Goal: Contribute content: Add original content to the website for others to see

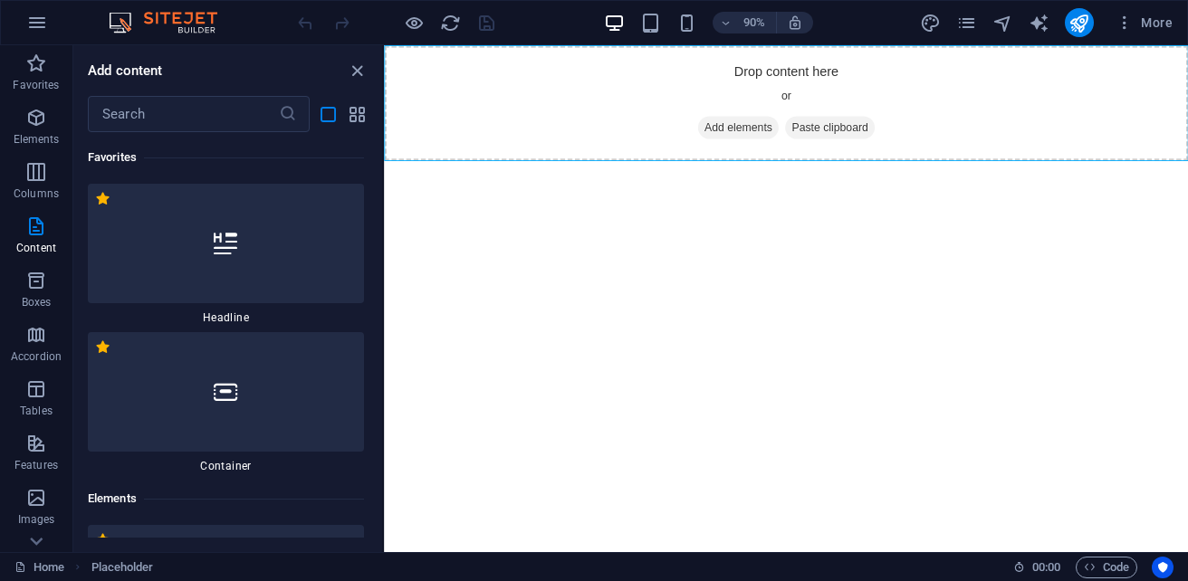
scroll to position [9473, 0]
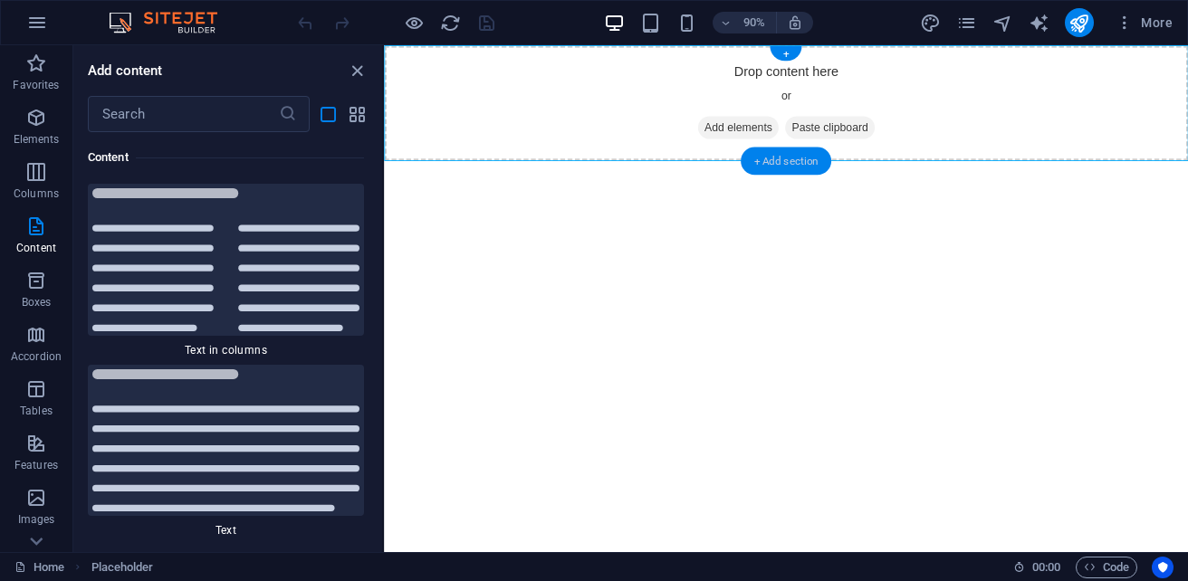
click at [792, 166] on div "+ Add section" at bounding box center [786, 162] width 91 height 28
click at [357, 110] on icon "grid-view" at bounding box center [357, 114] width 21 height 21
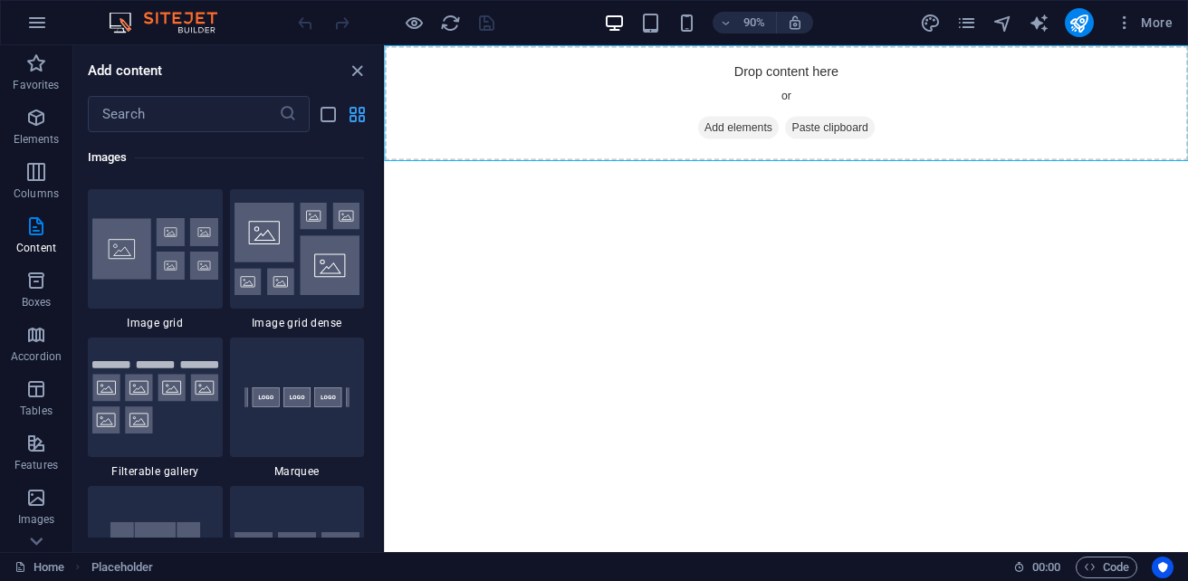
scroll to position [3168, 0]
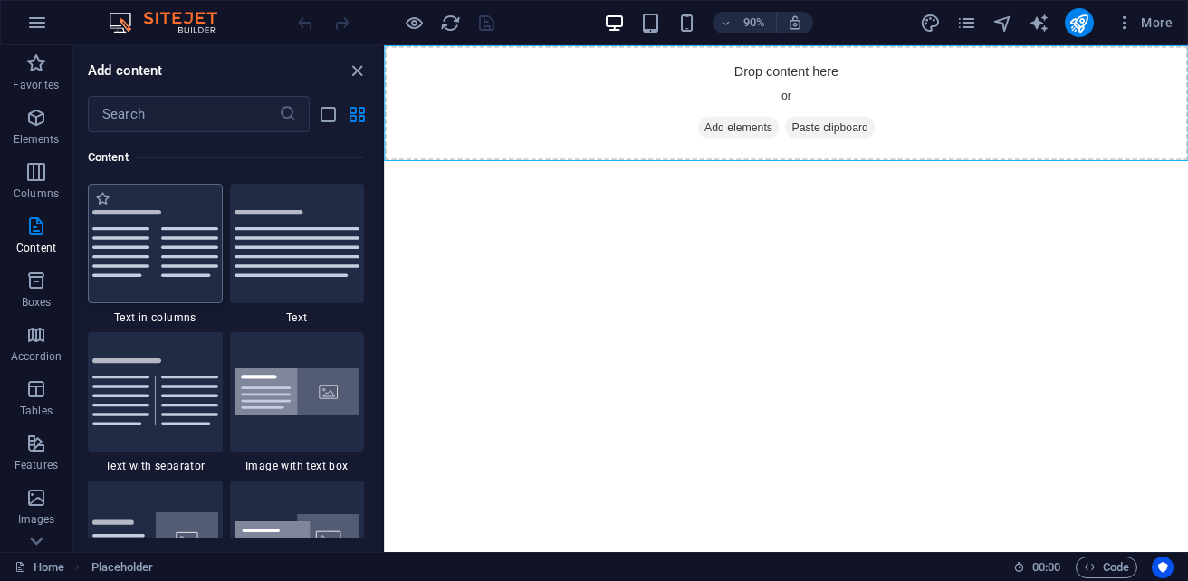
click at [199, 272] on img at bounding box center [155, 243] width 126 height 67
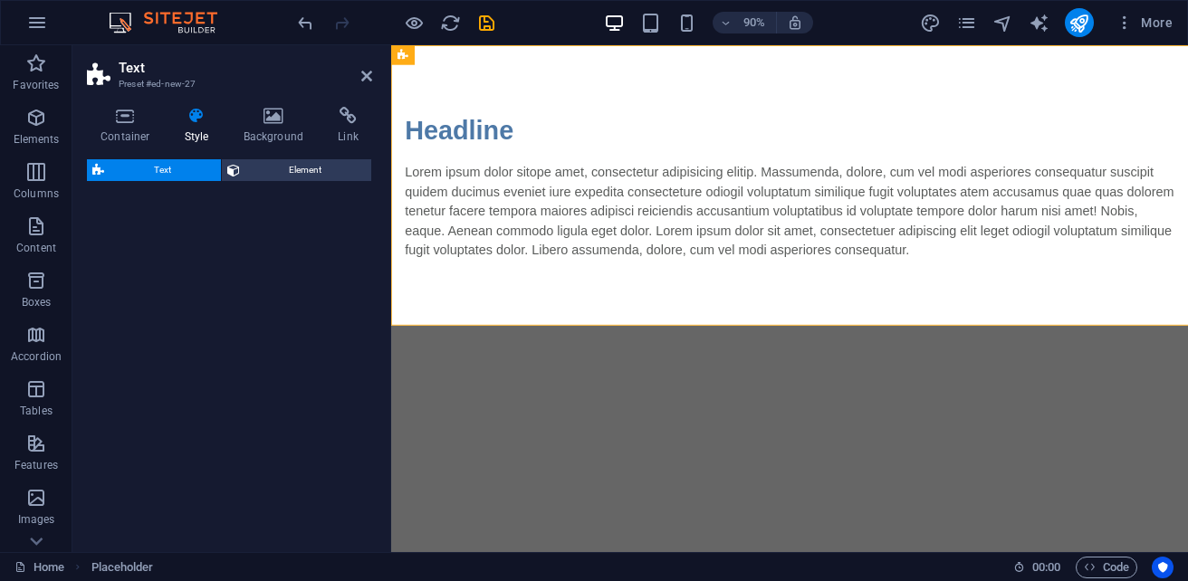
select select "rem"
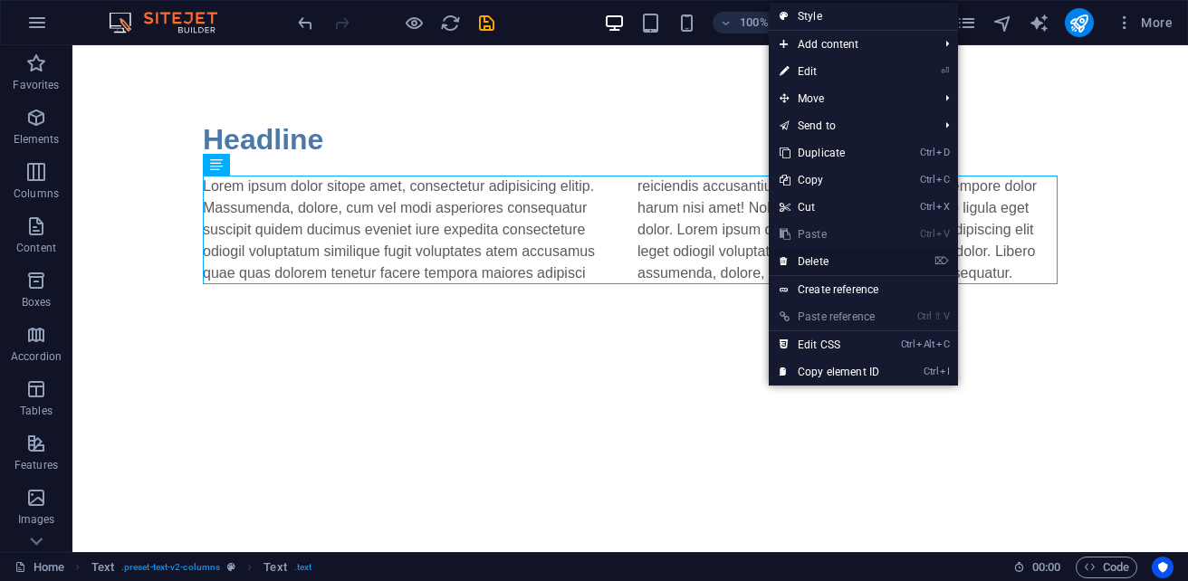
click at [850, 268] on link "⌦ Delete" at bounding box center [829, 261] width 121 height 27
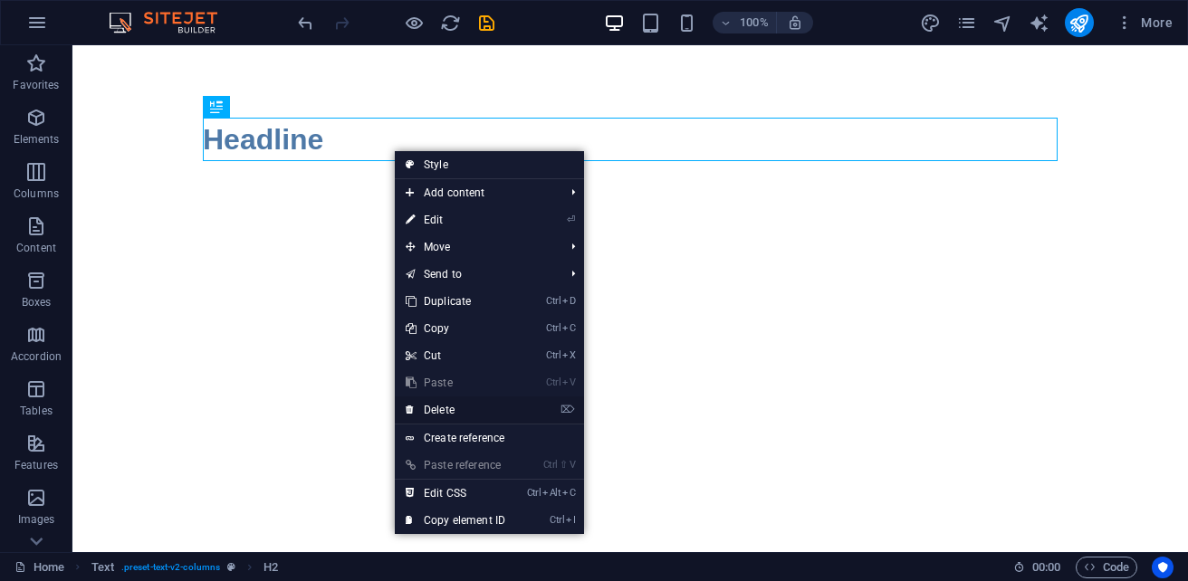
click at [444, 406] on link "⌦ Delete" at bounding box center [455, 410] width 121 height 27
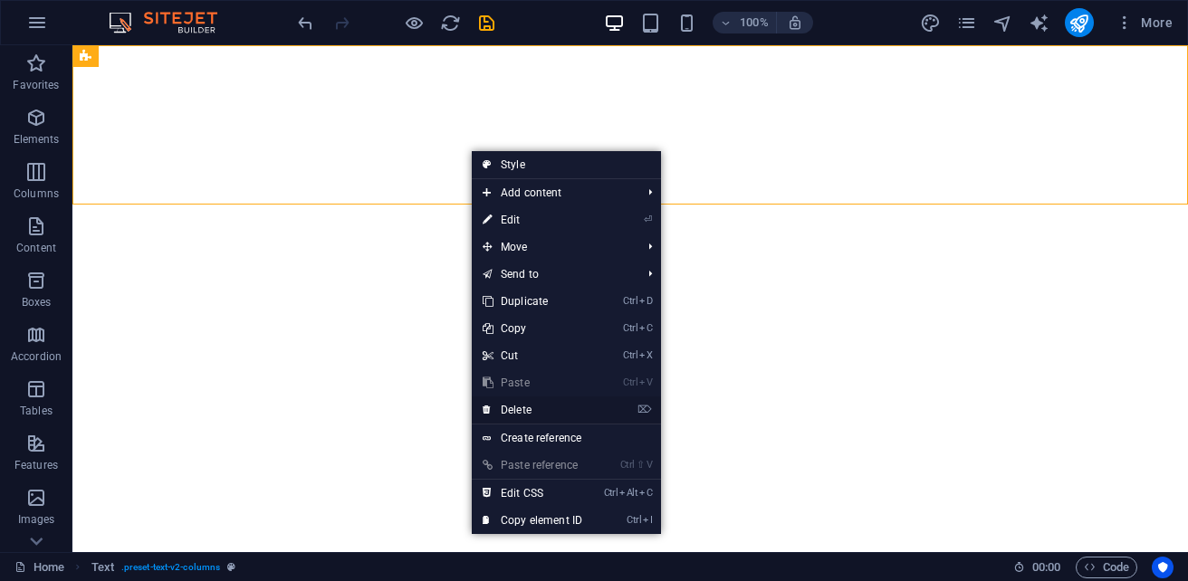
click at [531, 405] on link "⌦ Delete" at bounding box center [532, 410] width 121 height 27
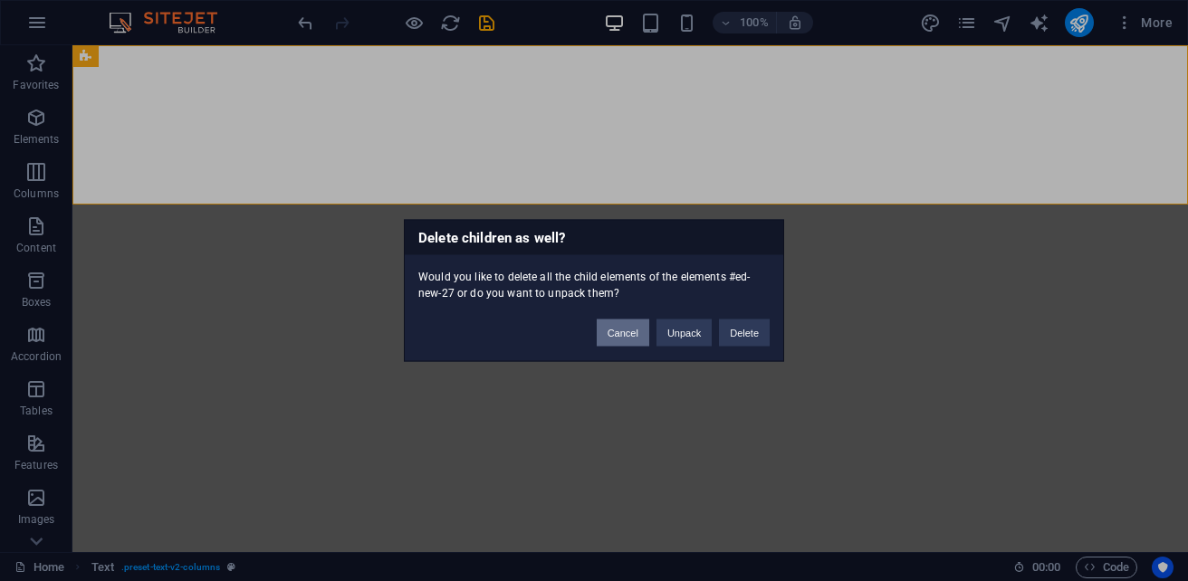
click at [607, 339] on button "Cancel" at bounding box center [623, 333] width 53 height 27
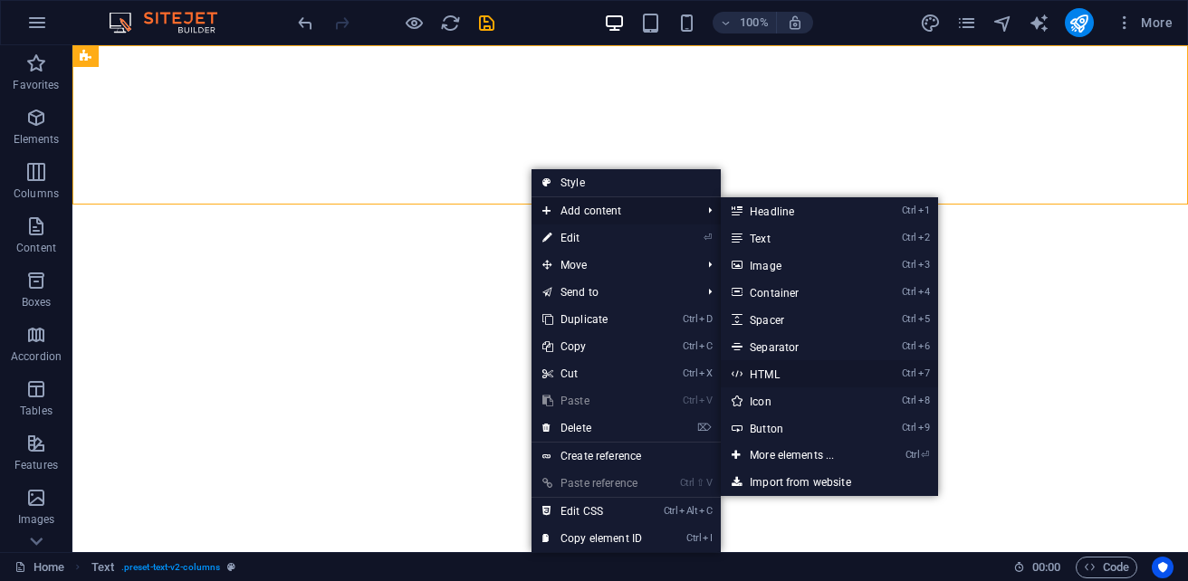
click at [806, 381] on link "Ctrl 7 HTML" at bounding box center [795, 373] width 149 height 27
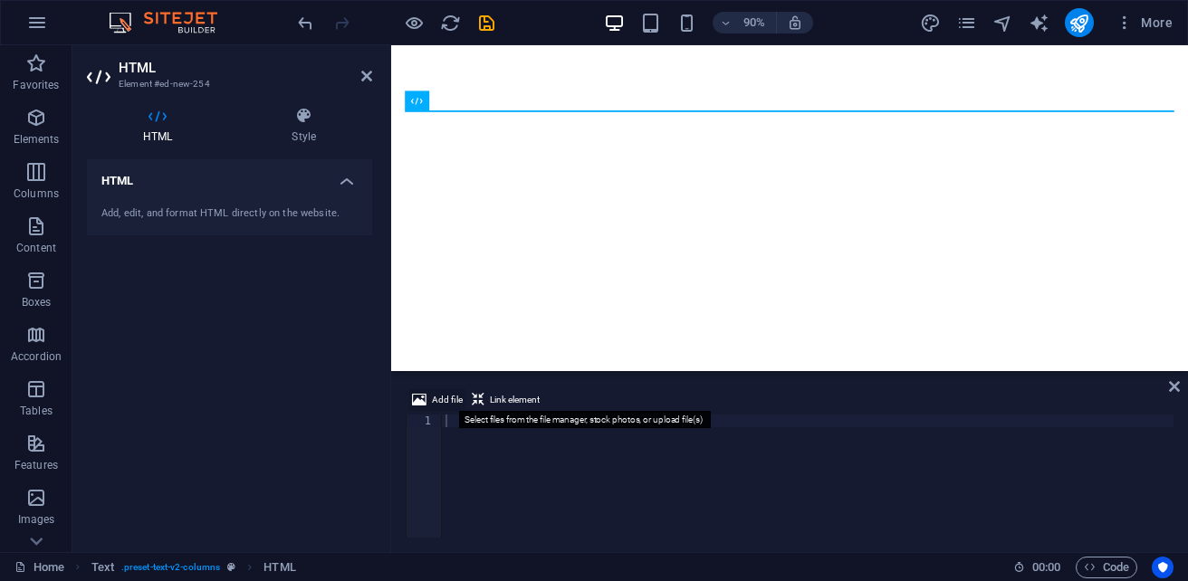
click at [440, 396] on span "Add file" at bounding box center [447, 400] width 31 height 22
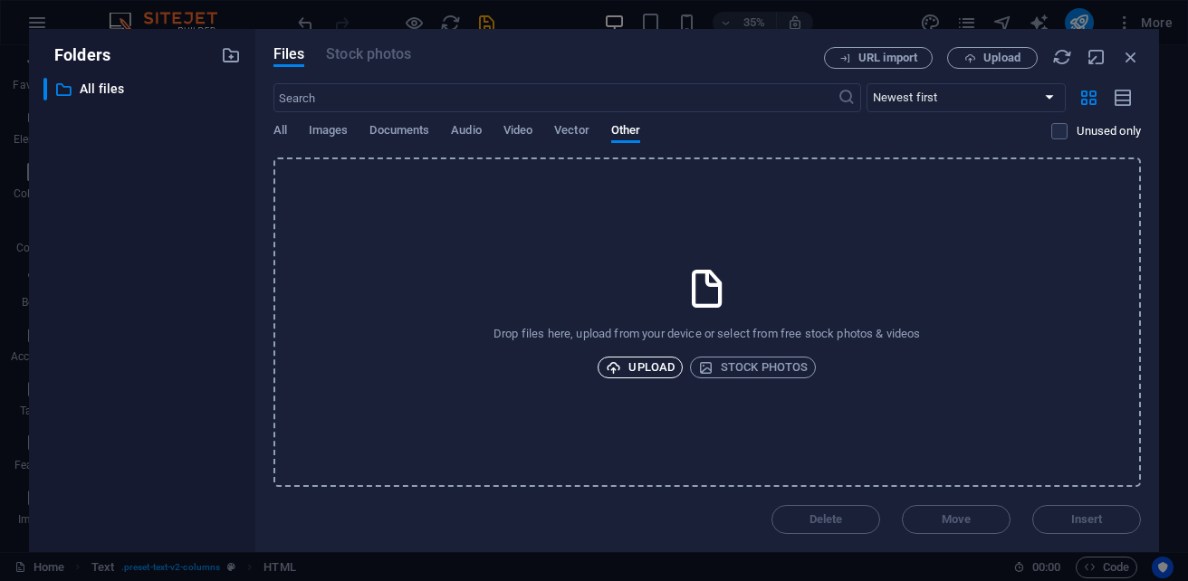
click at [658, 369] on span "Upload" at bounding box center [640, 368] width 69 height 22
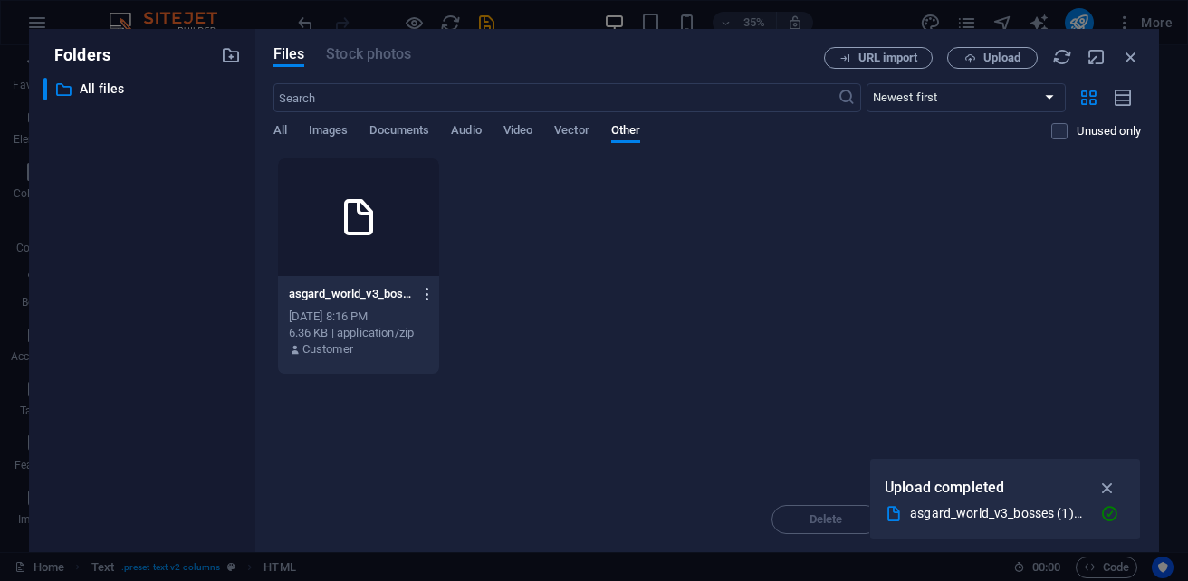
click at [426, 293] on icon "button" at bounding box center [427, 294] width 17 height 16
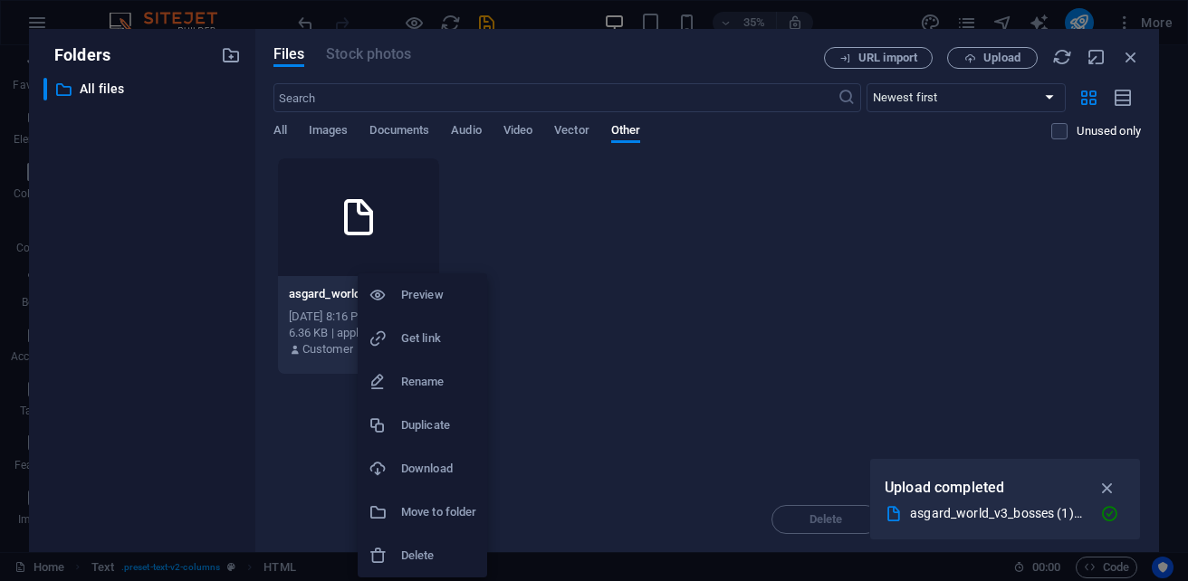
click at [445, 547] on h6 "Delete" at bounding box center [438, 556] width 75 height 22
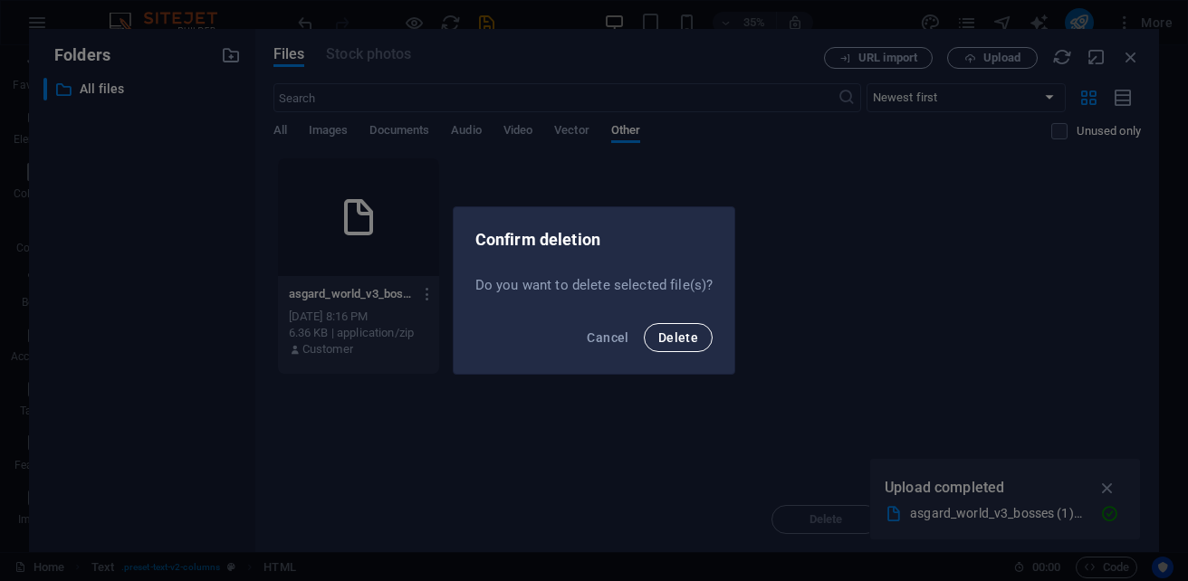
click at [675, 341] on span "Delete" at bounding box center [678, 337] width 40 height 14
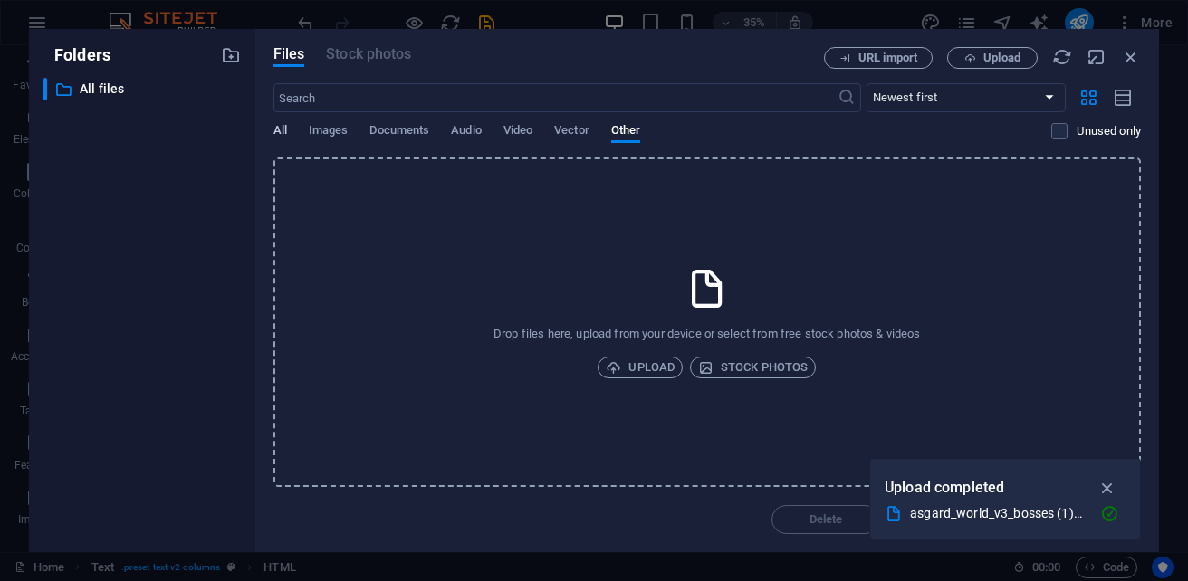
click at [282, 134] on span "All" at bounding box center [280, 132] width 14 height 25
click at [641, 370] on span "Upload" at bounding box center [640, 368] width 69 height 22
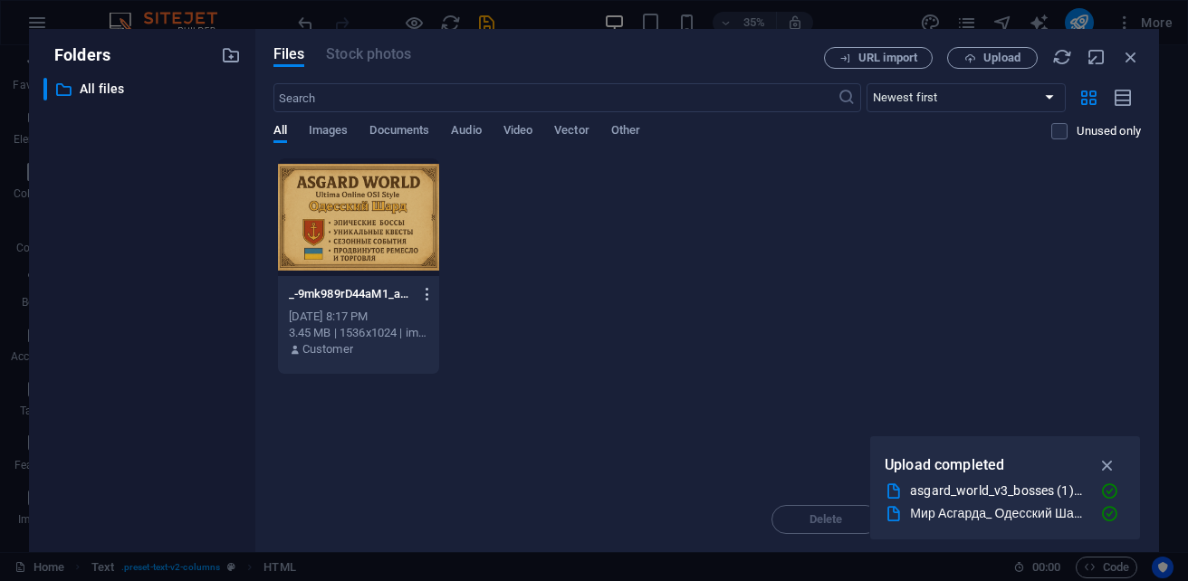
click at [434, 298] on icon "button" at bounding box center [427, 294] width 17 height 16
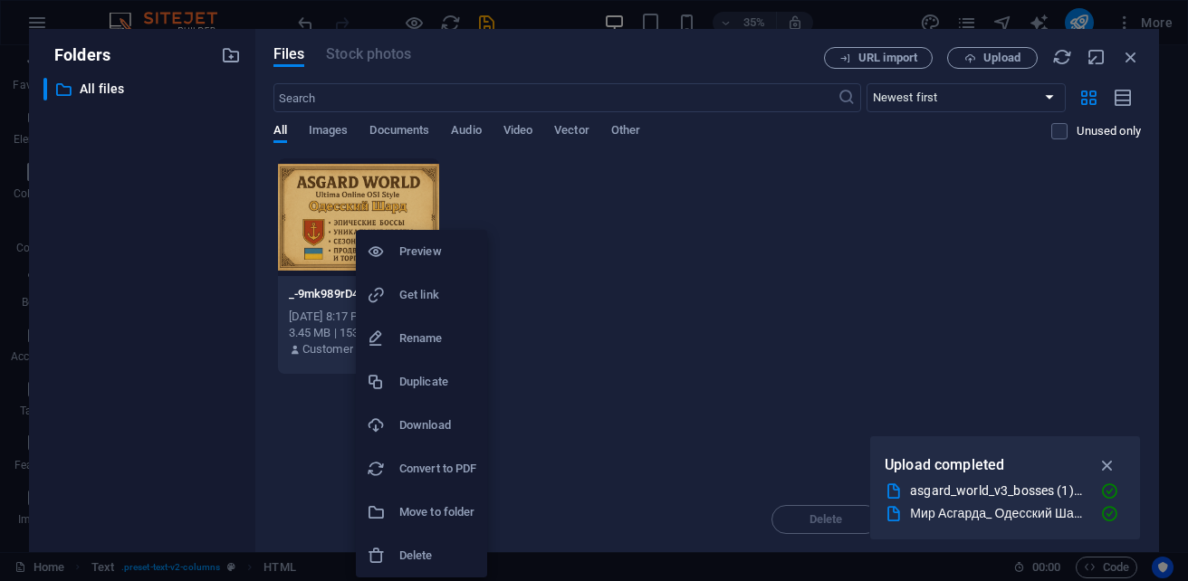
click at [436, 551] on h6 "Delete" at bounding box center [437, 556] width 77 height 22
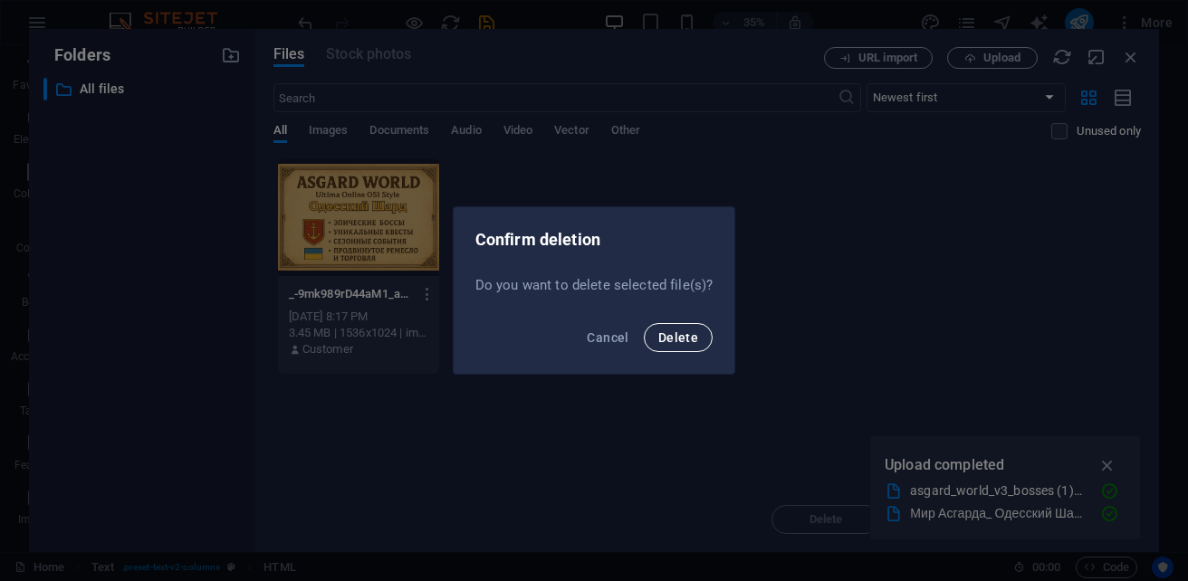
click at [677, 340] on span "Delete" at bounding box center [678, 337] width 40 height 14
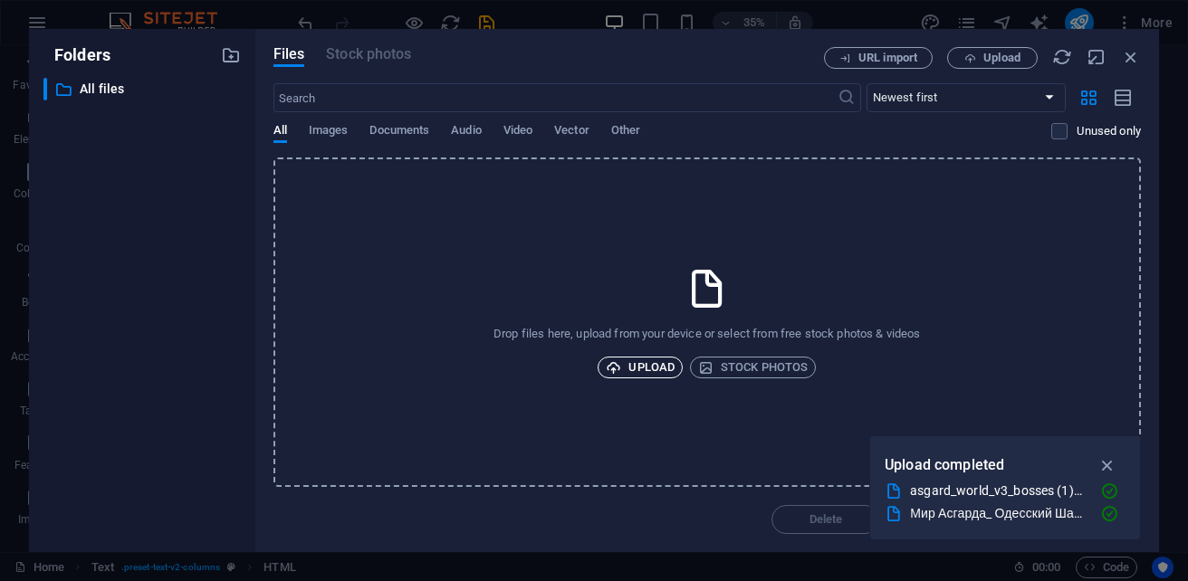
click at [624, 374] on span "Upload" at bounding box center [640, 368] width 69 height 22
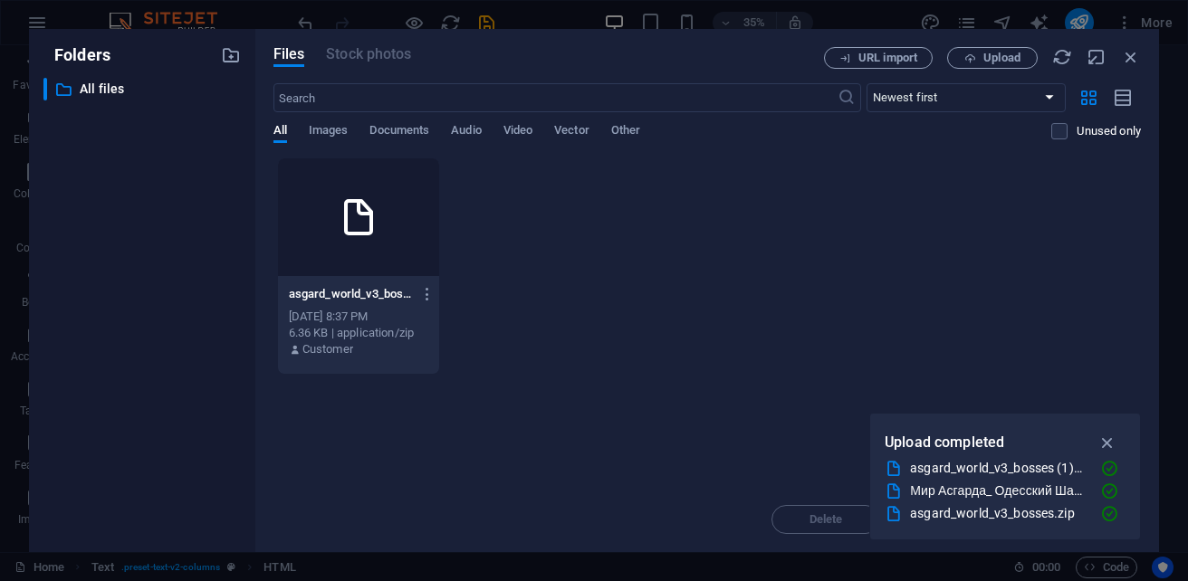
click at [671, 413] on div "Drop files here to upload them instantly asgard_world_v3_bosses-0GD_bM4m7fetDzT…" at bounding box center [706, 323] width 867 height 330
click at [345, 219] on icon at bounding box center [358, 217] width 43 height 43
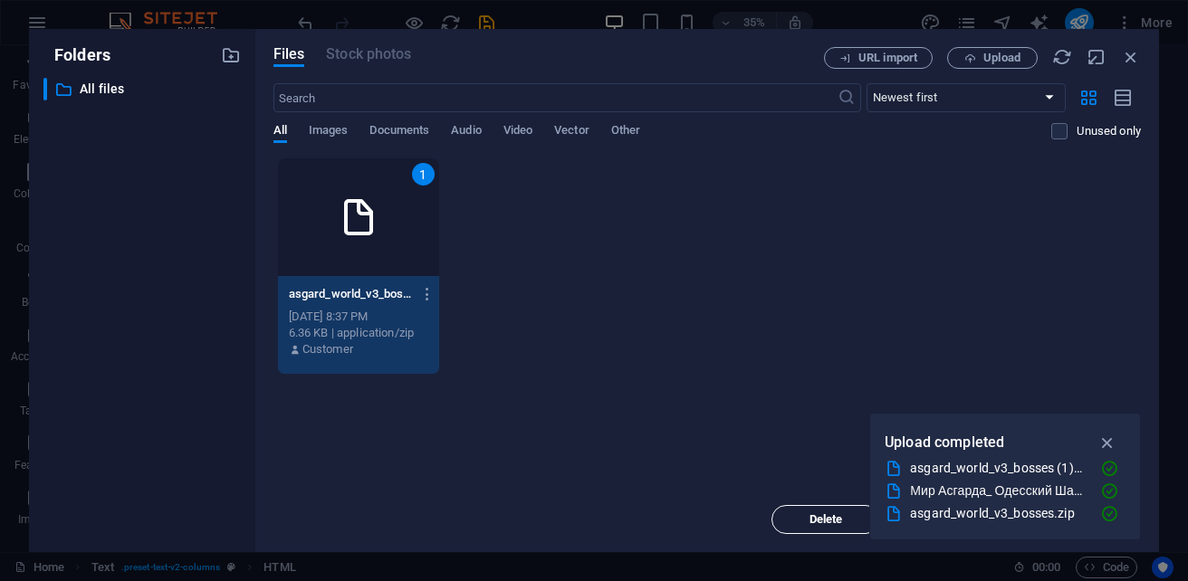
click at [834, 519] on span "Delete" at bounding box center [826, 519] width 34 height 11
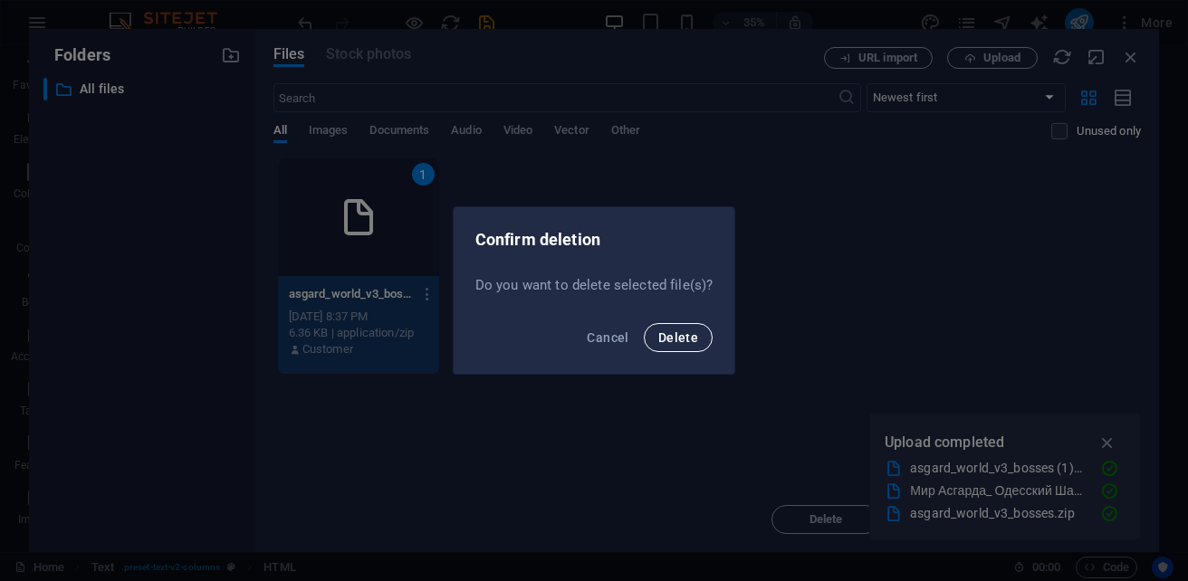
click at [676, 345] on button "Delete" at bounding box center [678, 337] width 69 height 29
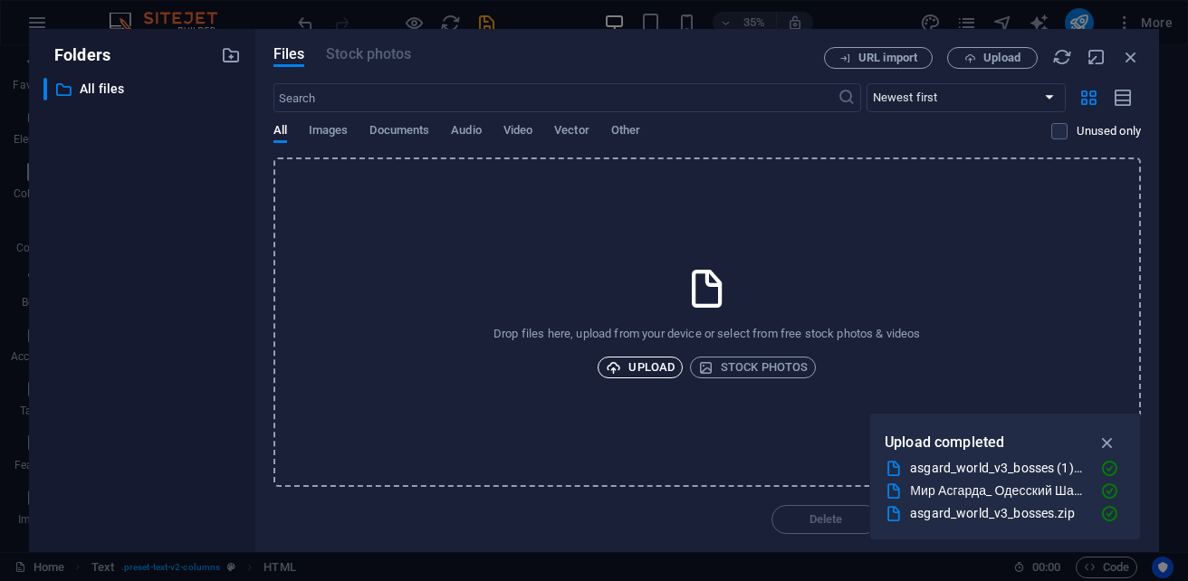
click at [646, 370] on span "Upload" at bounding box center [640, 368] width 69 height 22
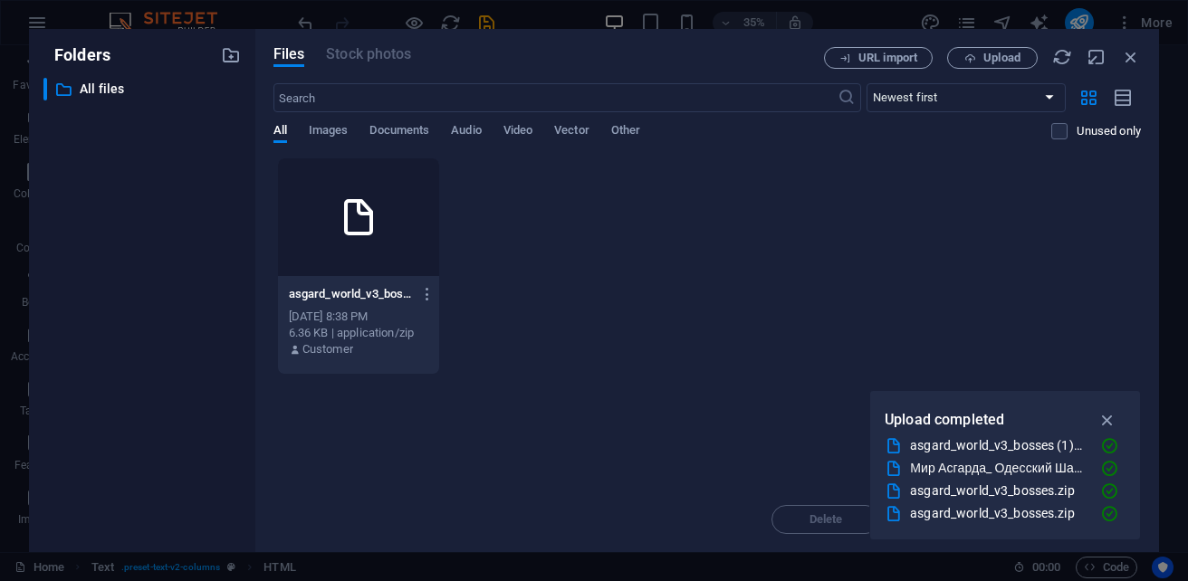
click at [402, 252] on div at bounding box center [358, 217] width 161 height 118
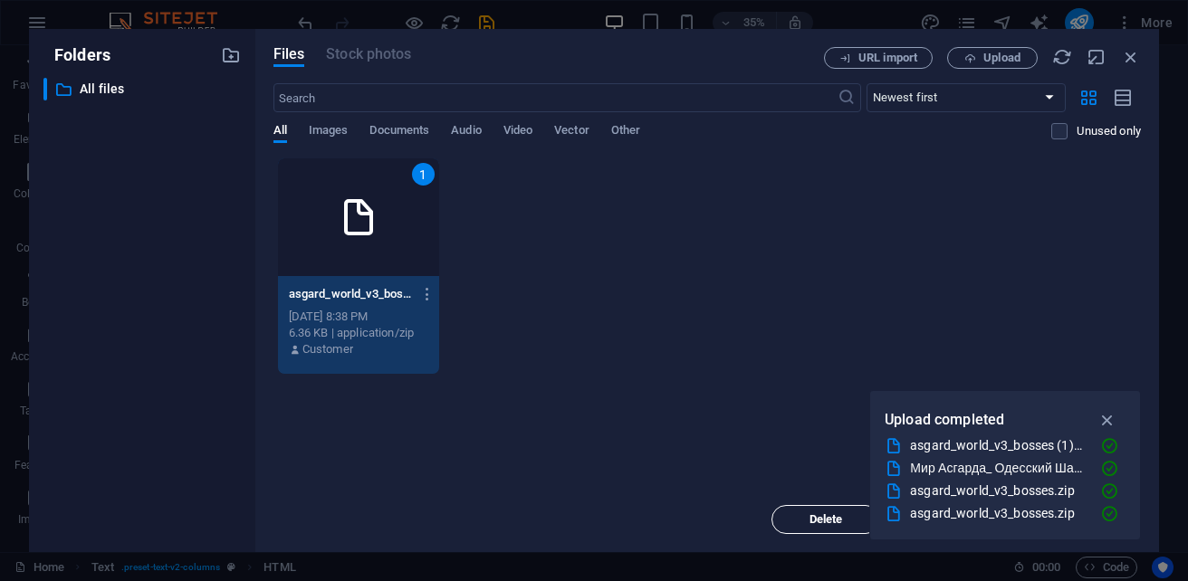
click at [834, 532] on button "Delete" at bounding box center [825, 519] width 109 height 29
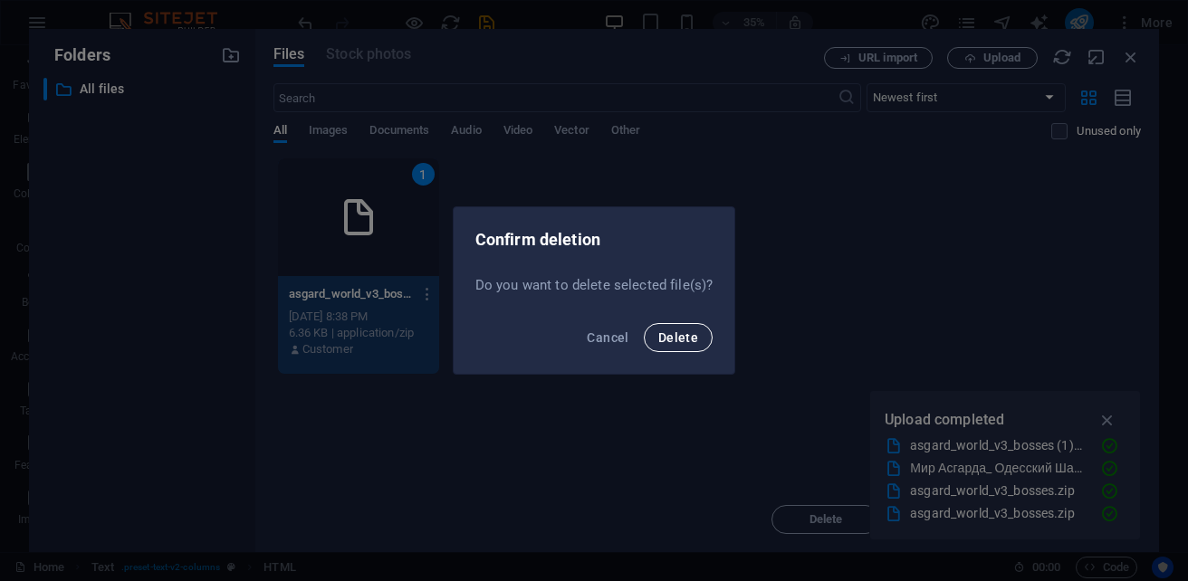
click at [684, 342] on span "Delete" at bounding box center [678, 337] width 40 height 14
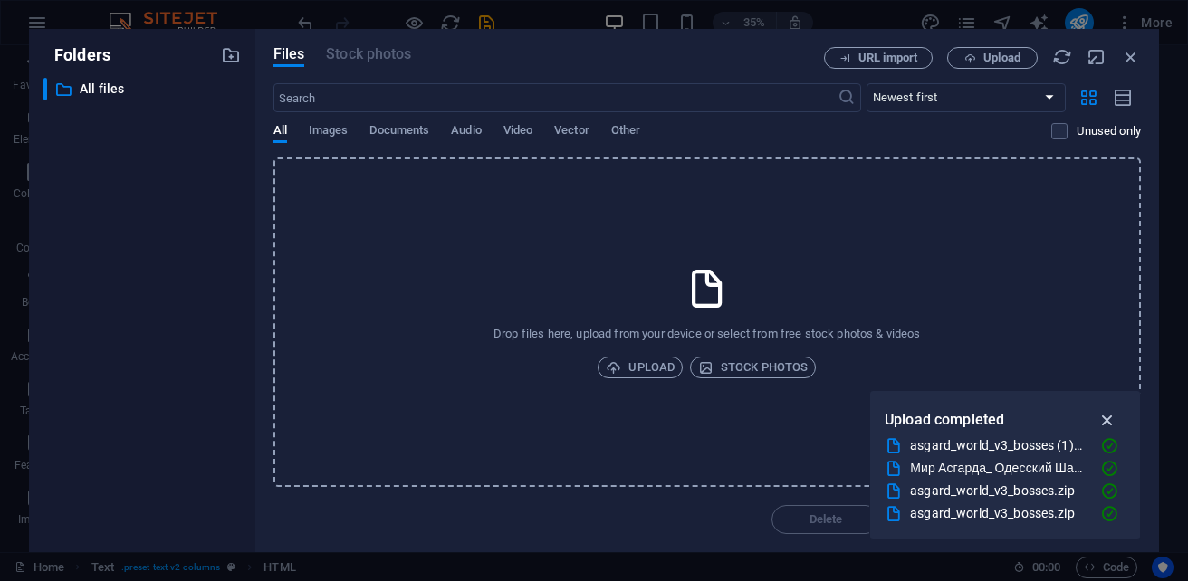
click at [1110, 424] on icon "button" at bounding box center [1107, 420] width 21 height 20
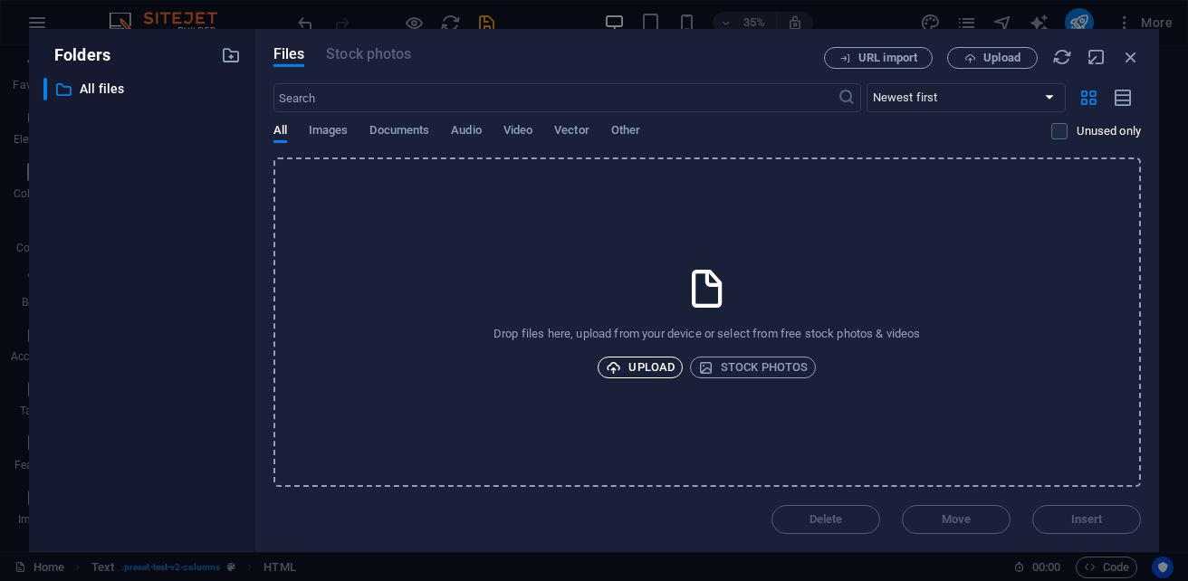
click at [646, 369] on span "Upload" at bounding box center [640, 368] width 69 height 22
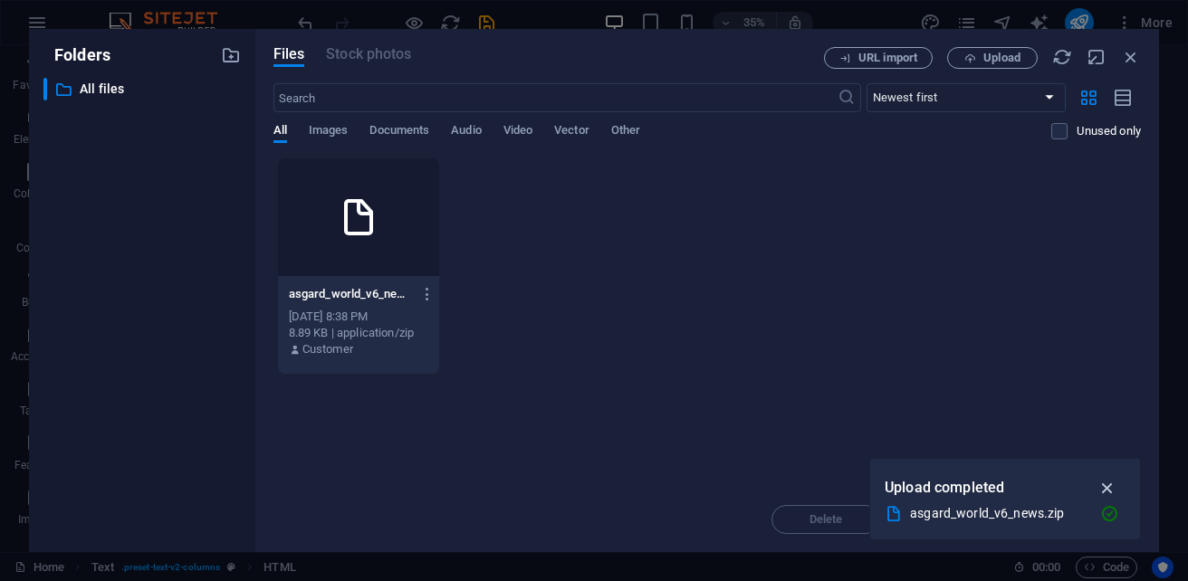
click at [1104, 490] on icon "button" at bounding box center [1107, 488] width 21 height 20
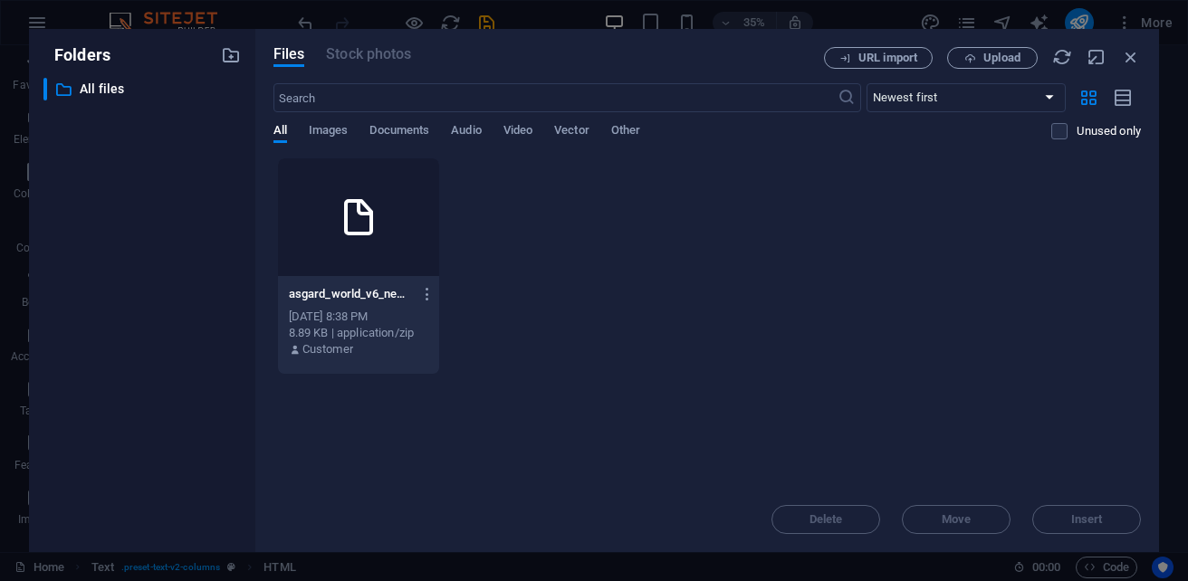
click at [408, 221] on div at bounding box center [358, 217] width 161 height 118
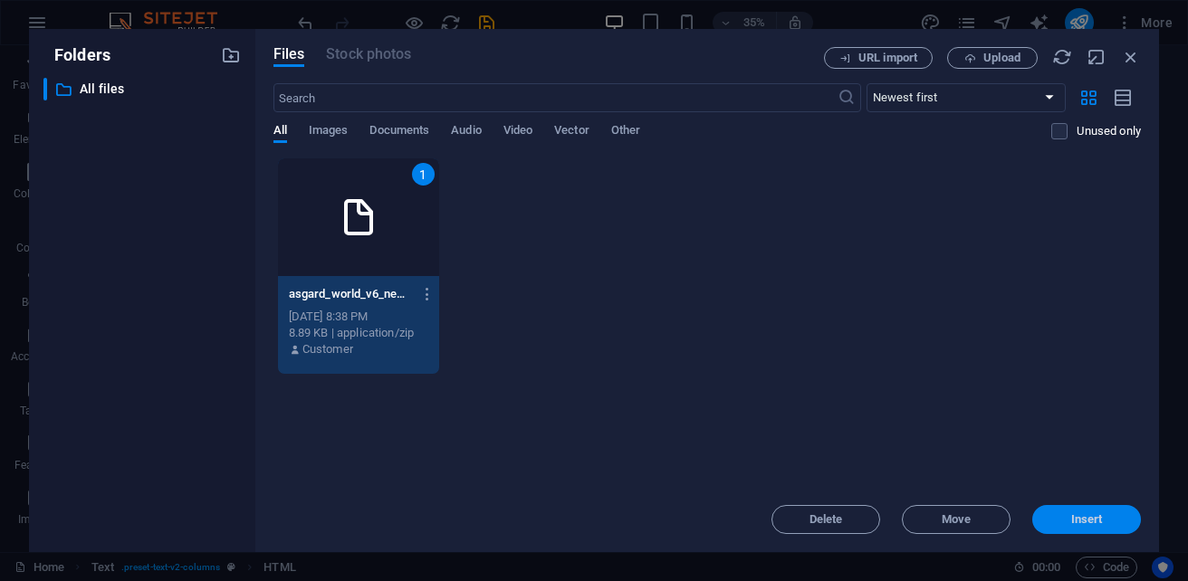
click at [1093, 518] on span "Insert" at bounding box center [1087, 519] width 32 height 11
type textarea "https://cdn1.site-media.eu/images/0/19648080/asgard_world_v6_news-dc3a3hmM3U1op…"
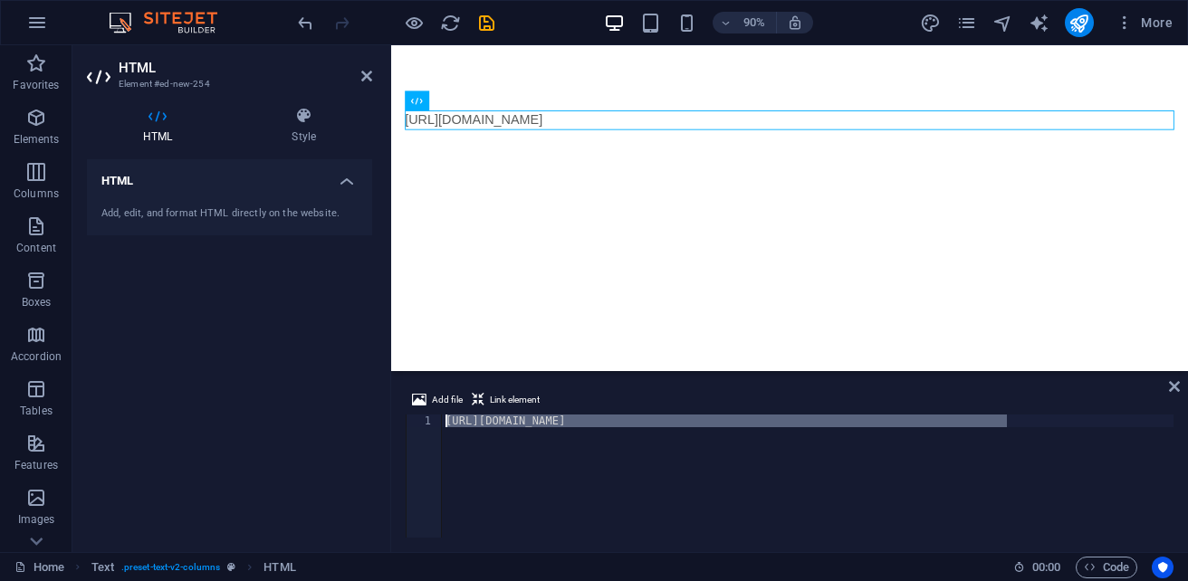
drag, startPoint x: 1018, startPoint y: 421, endPoint x: 426, endPoint y: 421, distance: 591.3
click at [426, 421] on div "https://cdn1.site-media.eu/images/0/19648080/asgard_world_v6_news-dc3a3hmM3U1op…" at bounding box center [790, 476] width 768 height 123
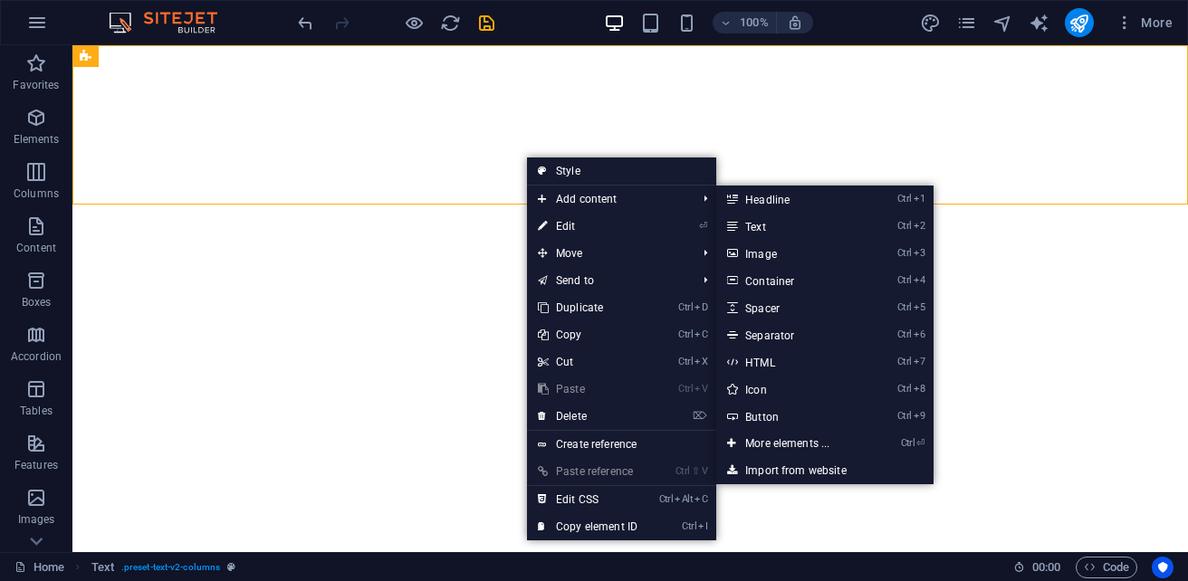
click at [421, 205] on html "Skip to main content" at bounding box center [630, 124] width 1116 height 159
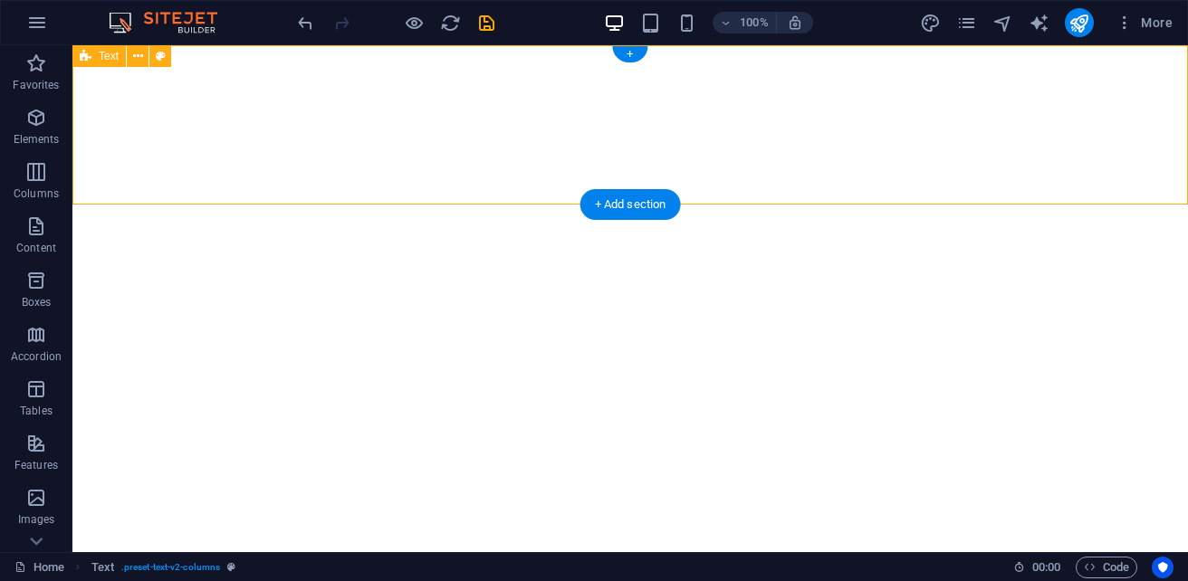
drag, startPoint x: 420, startPoint y: 299, endPoint x: 363, endPoint y: 168, distance: 143.1
click at [363, 168] on div at bounding box center [630, 124] width 1116 height 159
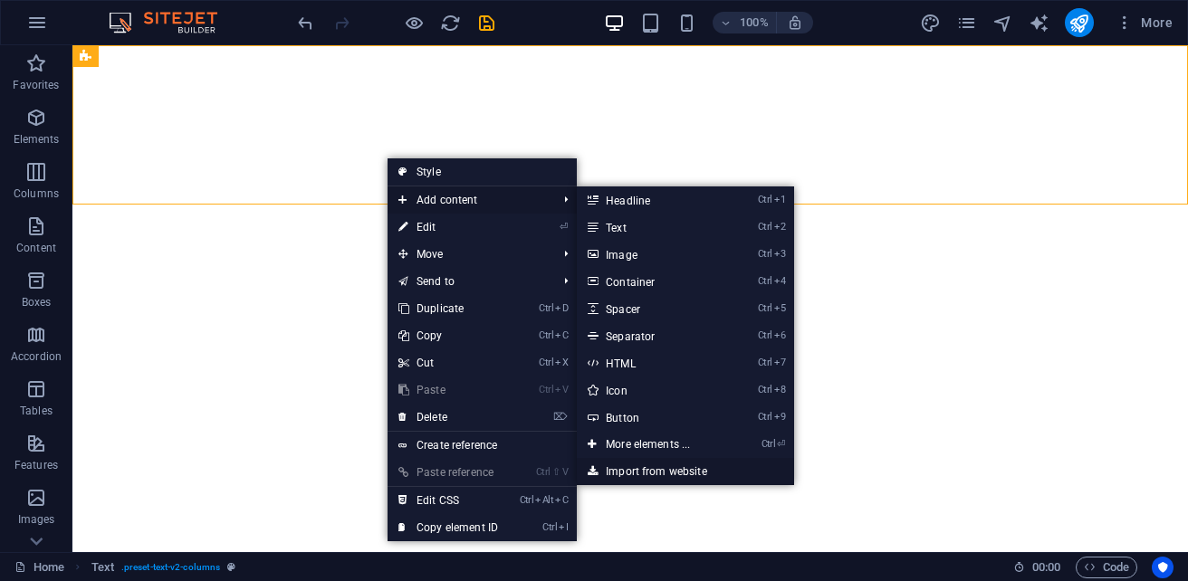
click at [670, 477] on link "Import from website" at bounding box center [685, 471] width 217 height 27
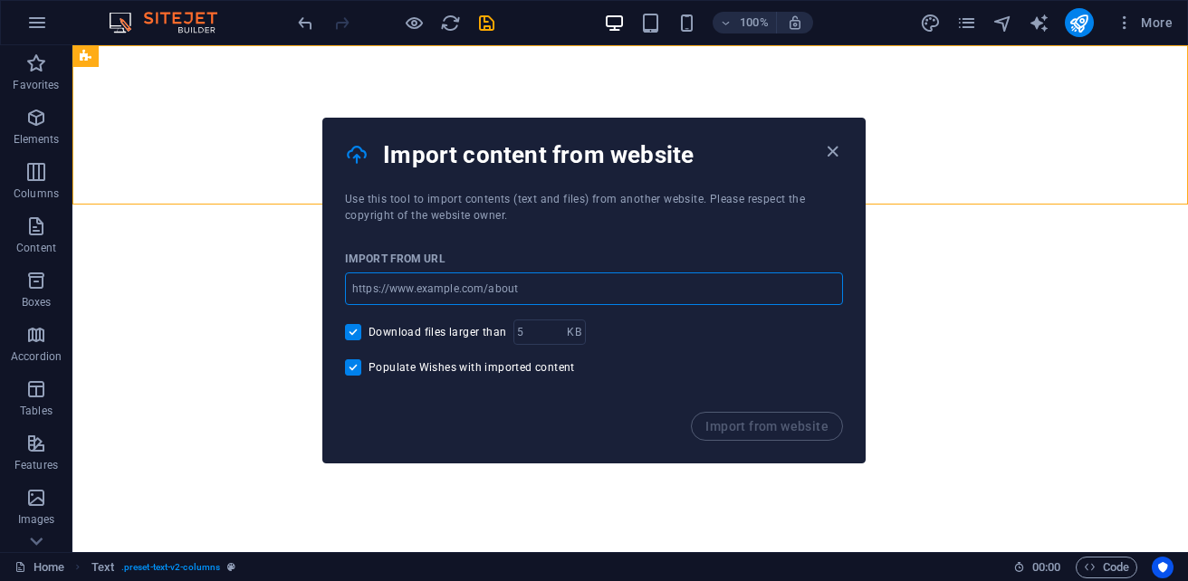
click at [538, 279] on input "url" at bounding box center [594, 289] width 498 height 33
click at [841, 154] on icon "button" at bounding box center [832, 151] width 21 height 21
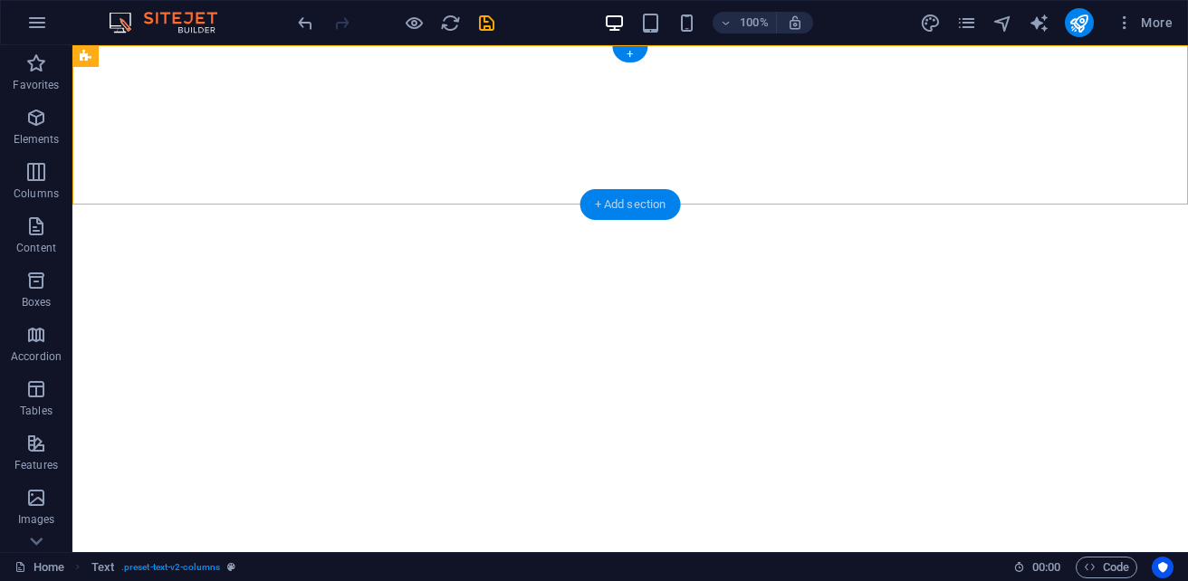
click at [635, 200] on div "+ Add section" at bounding box center [630, 204] width 101 height 31
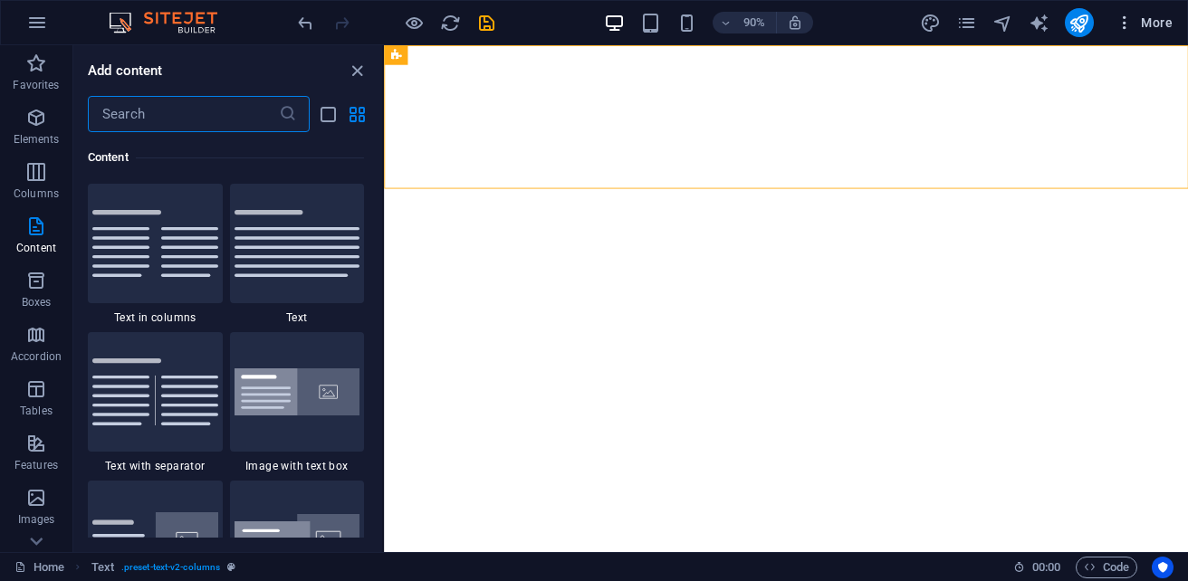
click at [1150, 9] on button "More" at bounding box center [1144, 22] width 72 height 29
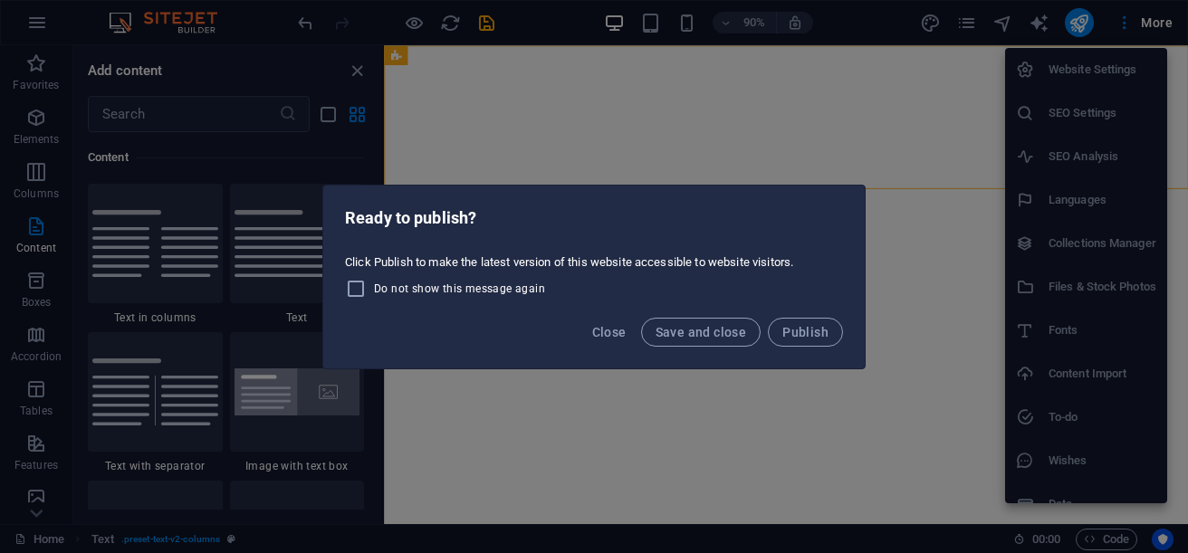
click at [821, 436] on div "Ready to publish? Click Publish to make the latest version of this website acce…" at bounding box center [594, 276] width 1188 height 553
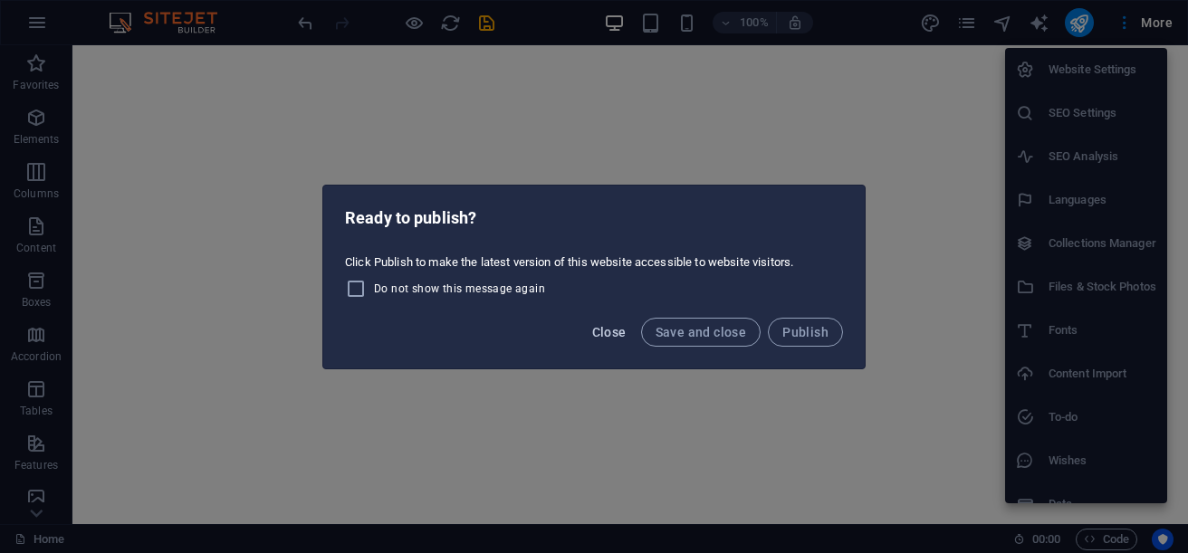
click at [606, 329] on span "Close" at bounding box center [609, 332] width 34 height 14
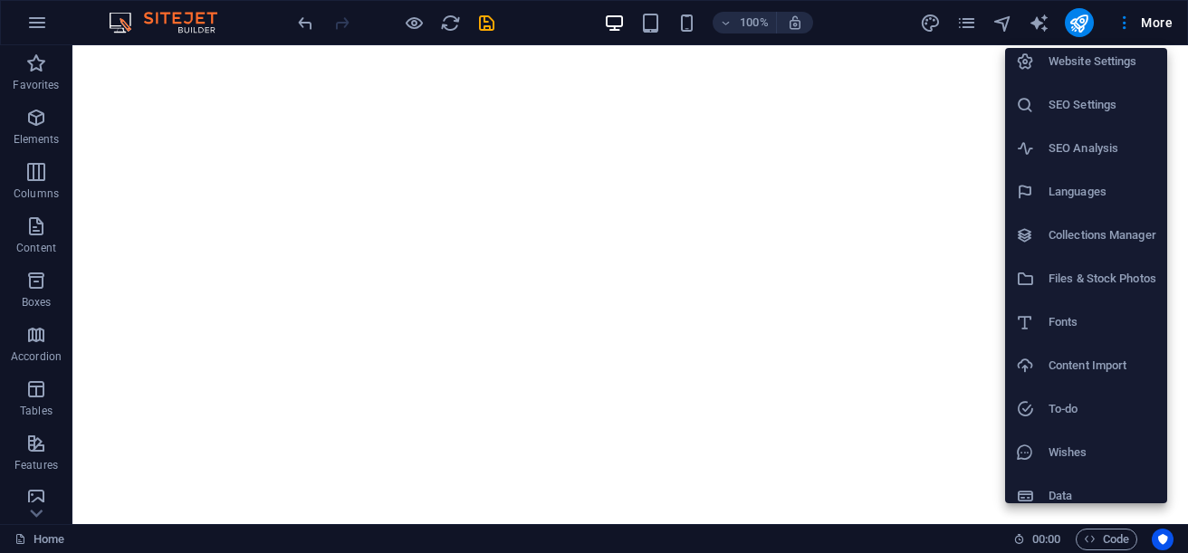
scroll to position [0, 0]
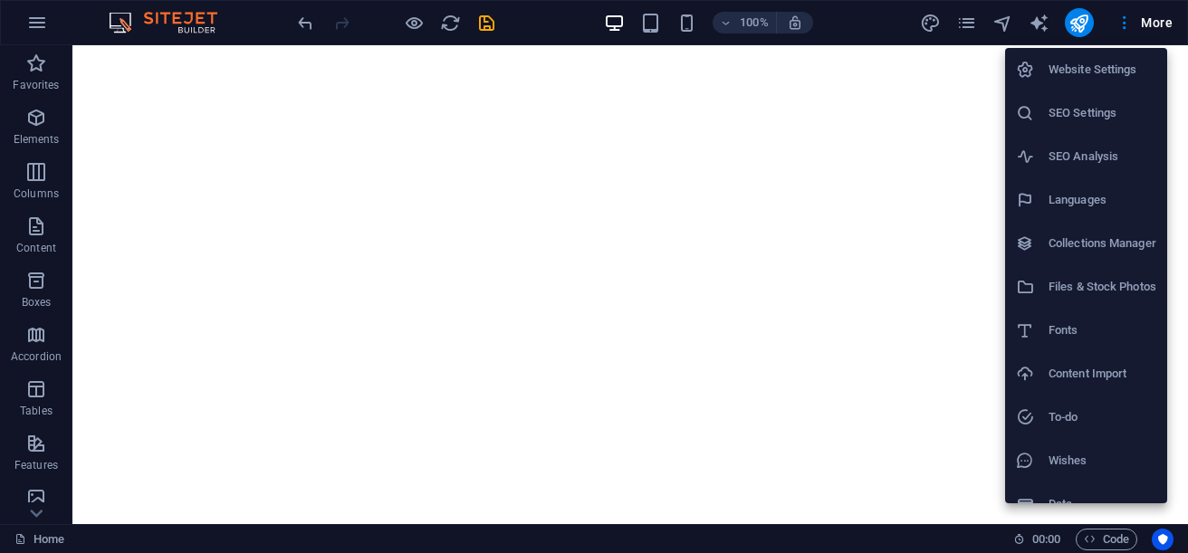
click at [1095, 81] on li "Website Settings" at bounding box center [1086, 69] width 162 height 43
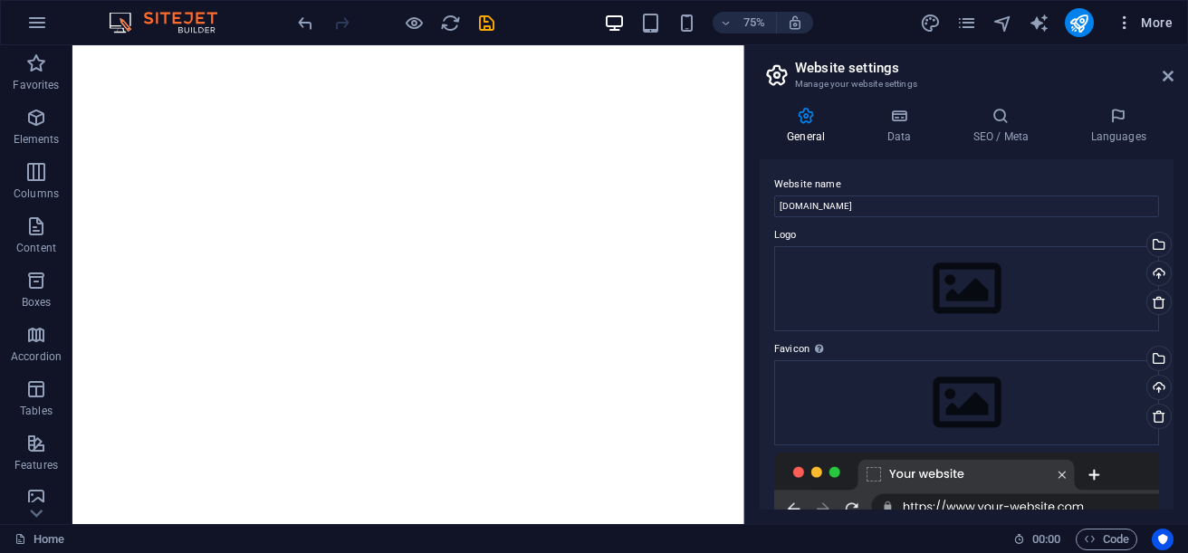
click at [1127, 31] on icon "button" at bounding box center [1125, 23] width 18 height 18
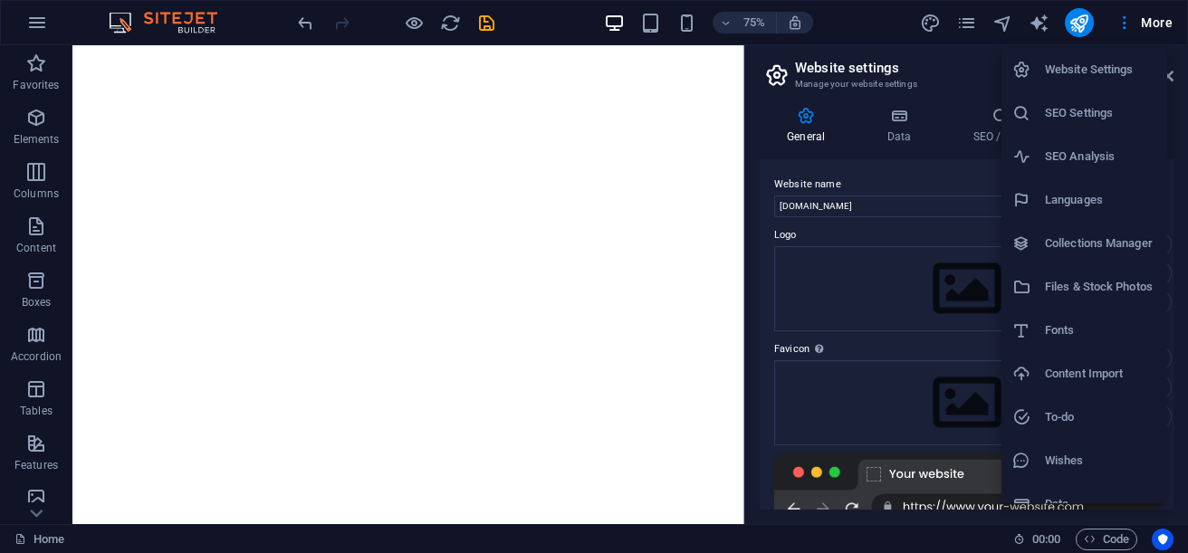
click at [517, 225] on div at bounding box center [594, 276] width 1188 height 553
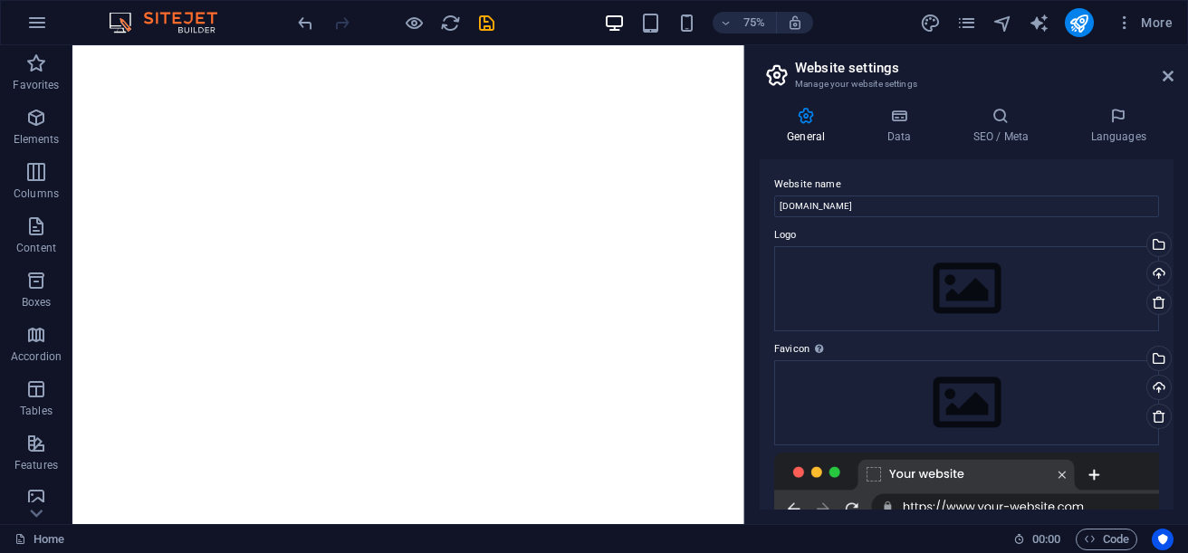
click at [665, 205] on html "Skip to main content" at bounding box center [519, 124] width 895 height 159
click at [1167, 79] on icon at bounding box center [1168, 76] width 11 height 14
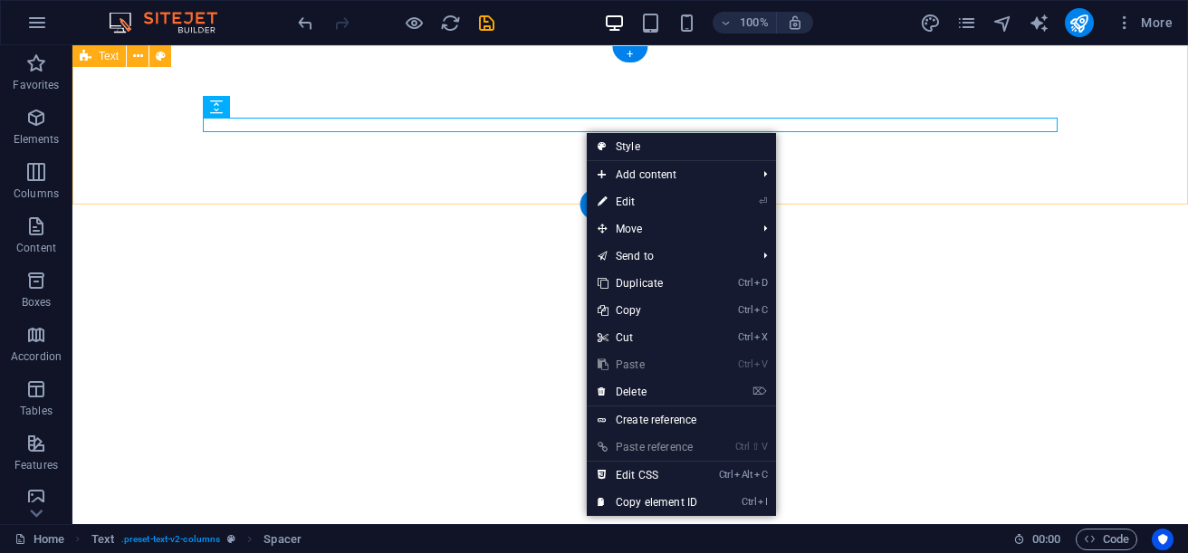
click at [378, 169] on div at bounding box center [630, 124] width 1116 height 159
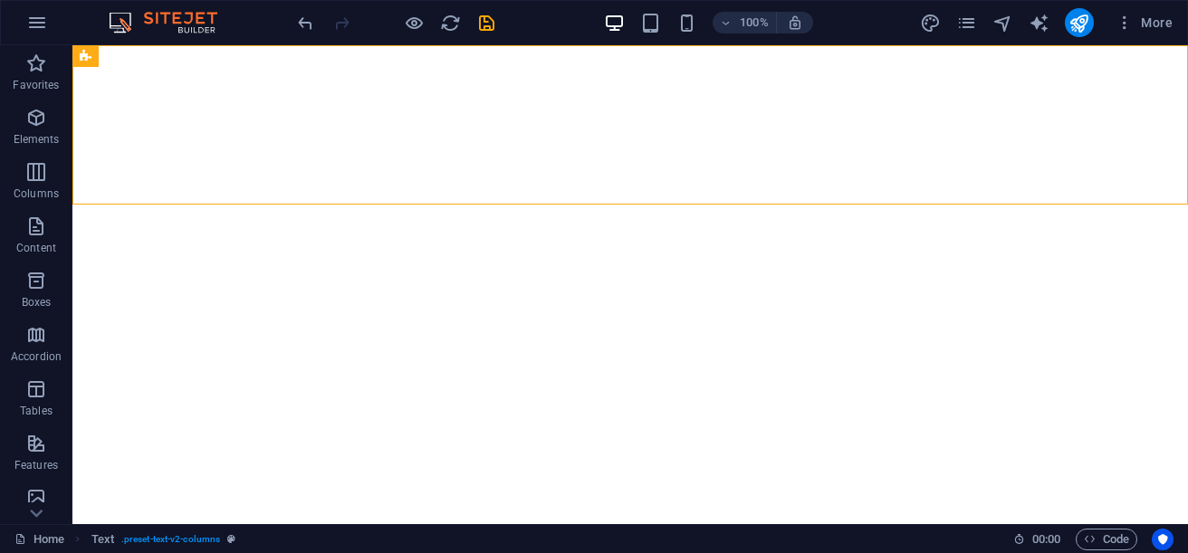
click at [454, 205] on html "Skip to main content" at bounding box center [630, 124] width 1116 height 159
drag, startPoint x: 454, startPoint y: 315, endPoint x: 318, endPoint y: 308, distance: 136.0
click at [318, 205] on html "Skip to main content" at bounding box center [630, 124] width 1116 height 159
drag, startPoint x: 628, startPoint y: 53, endPoint x: 294, endPoint y: 16, distance: 336.2
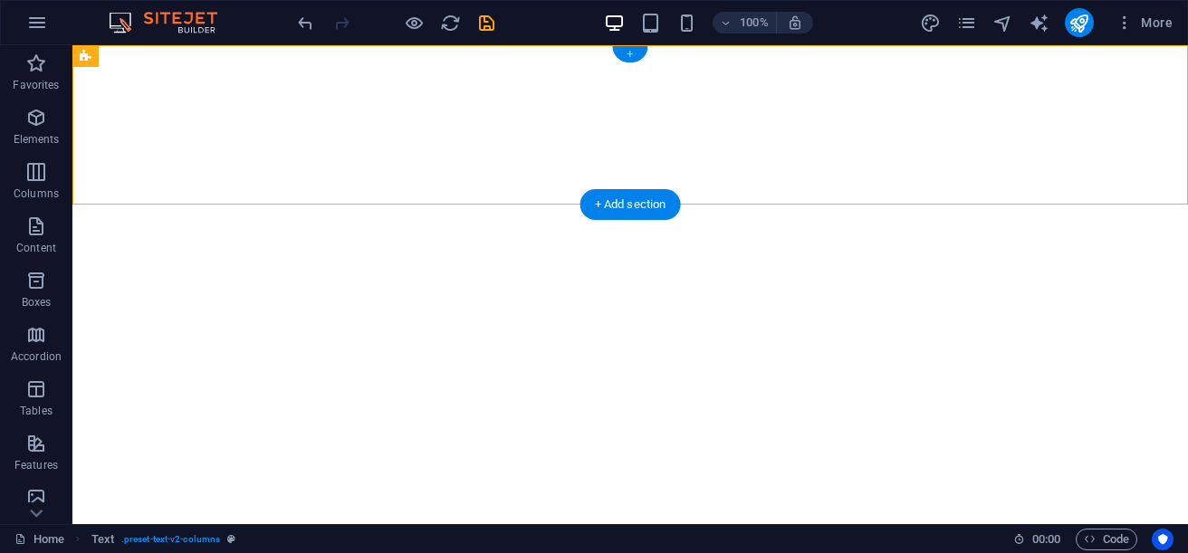
click at [628, 53] on div "+" at bounding box center [629, 54] width 35 height 16
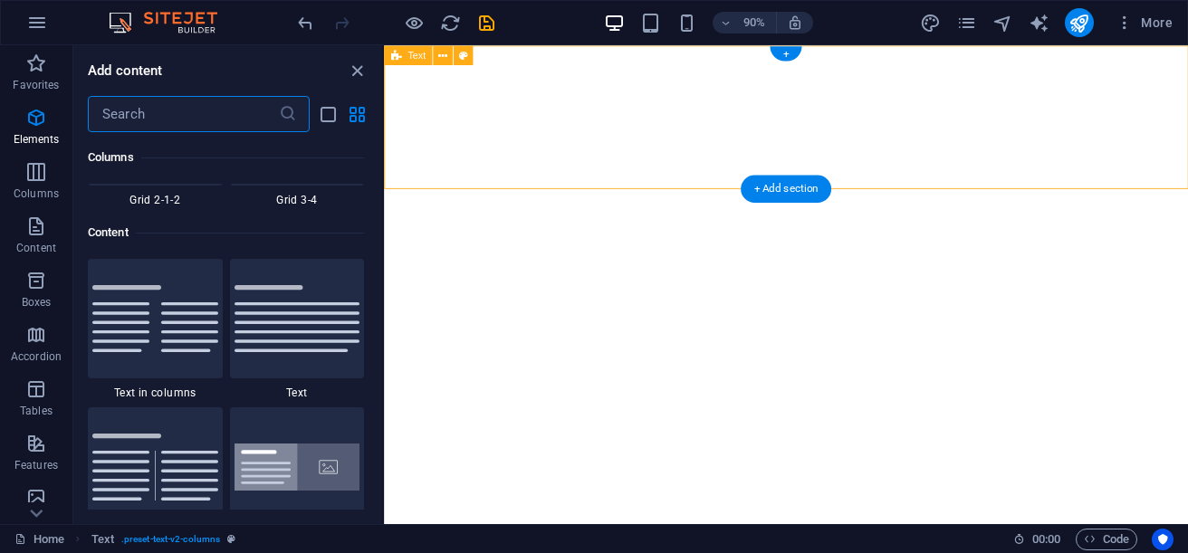
scroll to position [3168, 0]
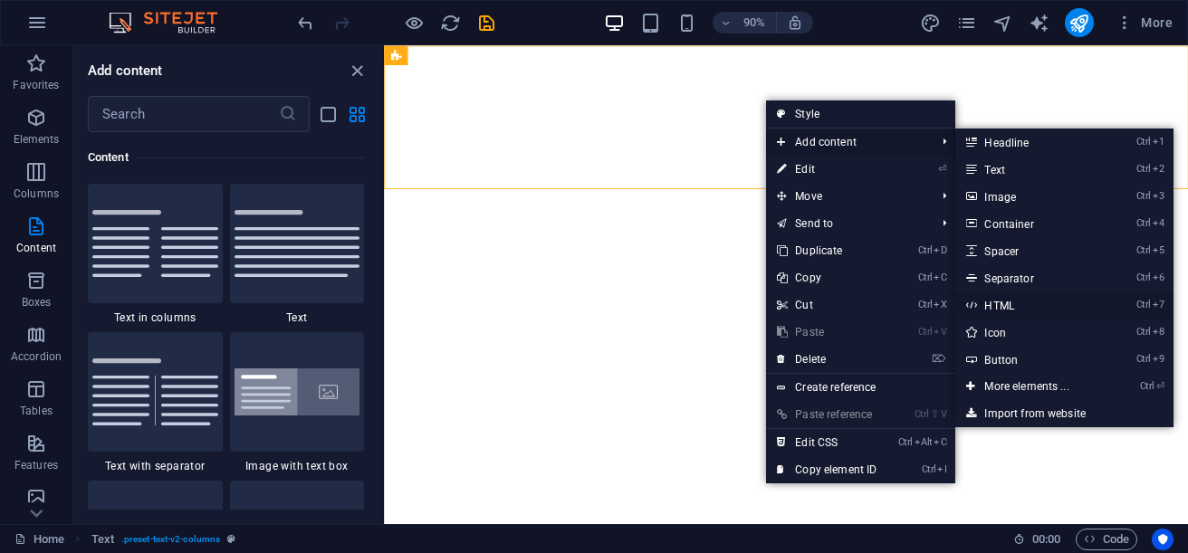
click at [1010, 296] on link "Ctrl 7 HTML" at bounding box center [1029, 305] width 149 height 27
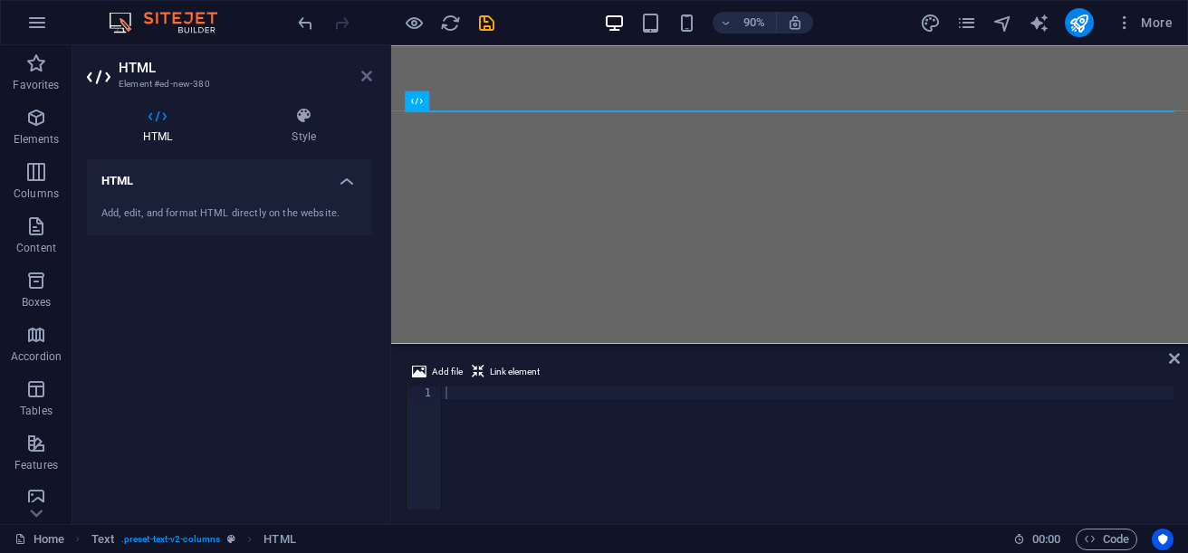
click at [364, 73] on icon at bounding box center [366, 76] width 11 height 14
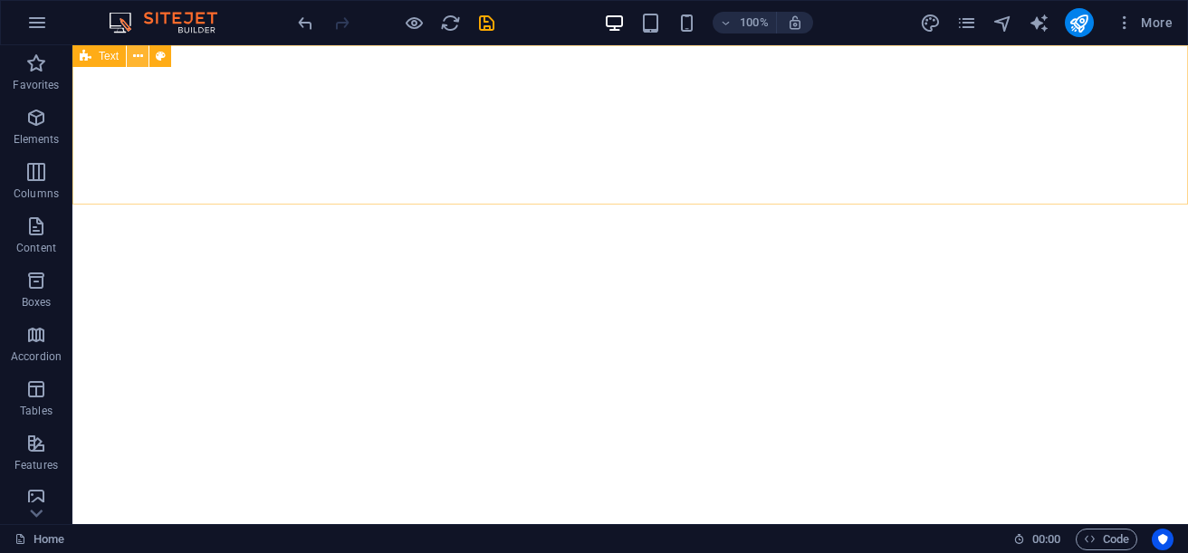
click at [133, 56] on icon at bounding box center [138, 56] width 10 height 19
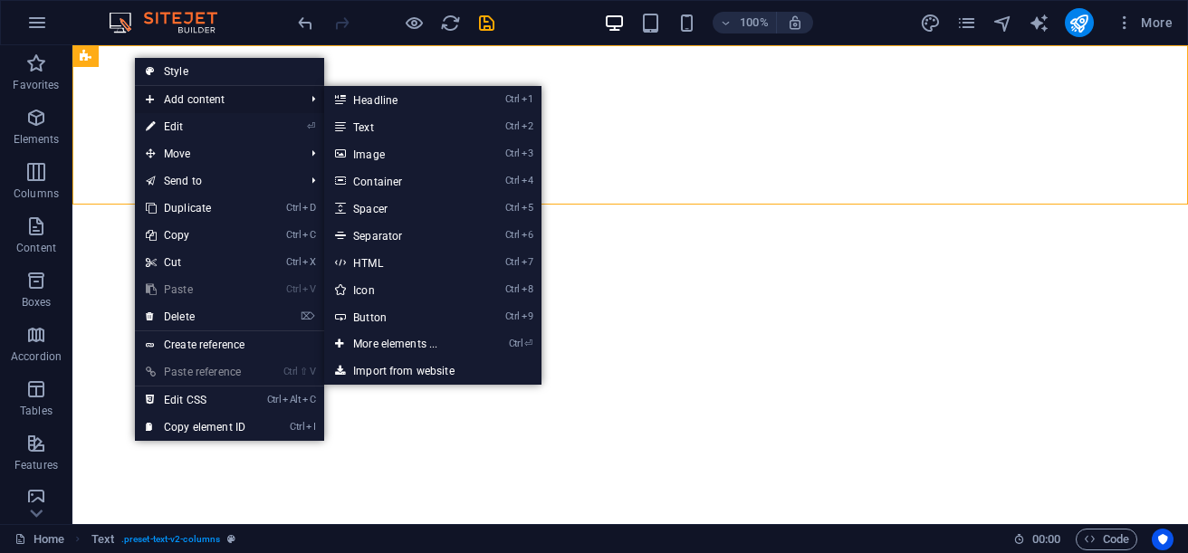
click at [191, 99] on span "Add content" at bounding box center [216, 99] width 162 height 27
click at [403, 366] on link "Import from website" at bounding box center [432, 371] width 217 height 27
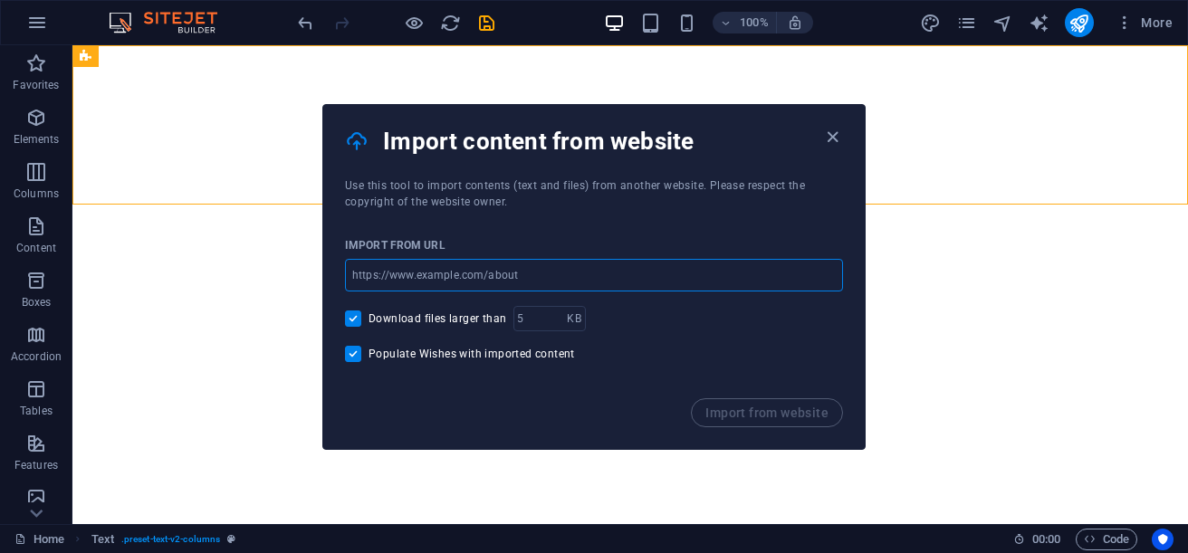
click at [477, 274] on input "url" at bounding box center [594, 275] width 498 height 33
click at [837, 135] on icon "button" at bounding box center [832, 137] width 21 height 21
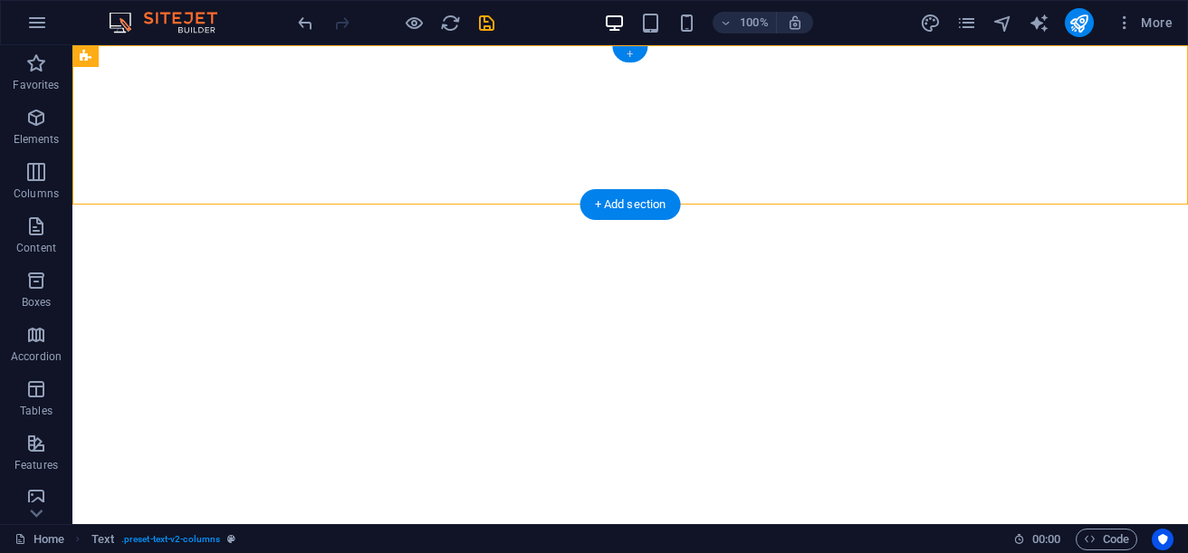
drag, startPoint x: 627, startPoint y: 50, endPoint x: 275, endPoint y: 6, distance: 354.0
click at [627, 50] on div "+" at bounding box center [629, 54] width 35 height 16
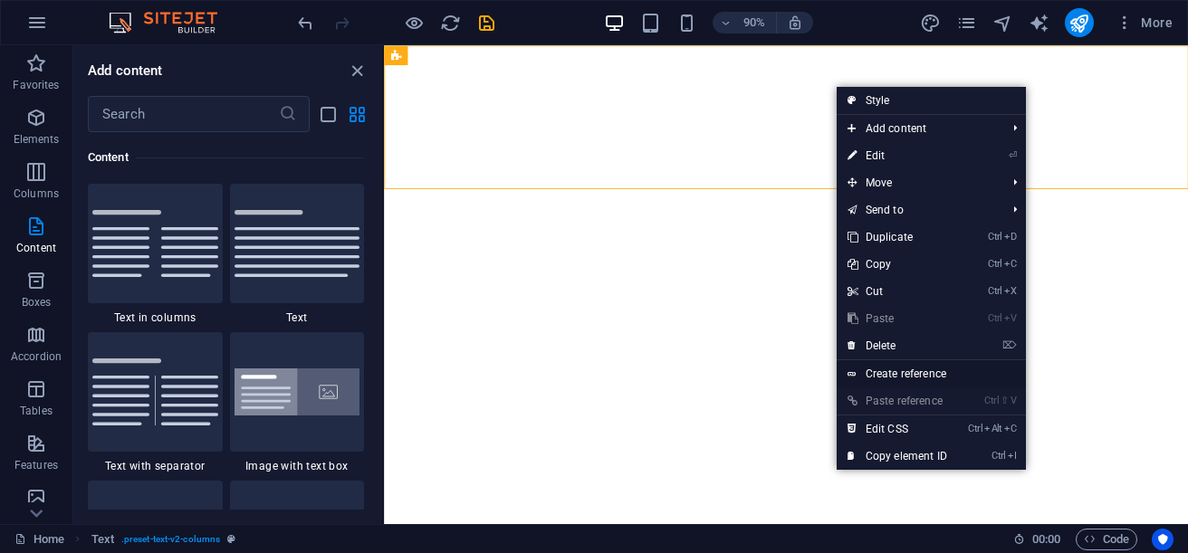
click at [936, 377] on link "Create reference" at bounding box center [931, 373] width 189 height 27
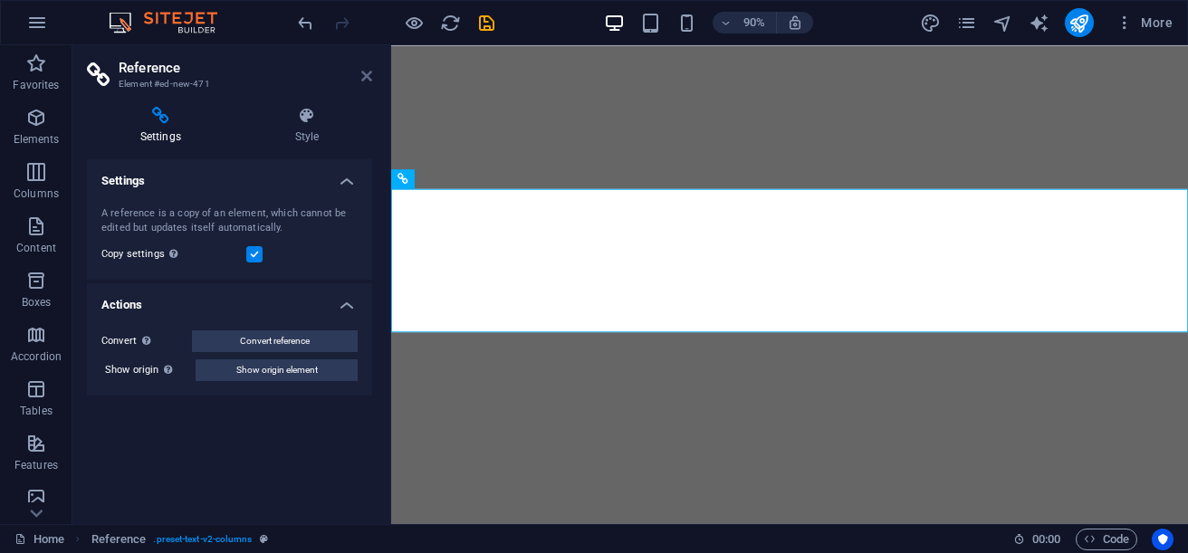
click at [370, 78] on icon at bounding box center [366, 76] width 11 height 14
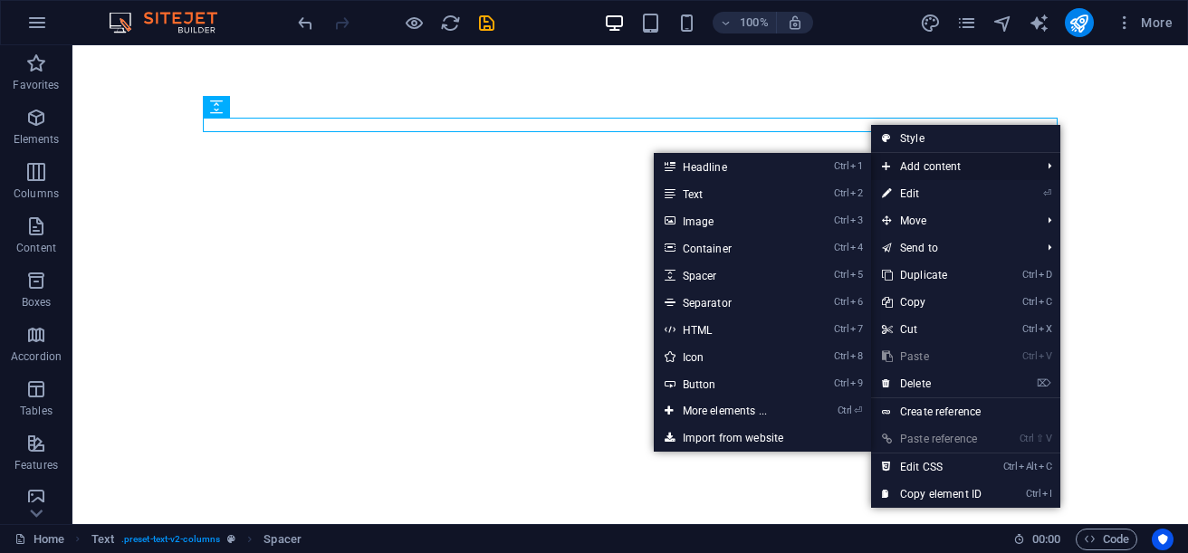
click at [967, 166] on span "Add content" at bounding box center [952, 166] width 162 height 27
click at [737, 417] on link "Ctrl ⏎ More elements ..." at bounding box center [728, 410] width 149 height 27
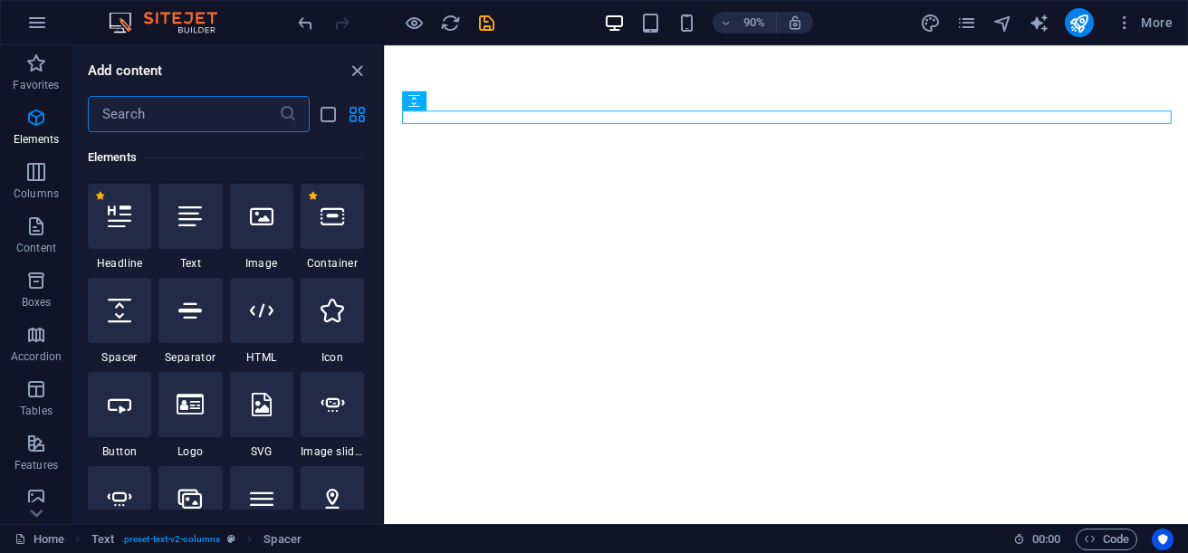
scroll to position [193, 0]
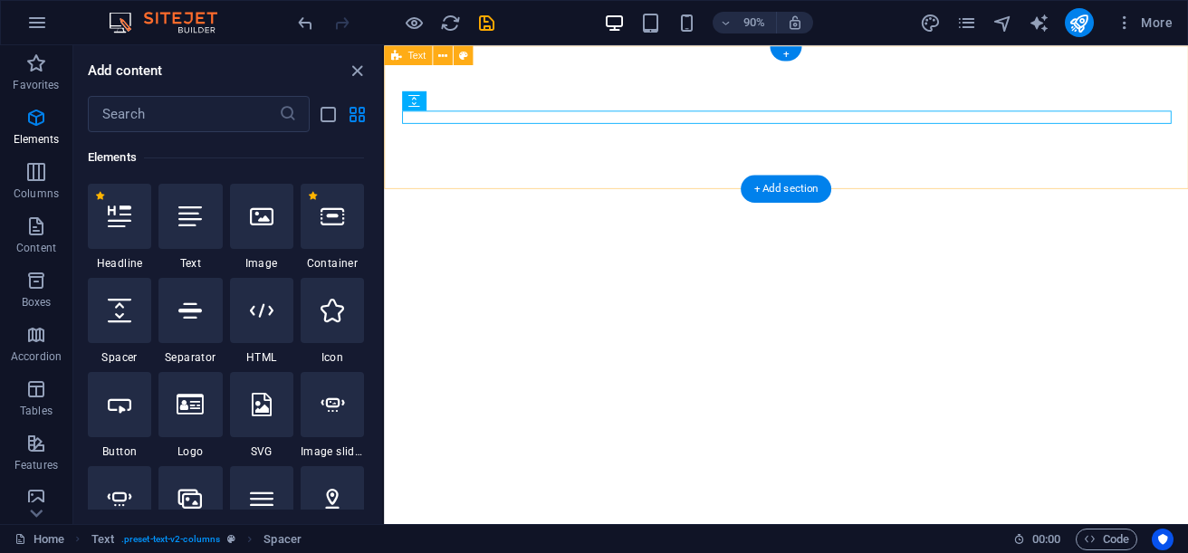
click at [708, 84] on div at bounding box center [831, 124] width 894 height 159
select select "rem"
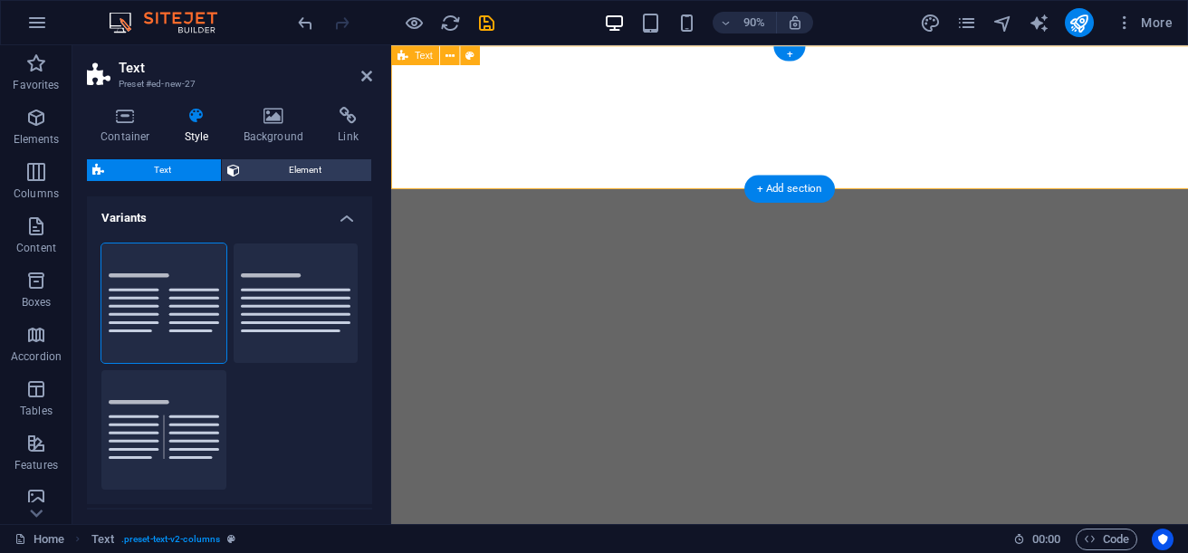
click at [707, 84] on div at bounding box center [834, 124] width 886 height 159
click at [679, 79] on div at bounding box center [834, 124] width 886 height 159
click at [679, 96] on div at bounding box center [834, 124] width 886 height 159
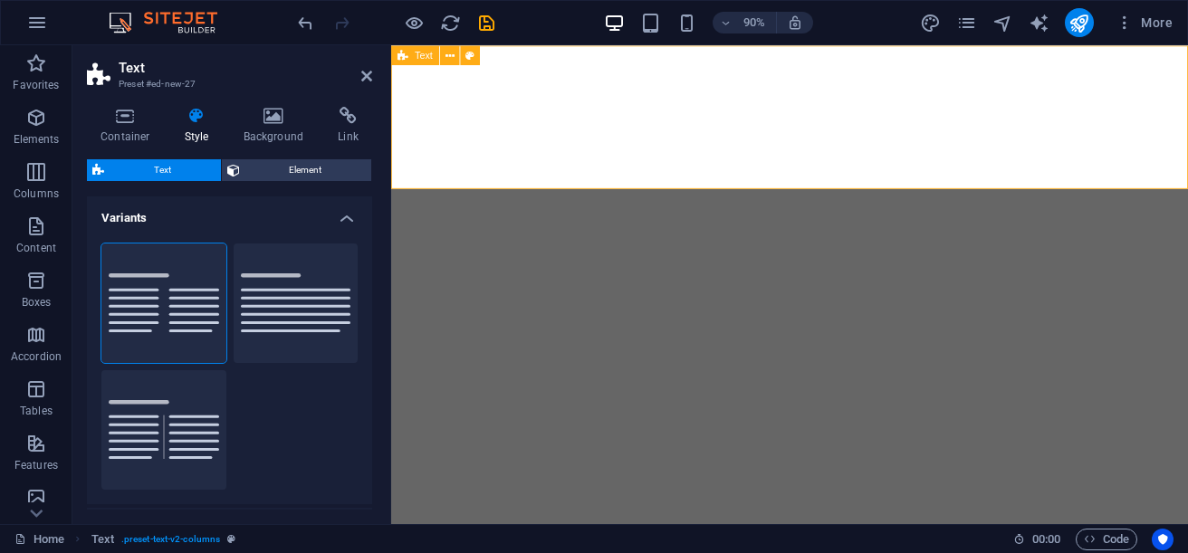
click at [679, 96] on div at bounding box center [834, 124] width 886 height 159
click at [371, 78] on icon at bounding box center [366, 76] width 11 height 14
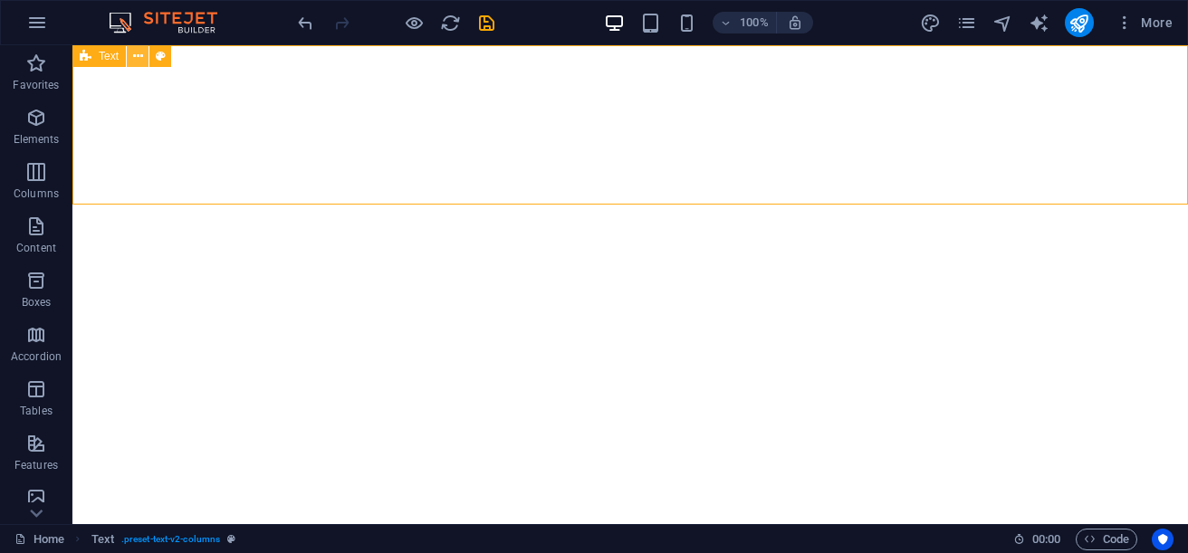
click at [137, 58] on icon at bounding box center [138, 56] width 10 height 19
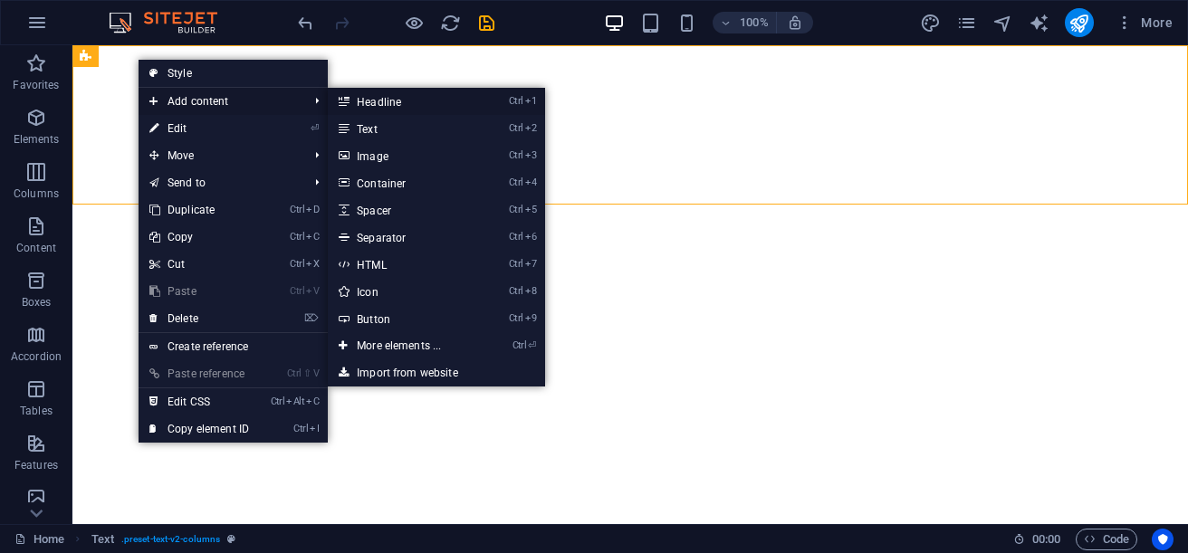
click at [426, 108] on link "Ctrl 1 Headline" at bounding box center [402, 101] width 149 height 27
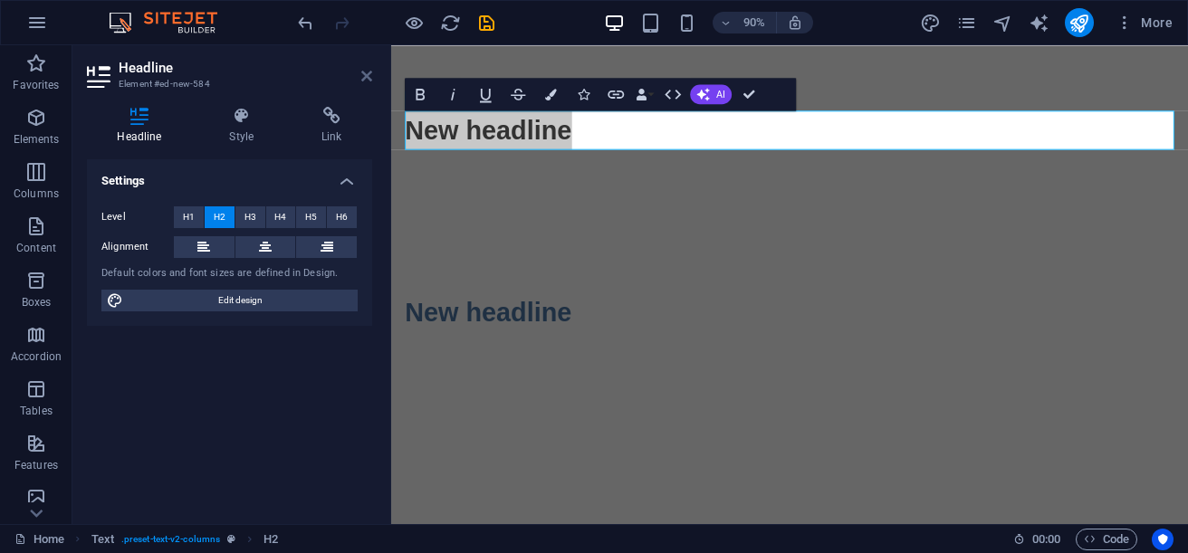
click at [365, 81] on icon at bounding box center [366, 76] width 11 height 14
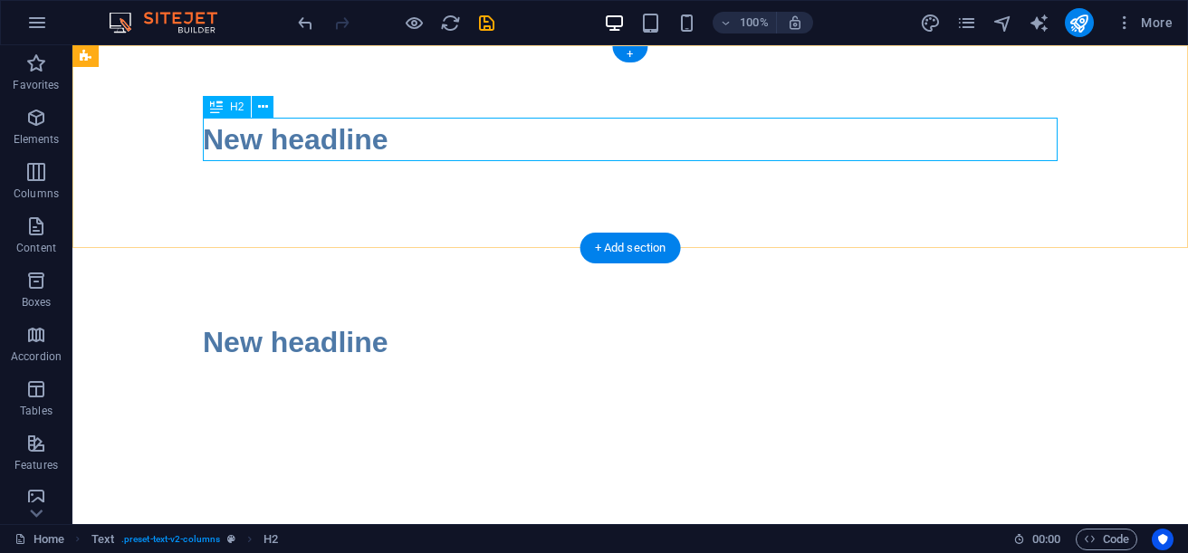
click at [447, 140] on div "New headline" at bounding box center [630, 139] width 855 height 43
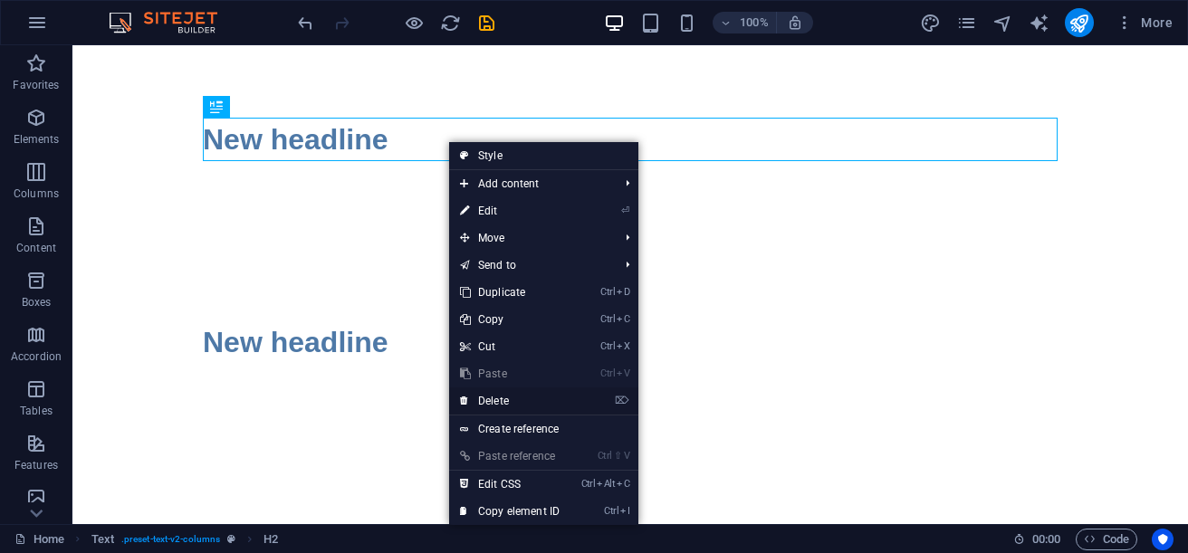
click at [503, 397] on link "⌦ Delete" at bounding box center [509, 401] width 121 height 27
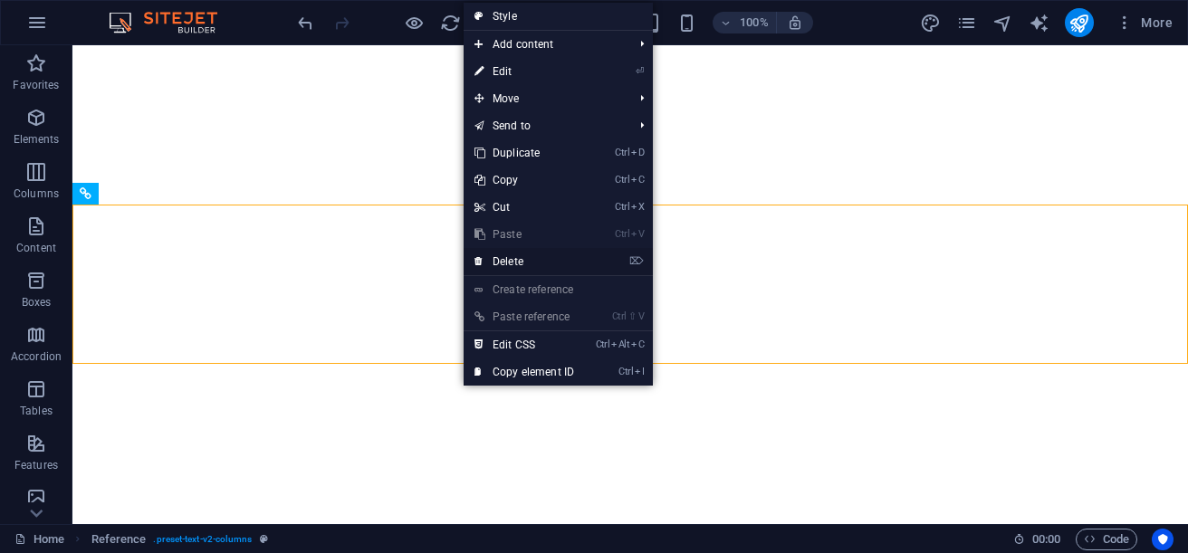
click at [515, 259] on link "⌦ Delete" at bounding box center [524, 261] width 121 height 27
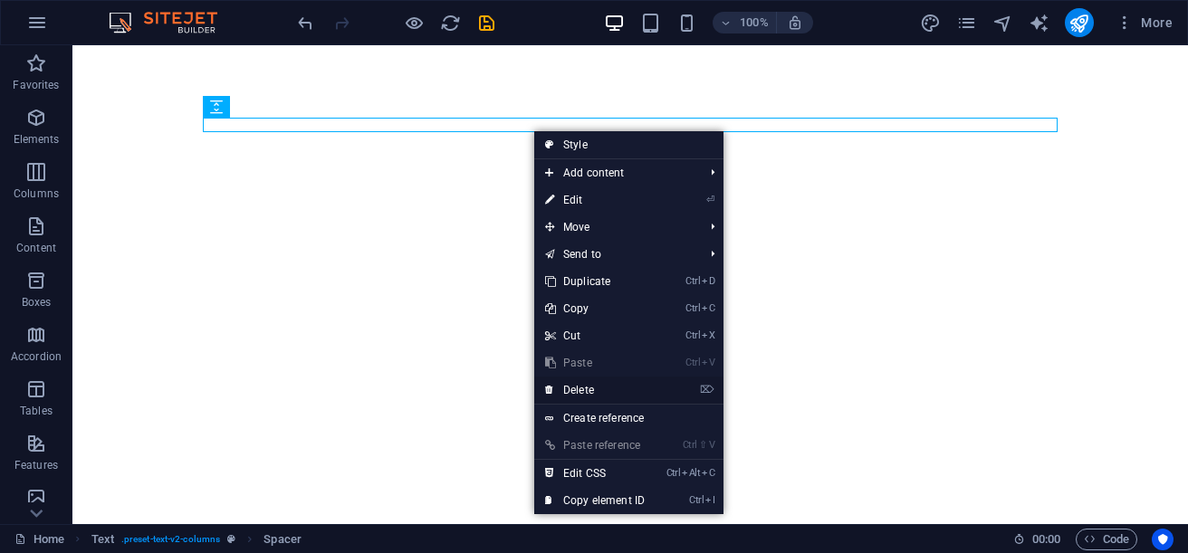
click at [606, 395] on link "⌦ Delete" at bounding box center [594, 390] width 121 height 27
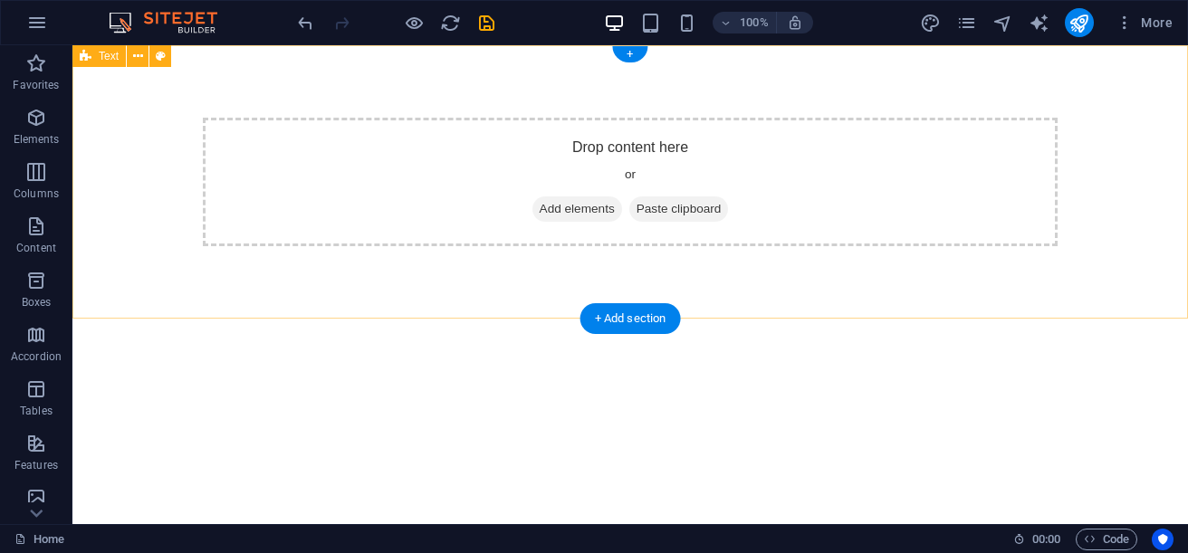
click at [706, 206] on span "Paste clipboard" at bounding box center [679, 208] width 100 height 25
click at [703, 209] on span "Paste clipboard" at bounding box center [679, 208] width 100 height 25
select select "rem"
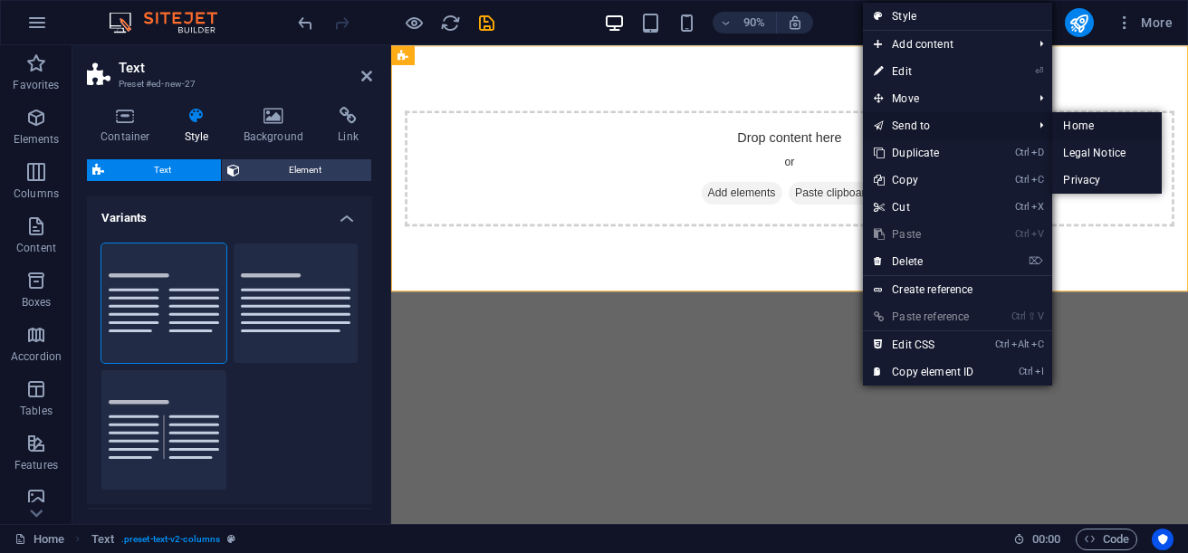
click at [1084, 121] on link "Home" at bounding box center [1107, 125] width 110 height 27
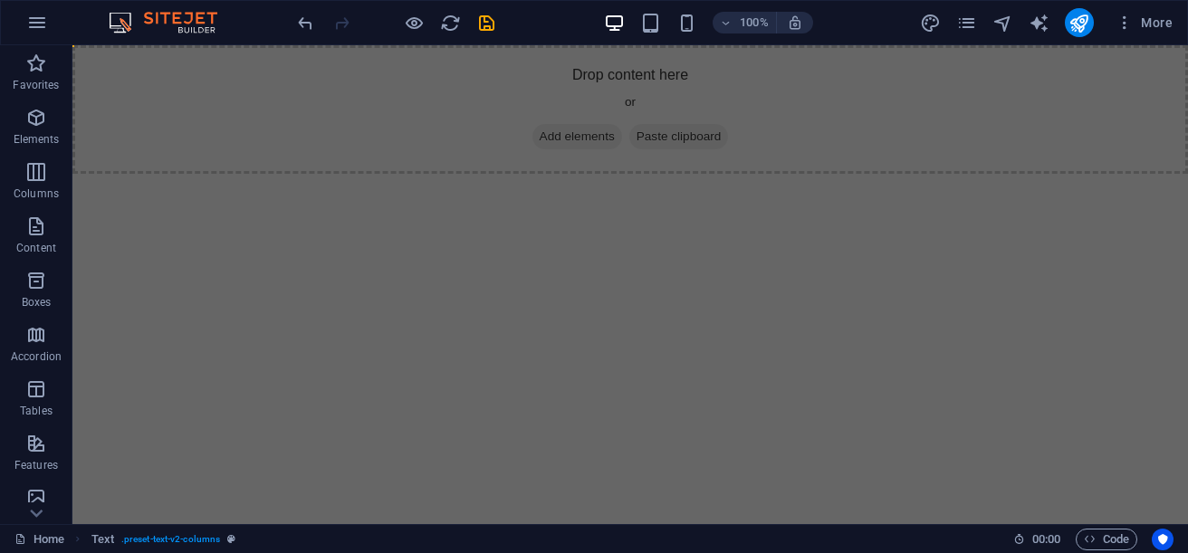
click at [481, 121] on div "Drop content here or Add elements Paste clipboard" at bounding box center [630, 109] width 1116 height 129
click at [465, 128] on div "Drop content here or Add elements Paste clipboard" at bounding box center [630, 109] width 1116 height 129
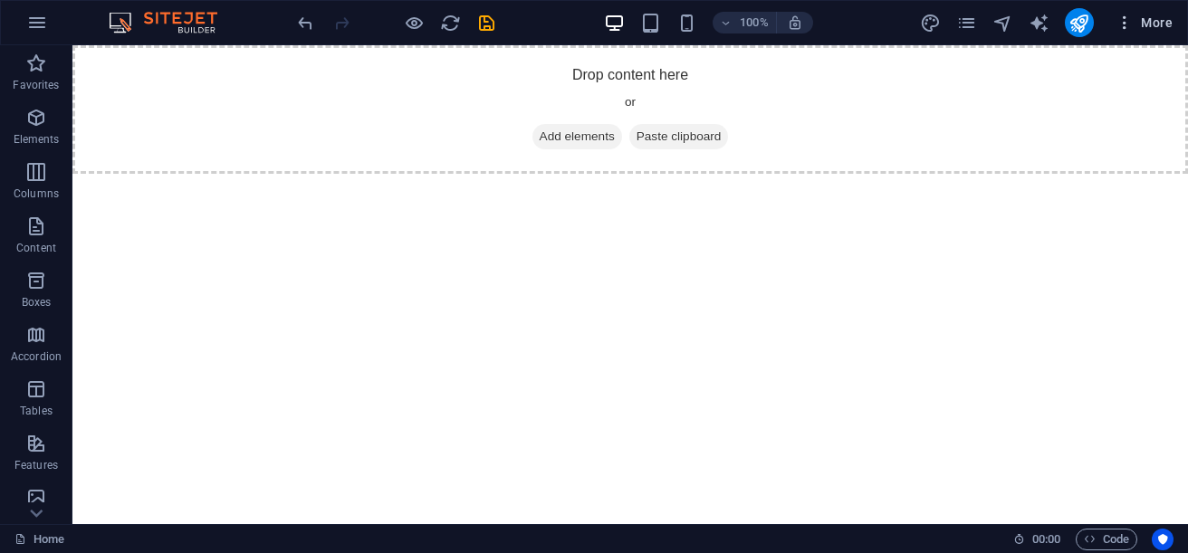
click at [1119, 30] on icon "button" at bounding box center [1125, 23] width 18 height 18
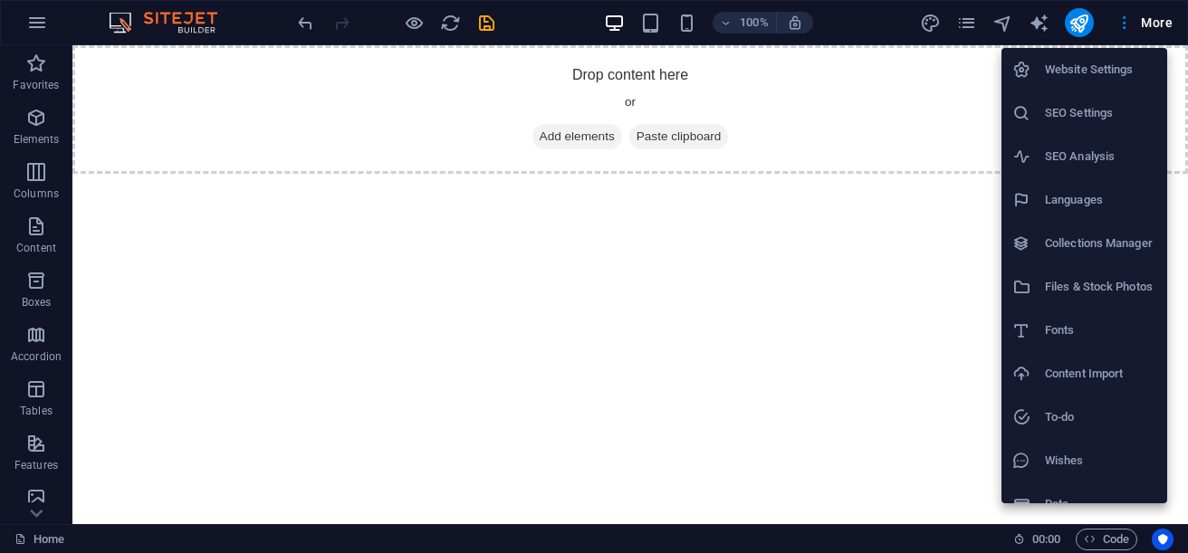
click at [1065, 292] on h6 "Files & Stock Photos" at bounding box center [1100, 287] width 111 height 22
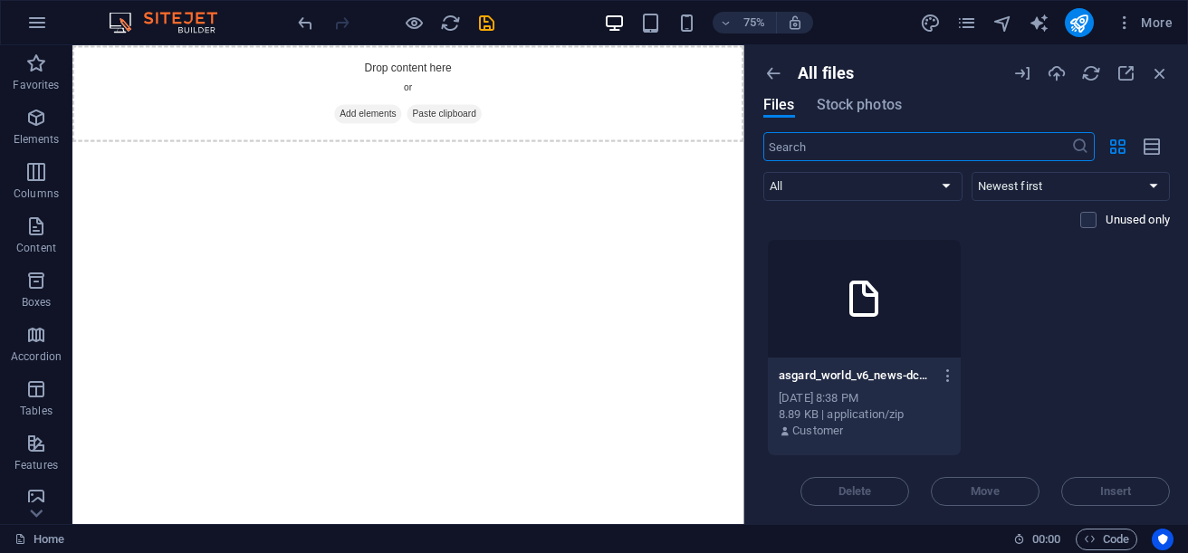
click at [828, 300] on div at bounding box center [864, 299] width 193 height 118
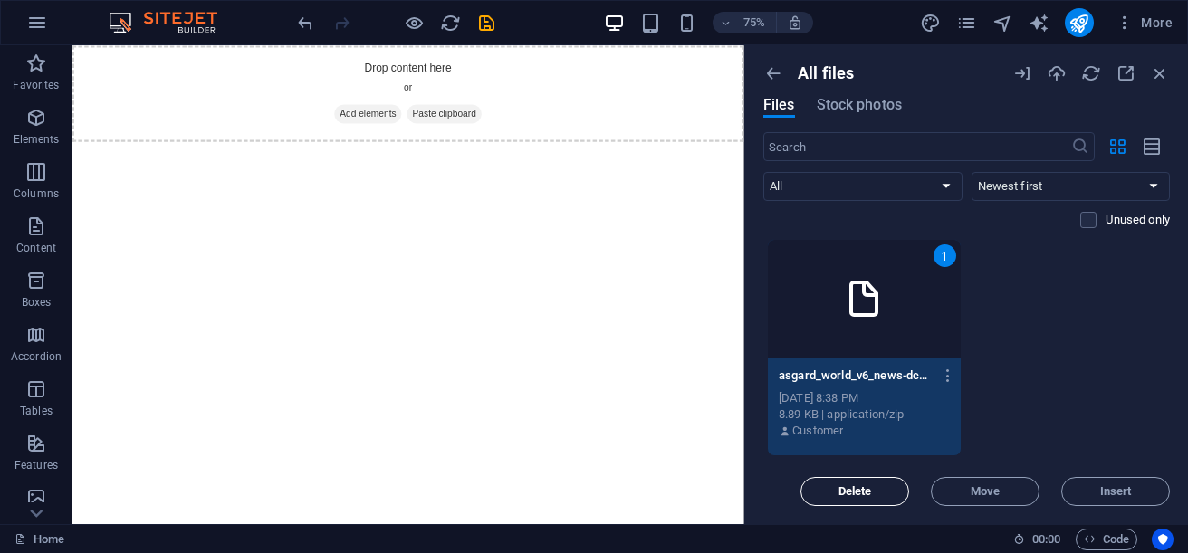
click at [892, 489] on span "Delete" at bounding box center [855, 491] width 92 height 11
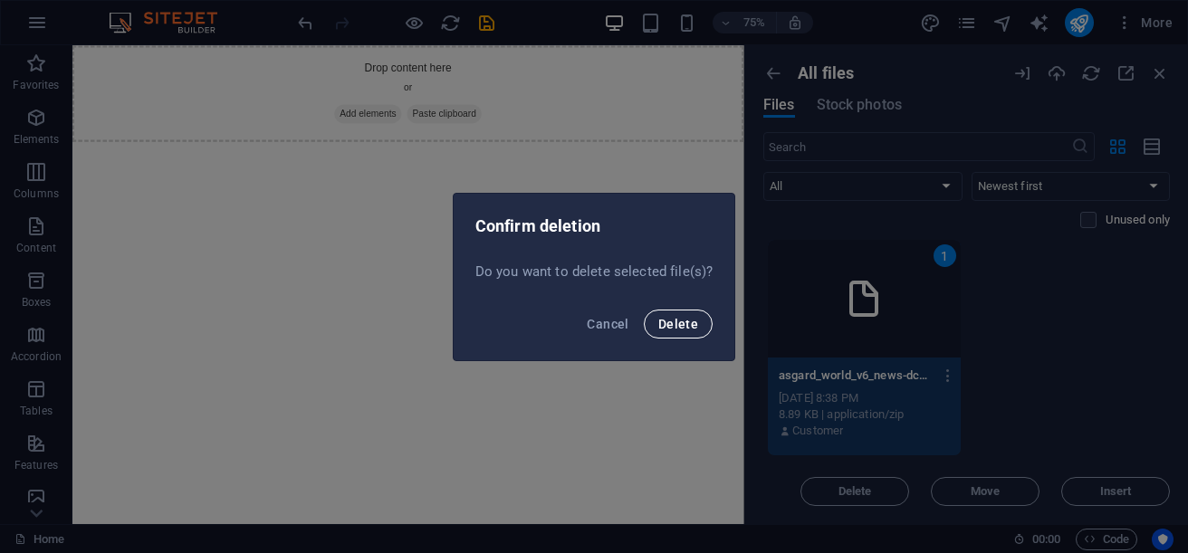
click at [701, 320] on button "Delete" at bounding box center [678, 324] width 69 height 29
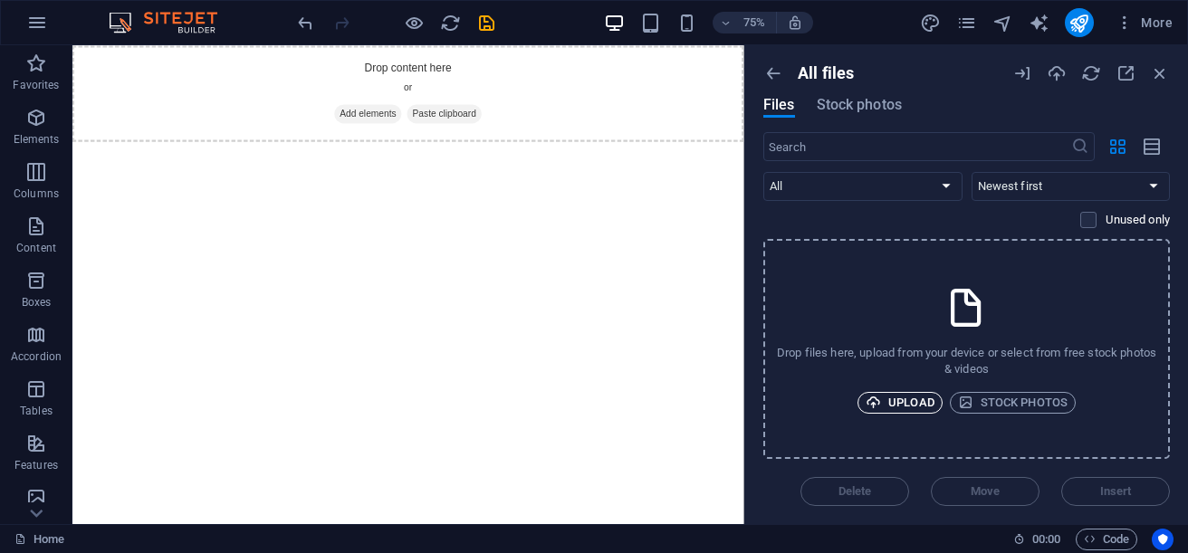
click at [916, 407] on span "Upload" at bounding box center [900, 403] width 69 height 22
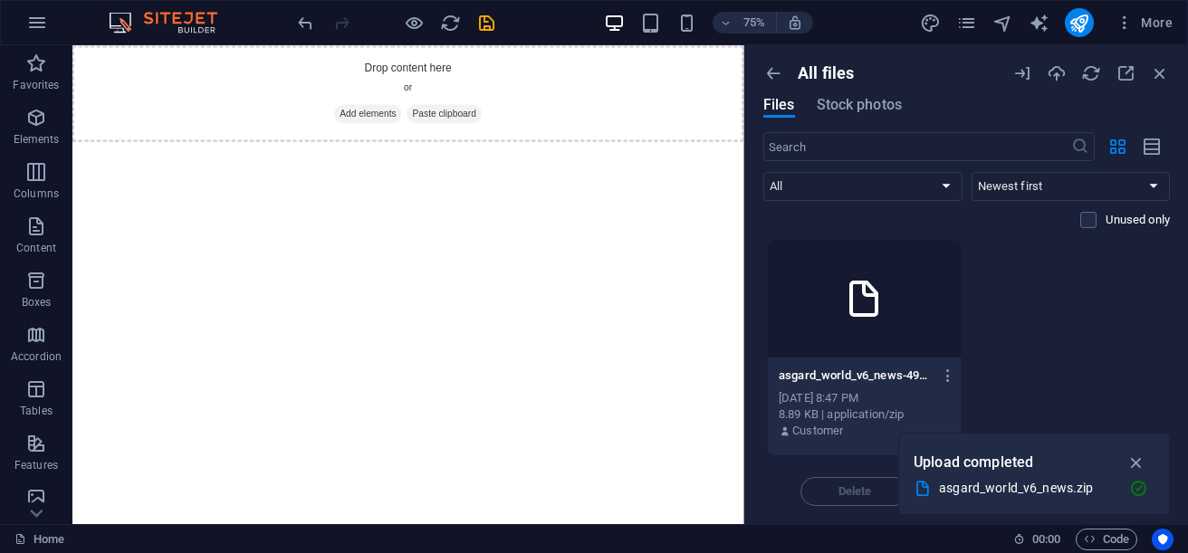
click at [872, 499] on div "Delete Move Insert" at bounding box center [966, 482] width 407 height 47
click at [1142, 462] on icon "button" at bounding box center [1136, 463] width 21 height 20
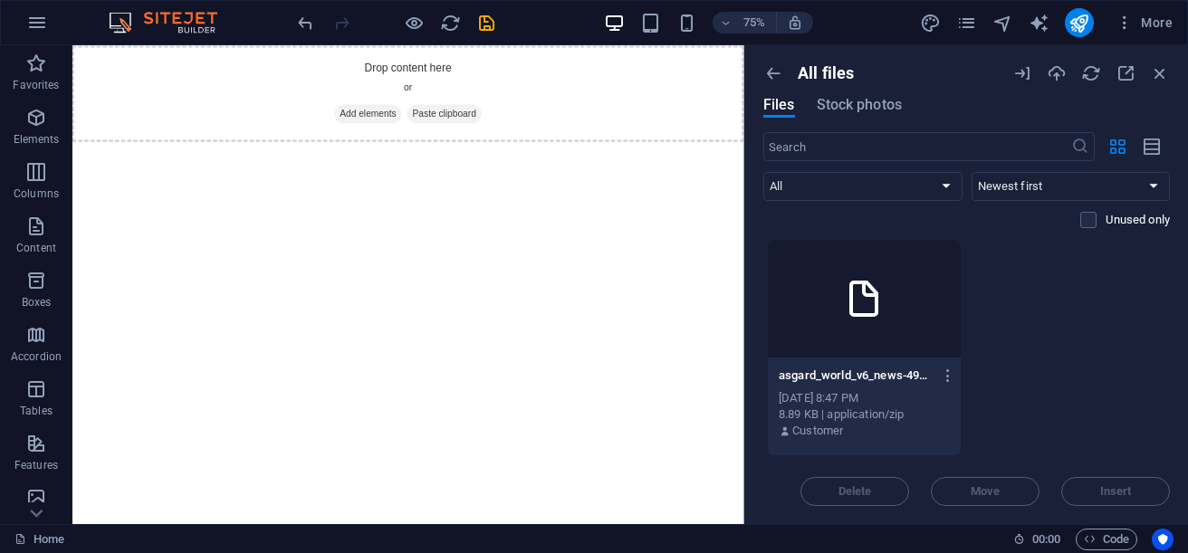
click at [861, 490] on div "Delete Move Insert" at bounding box center [966, 482] width 407 height 47
click at [885, 384] on div "asgard_world_v6_news-49xl5xpxFTSY0z375aNL3Q.zip asgard_world_v6_news-49xl5xpxFT…" at bounding box center [864, 375] width 171 height 29
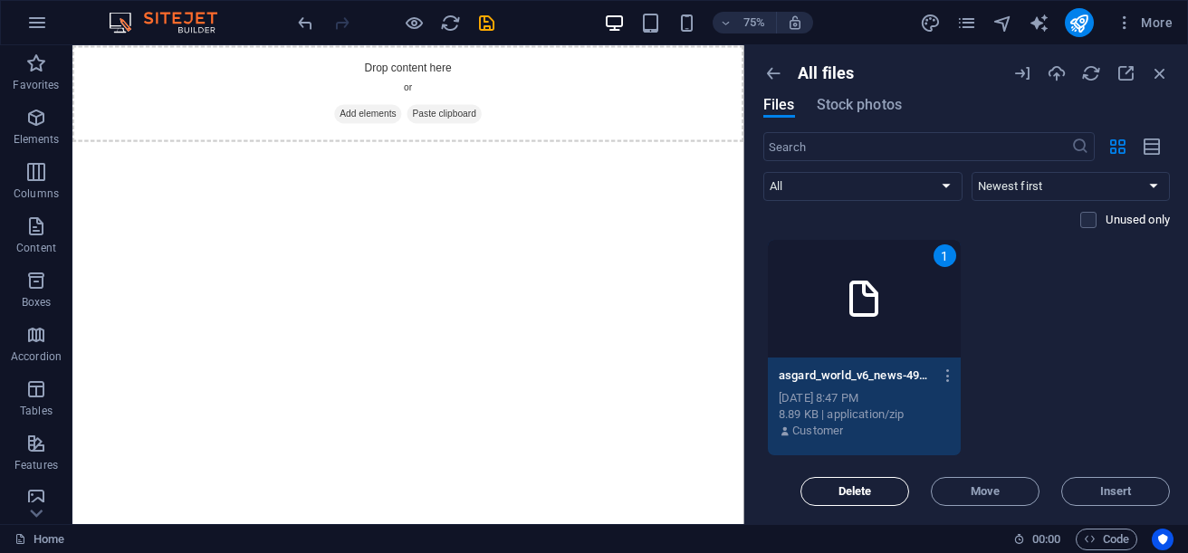
click at [872, 492] on span "Delete" at bounding box center [855, 491] width 92 height 11
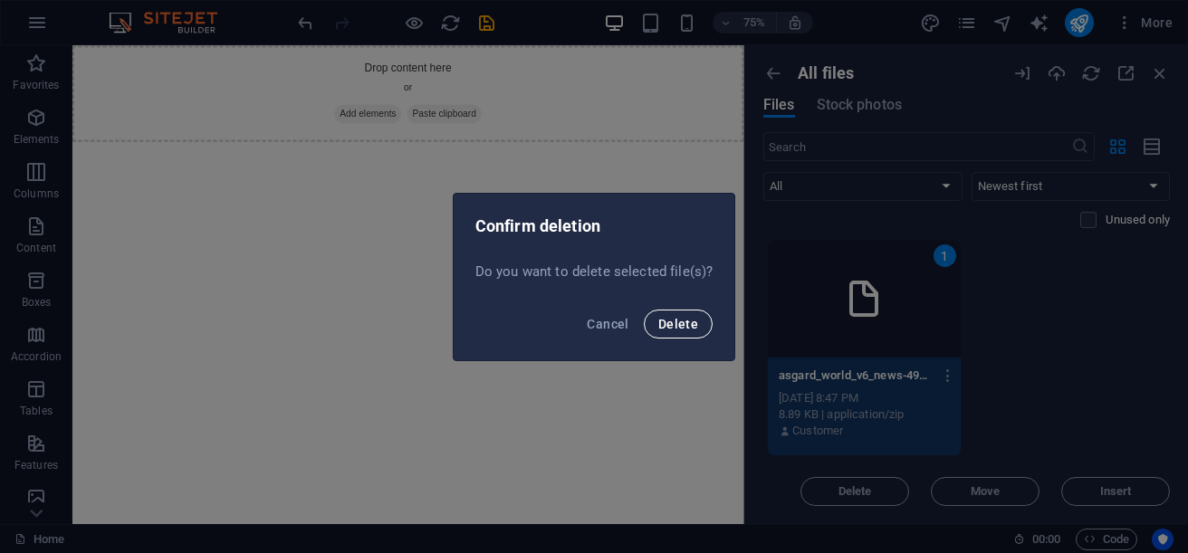
click at [685, 323] on span "Delete" at bounding box center [678, 324] width 40 height 14
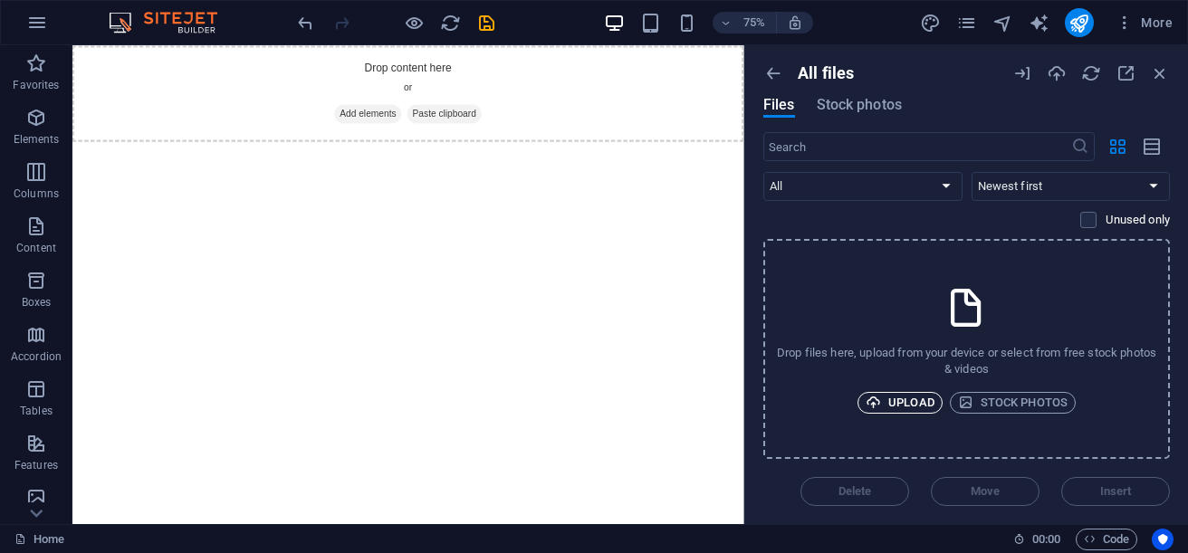
click at [891, 398] on span "Upload" at bounding box center [900, 403] width 69 height 22
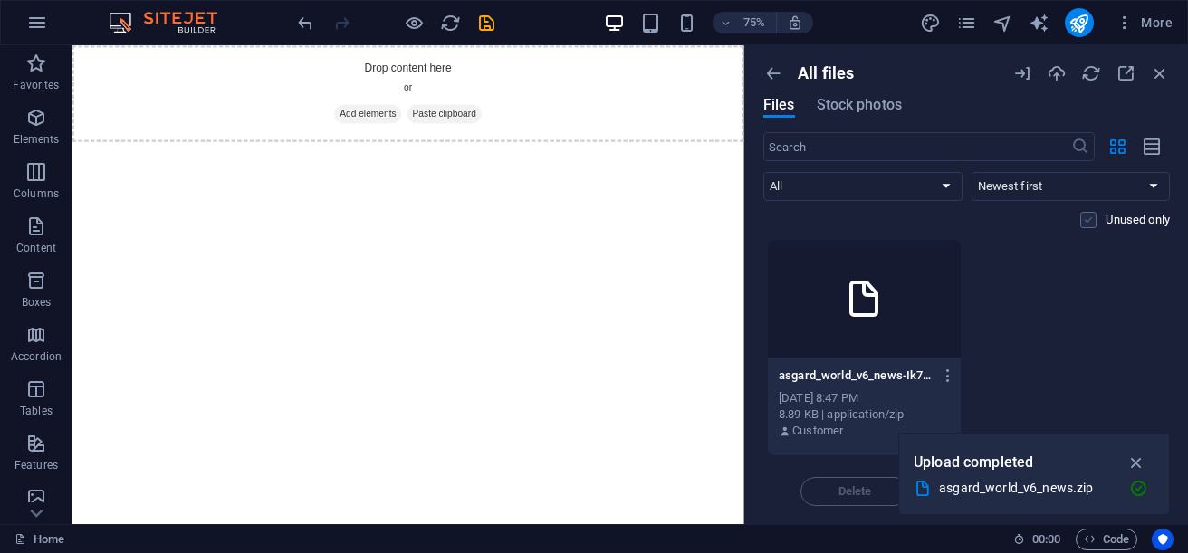
click at [1089, 225] on label at bounding box center [1088, 220] width 16 height 16
click at [0, 0] on input "checkbox" at bounding box center [0, 0] width 0 height 0
click at [1089, 225] on label at bounding box center [1088, 220] width 16 height 16
click at [0, 0] on input "checkbox" at bounding box center [0, 0] width 0 height 0
click at [859, 192] on select "All Images Documents Audio Video Vector Other" at bounding box center [862, 186] width 199 height 29
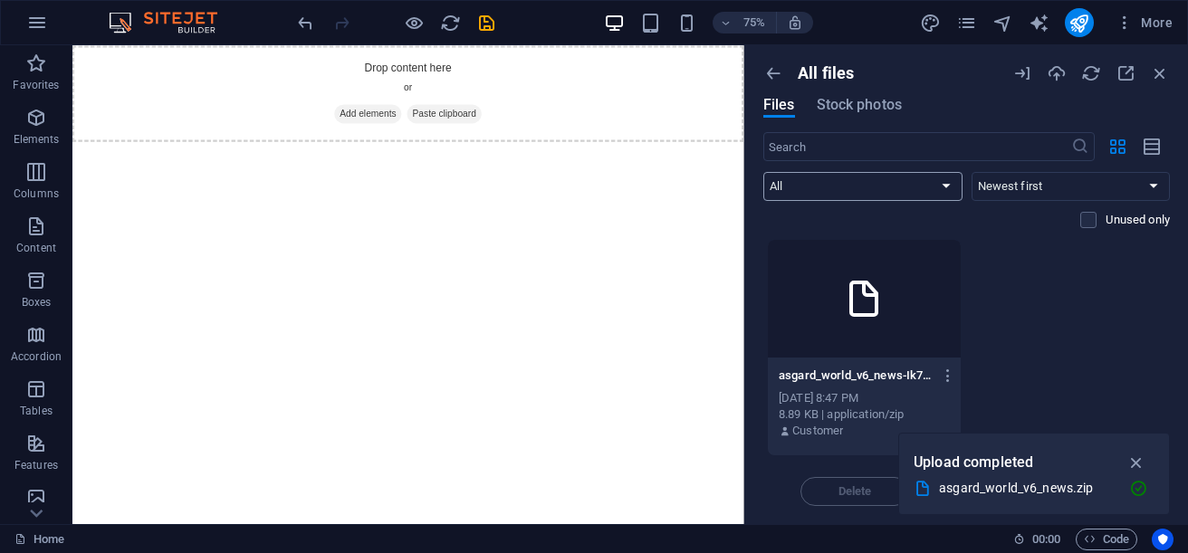
click at [859, 192] on select "All Images Documents Audio Video Vector Other" at bounding box center [862, 186] width 199 height 29
click at [1144, 469] on icon "button" at bounding box center [1136, 463] width 21 height 20
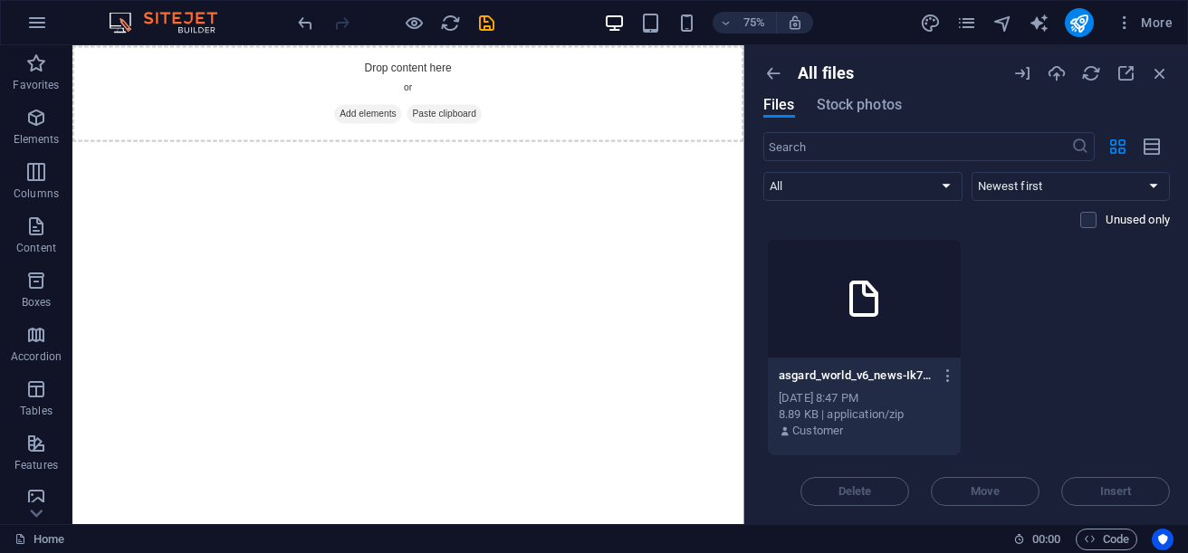
click at [862, 315] on icon at bounding box center [863, 298] width 43 height 43
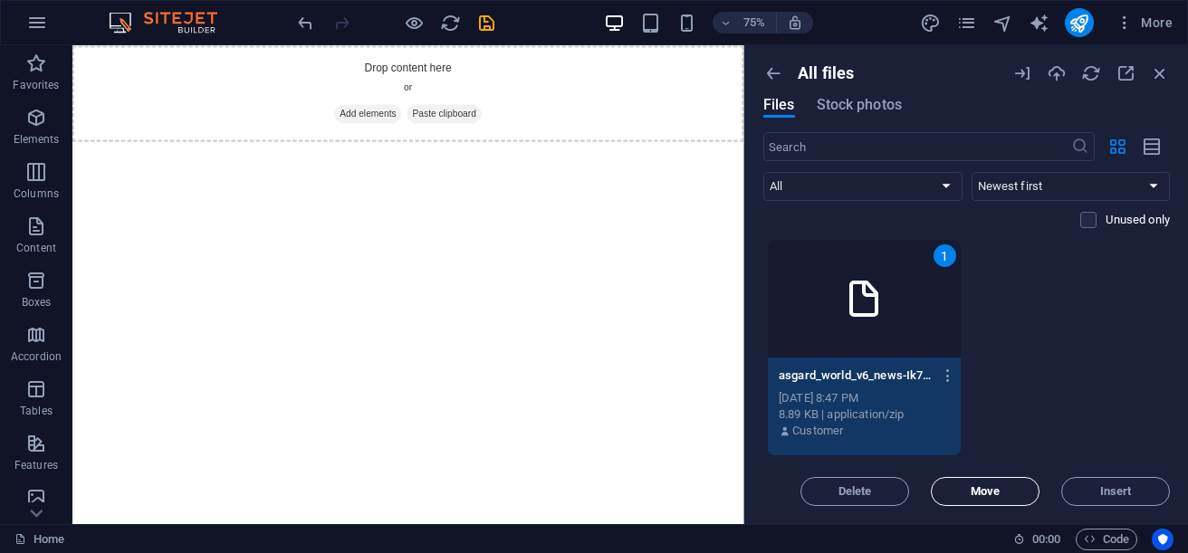
click at [971, 498] on button "Move" at bounding box center [985, 491] width 109 height 29
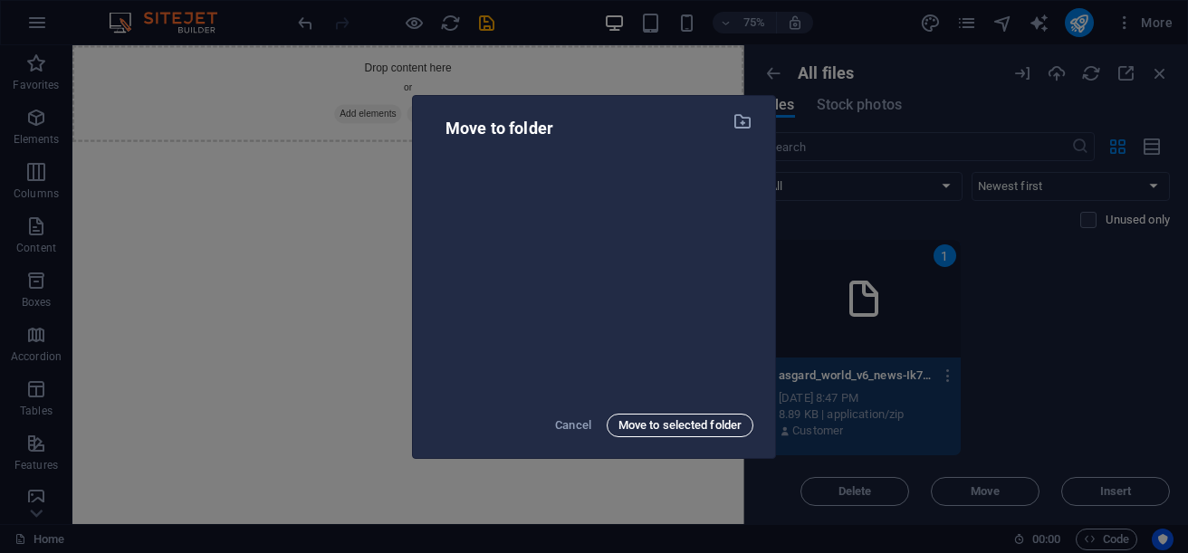
click at [666, 433] on span "Move to selected folder" at bounding box center [679, 426] width 123 height 22
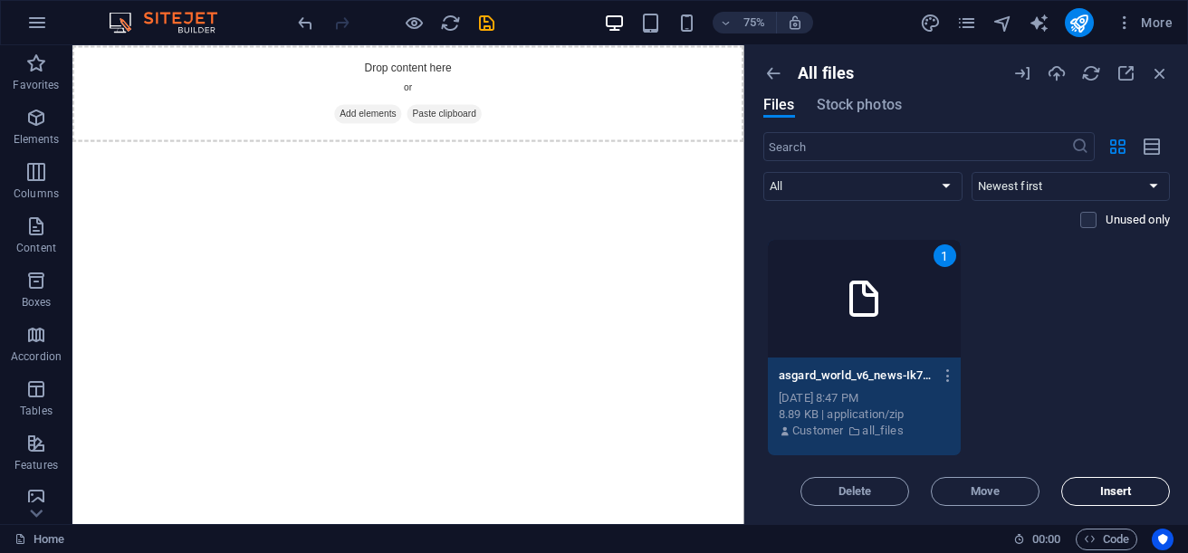
click at [1109, 493] on span "Insert" at bounding box center [1116, 491] width 32 height 11
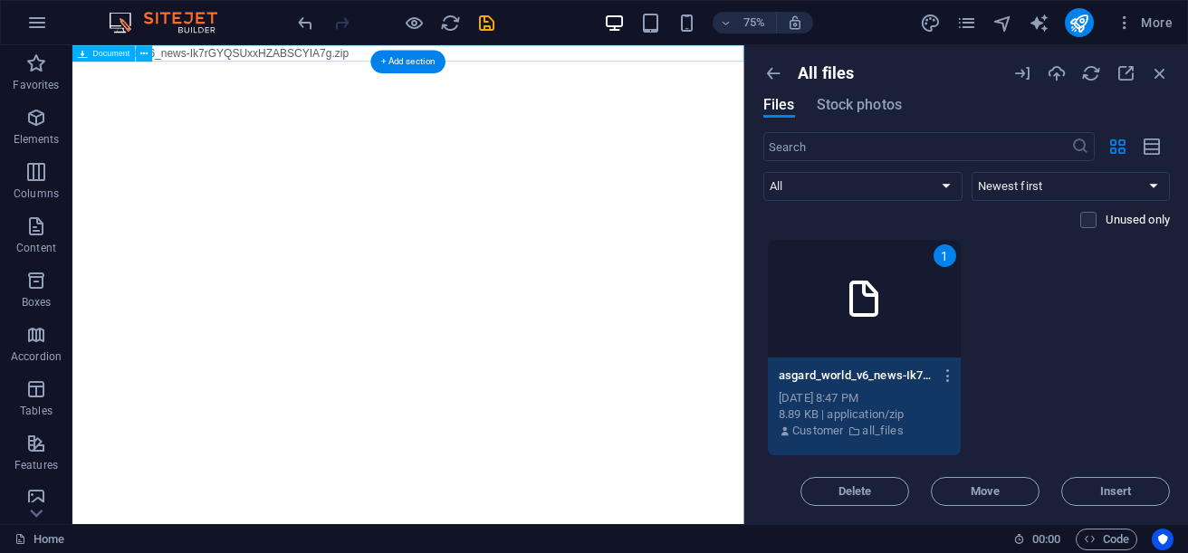
click at [358, 52] on div "asgard_world_v6_news-Ik7rGYQSUxxHZABSCYIA7g.zip 8.89 KB" at bounding box center [519, 56] width 895 height 22
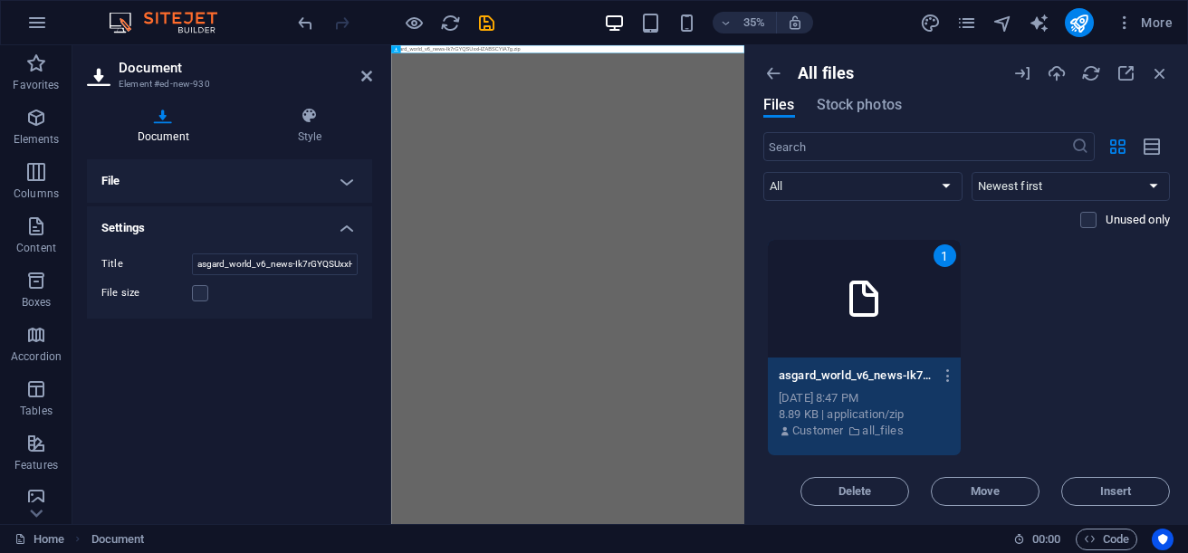
click at [172, 125] on h4 "Document" at bounding box center [167, 126] width 160 height 38
click at [206, 301] on label at bounding box center [200, 293] width 16 height 16
click at [0, 0] on input "File size" at bounding box center [0, 0] width 0 height 0
click at [268, 185] on h4 "File" at bounding box center [229, 180] width 285 height 43
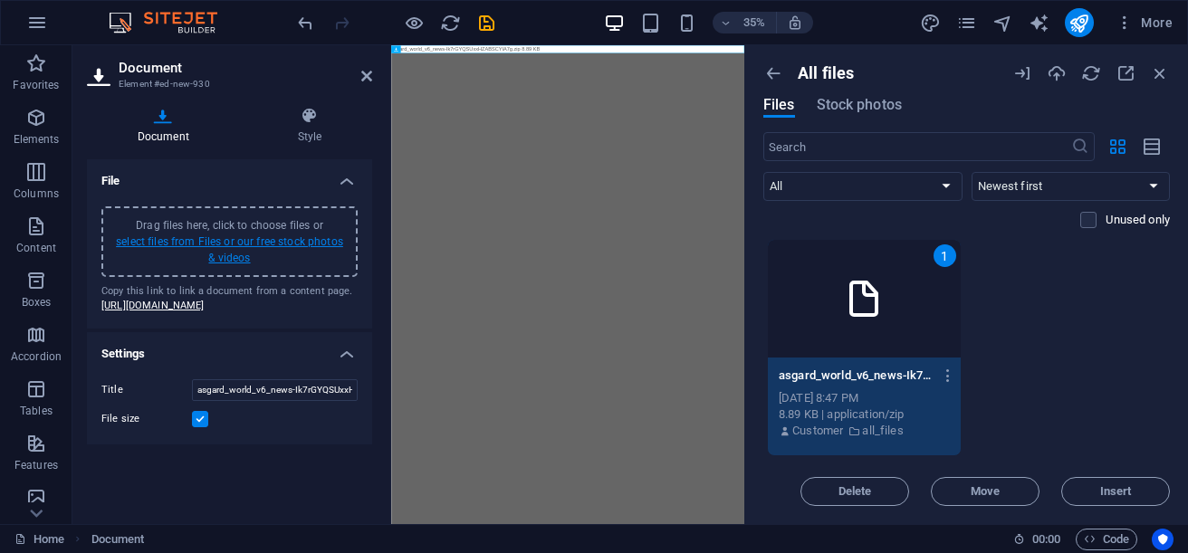
click at [220, 246] on link "select files from Files or our free stock photos & videos" at bounding box center [229, 249] width 227 height 29
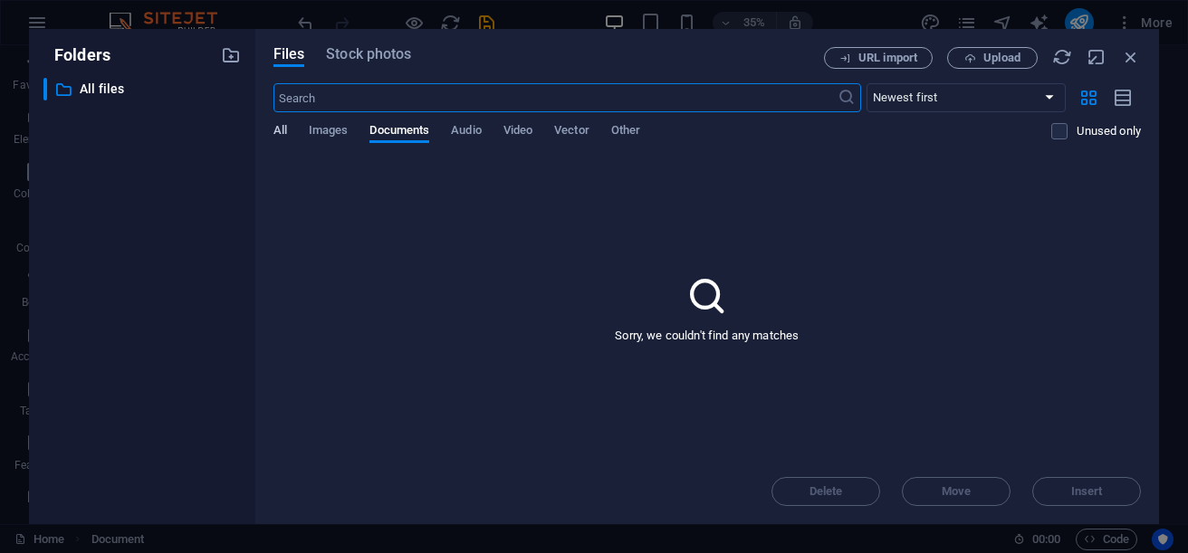
click at [281, 129] on span "All" at bounding box center [280, 132] width 14 height 25
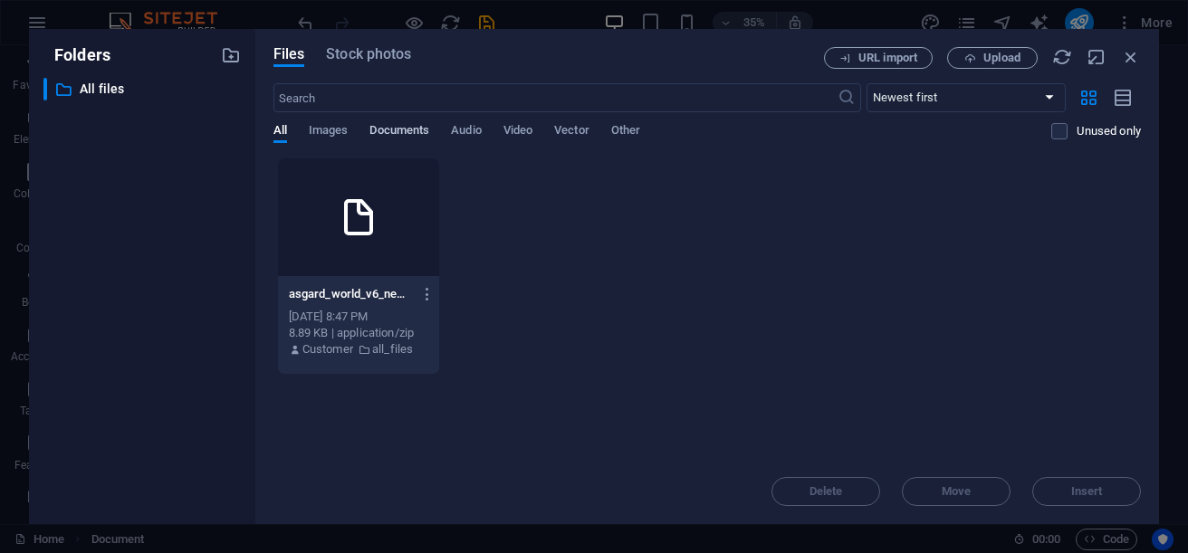
click at [403, 131] on span "Documents" at bounding box center [399, 132] width 60 height 25
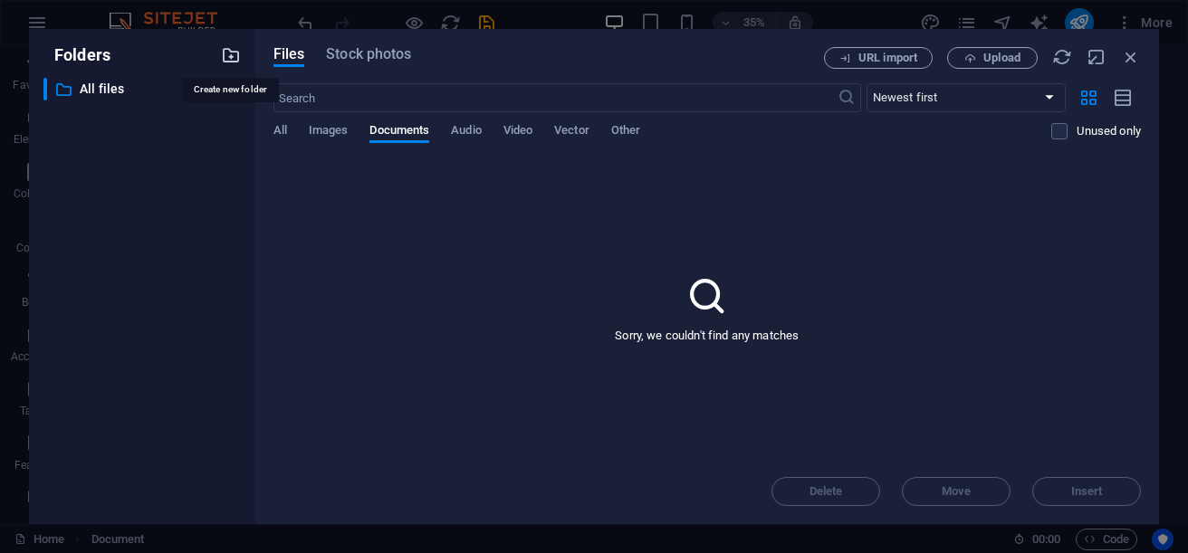
click at [227, 59] on icon "button" at bounding box center [231, 55] width 20 height 20
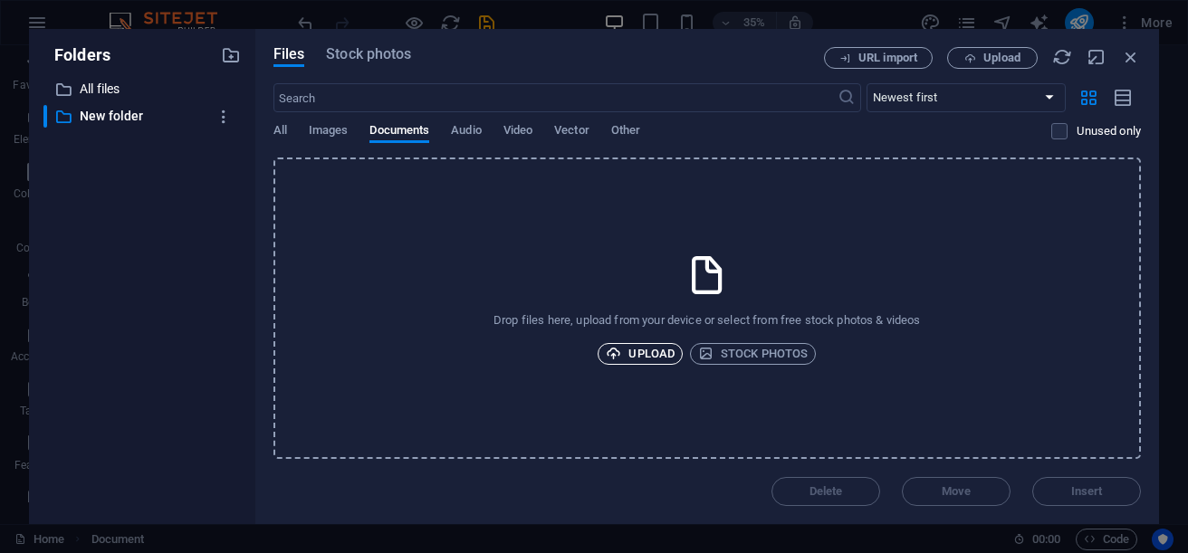
click at [659, 351] on span "Upload" at bounding box center [640, 354] width 69 height 22
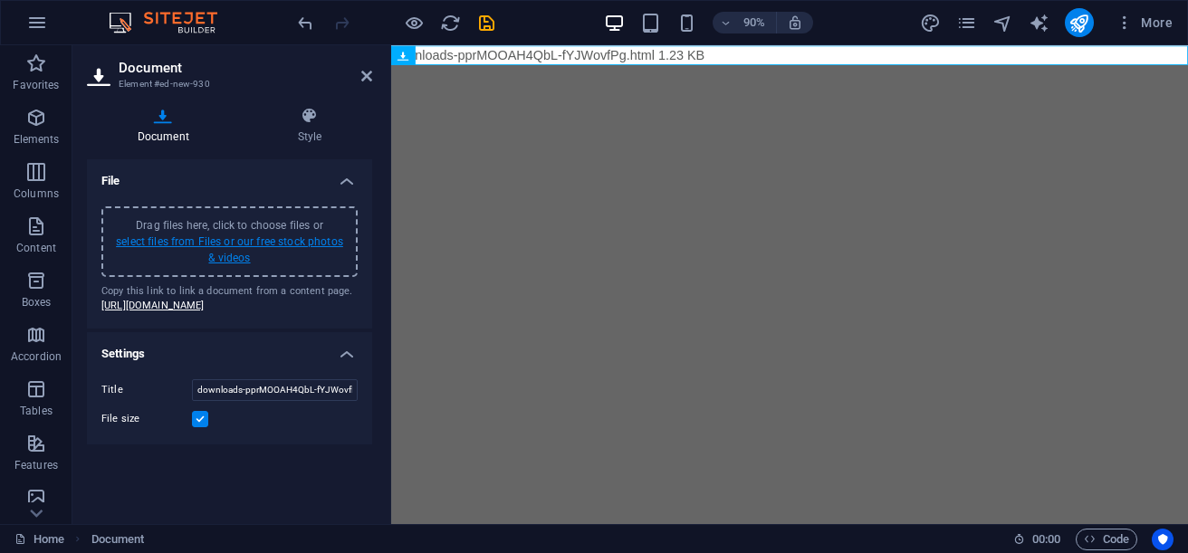
click at [245, 242] on link "select files from Files or our free stock photos & videos" at bounding box center [229, 249] width 227 height 29
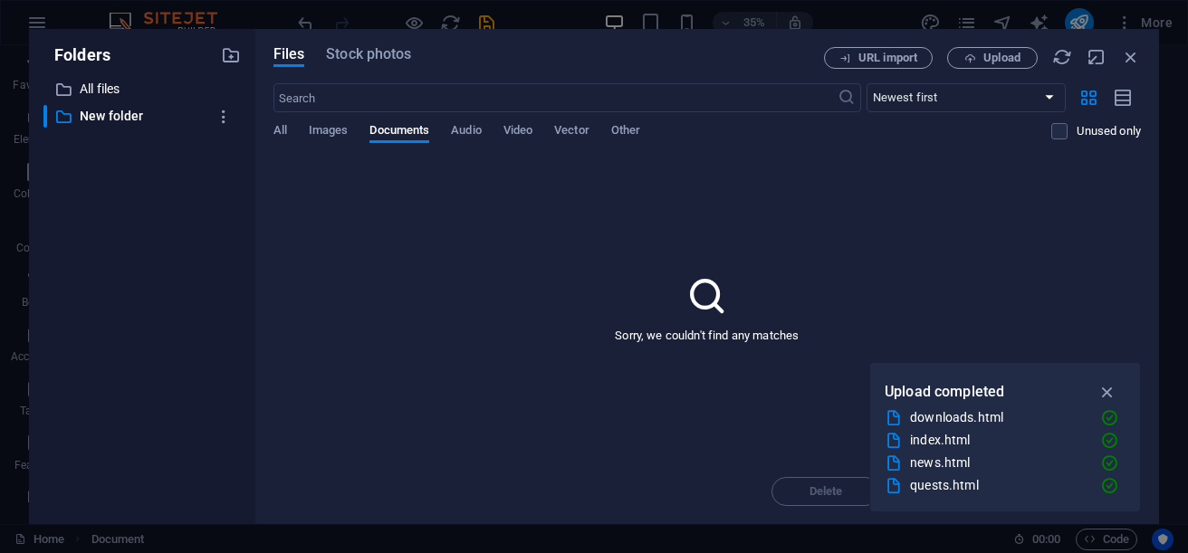
drag, startPoint x: 1055, startPoint y: 43, endPoint x: 532, endPoint y: 256, distance: 564.5
click at [652, 256] on div "Files Stock photos URL import Upload ​ Newest first Oldest first Name (A-Z) Nam…" at bounding box center [707, 276] width 904 height 495
click at [115, 115] on p "New folder" at bounding box center [144, 116] width 128 height 21
click at [283, 129] on span "All" at bounding box center [280, 132] width 14 height 25
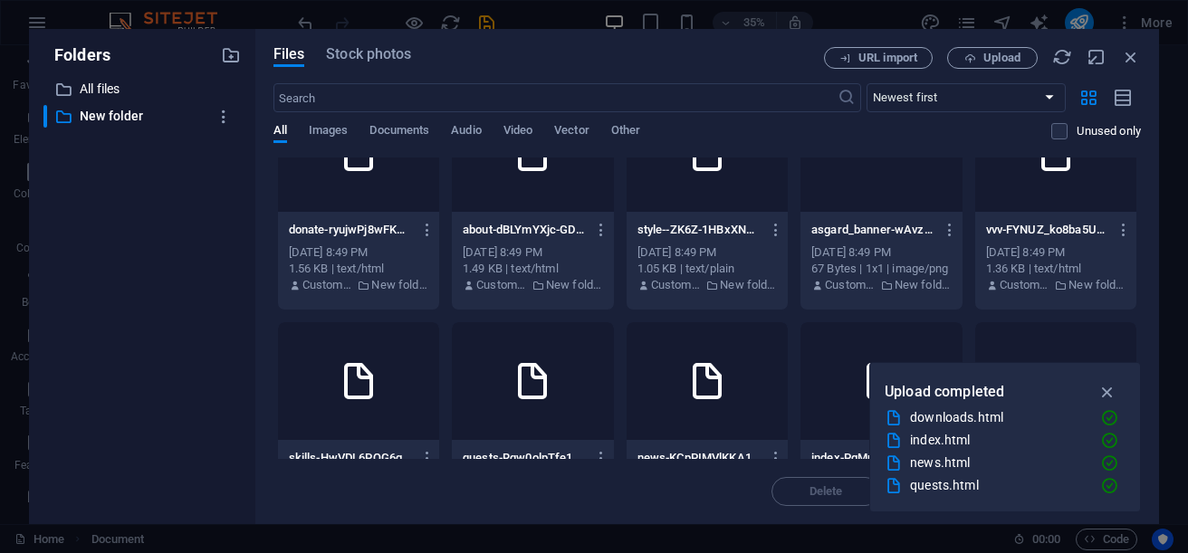
scroll to position [91, 0]
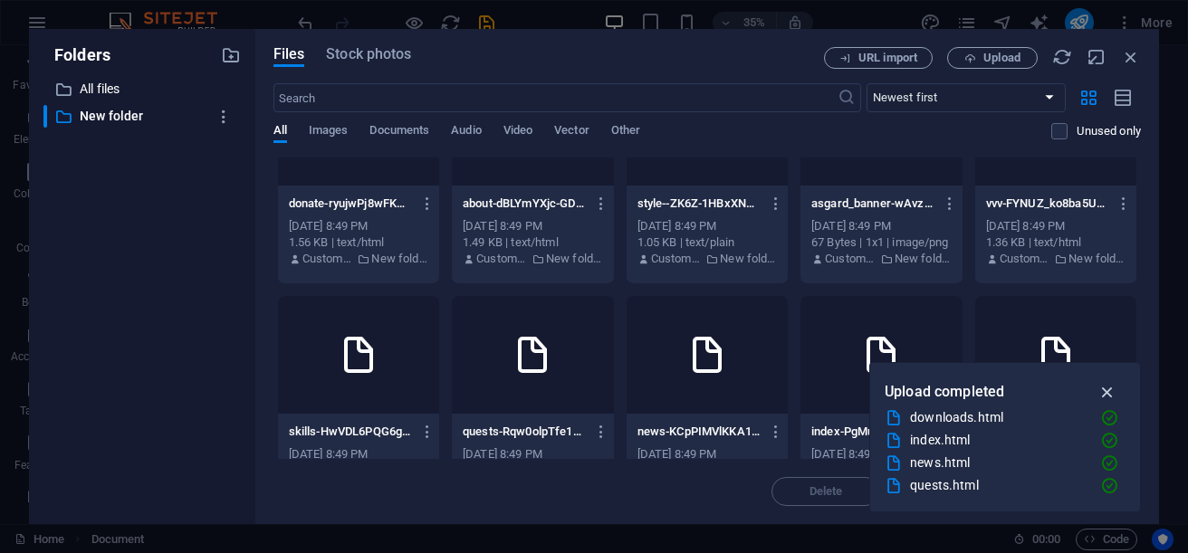
click at [1107, 386] on icon "button" at bounding box center [1107, 392] width 21 height 20
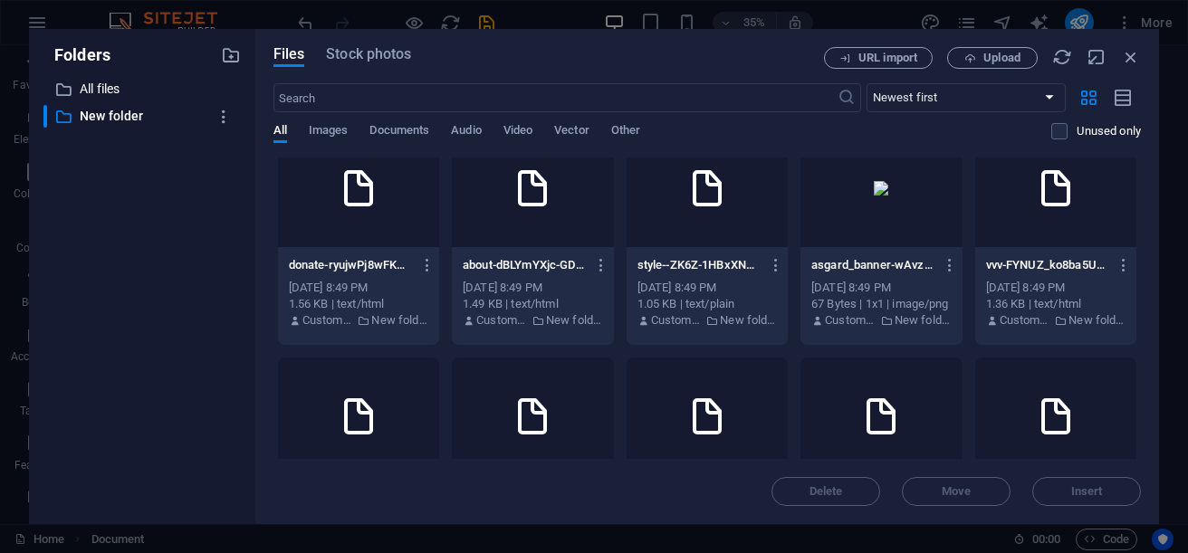
scroll to position [0, 0]
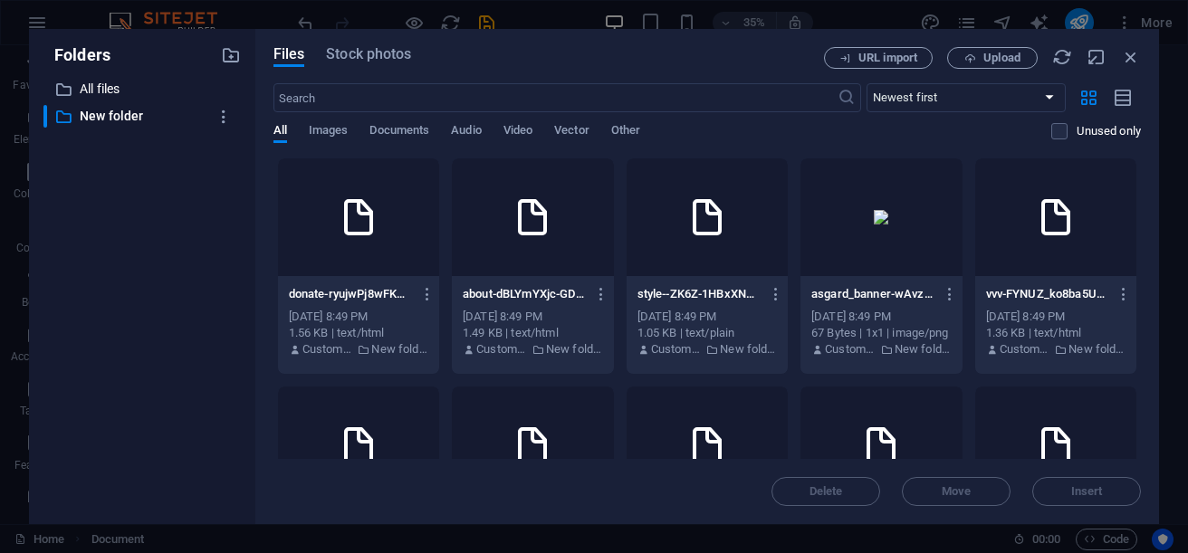
click at [352, 215] on div at bounding box center [358, 217] width 161 height 118
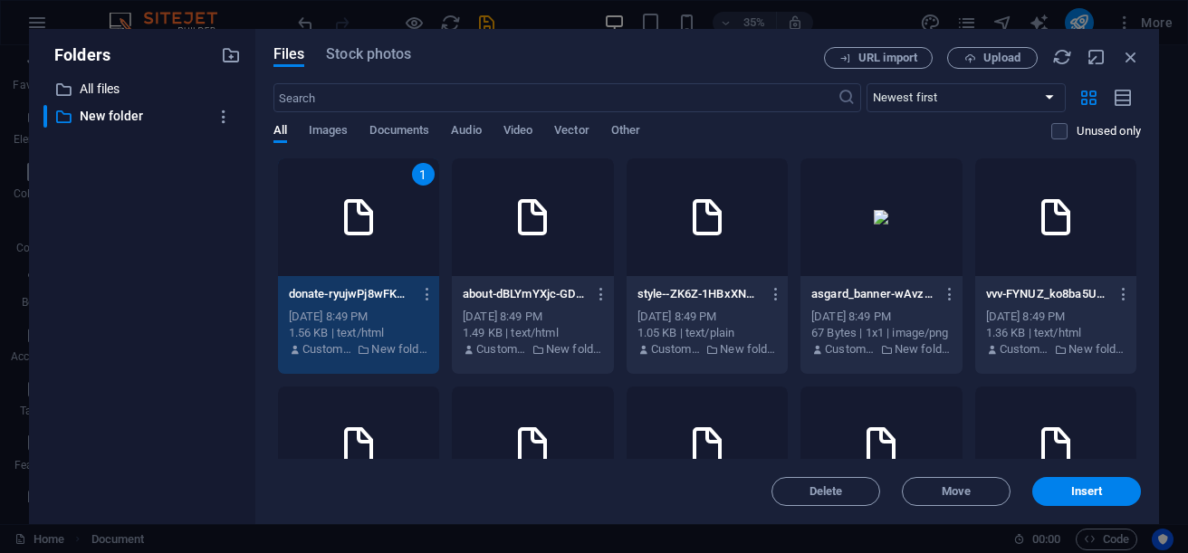
click at [613, 250] on div at bounding box center [532, 217] width 161 height 118
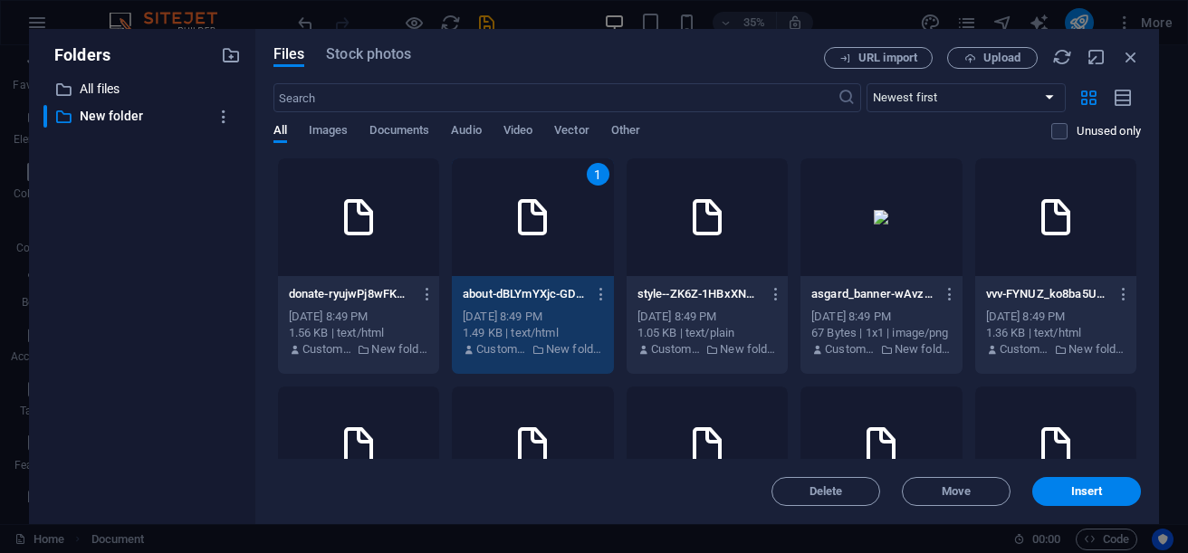
click at [788, 242] on div at bounding box center [707, 217] width 161 height 118
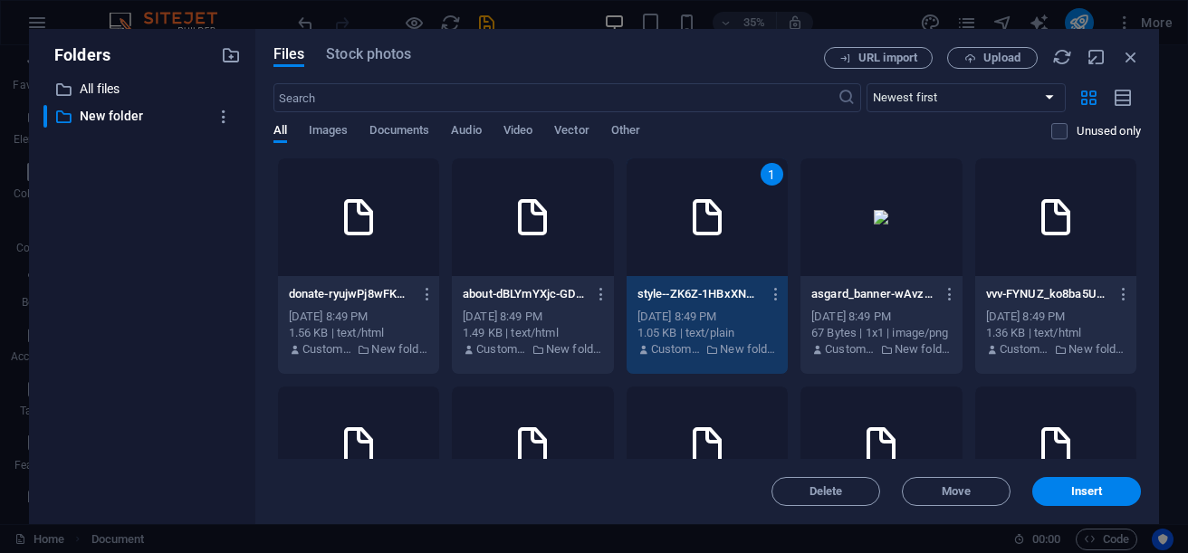
click at [962, 225] on div at bounding box center [880, 217] width 161 height 118
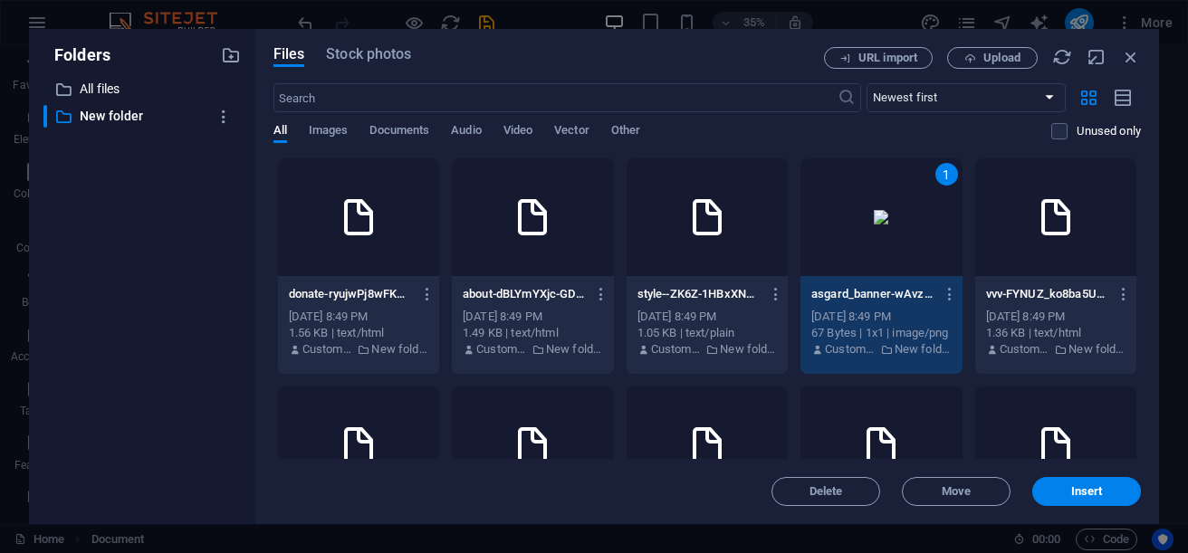
click at [408, 229] on div at bounding box center [358, 217] width 161 height 118
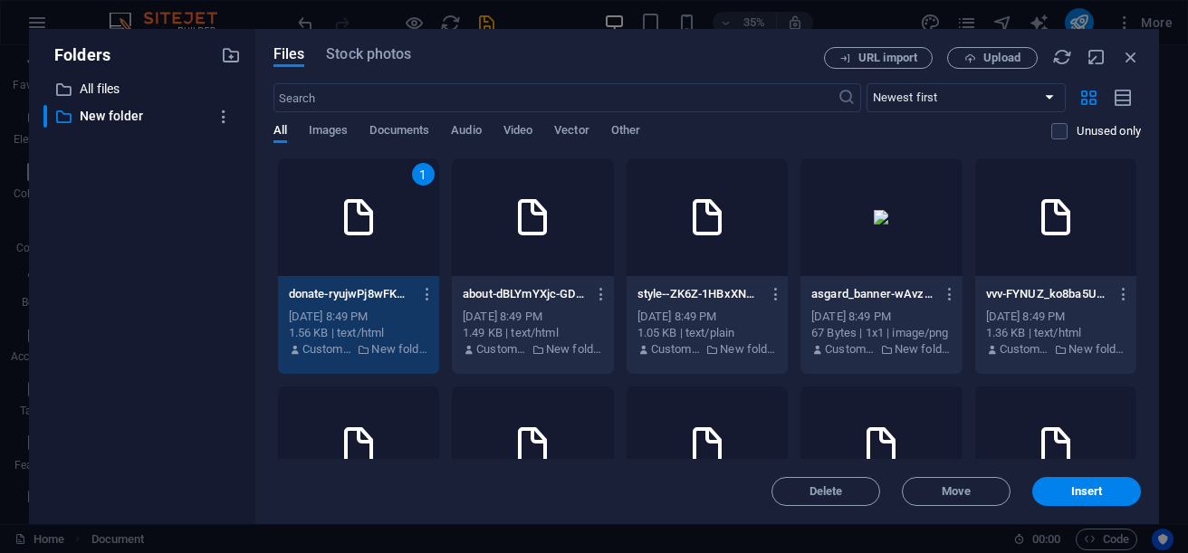
click at [962, 203] on div at bounding box center [880, 217] width 161 height 118
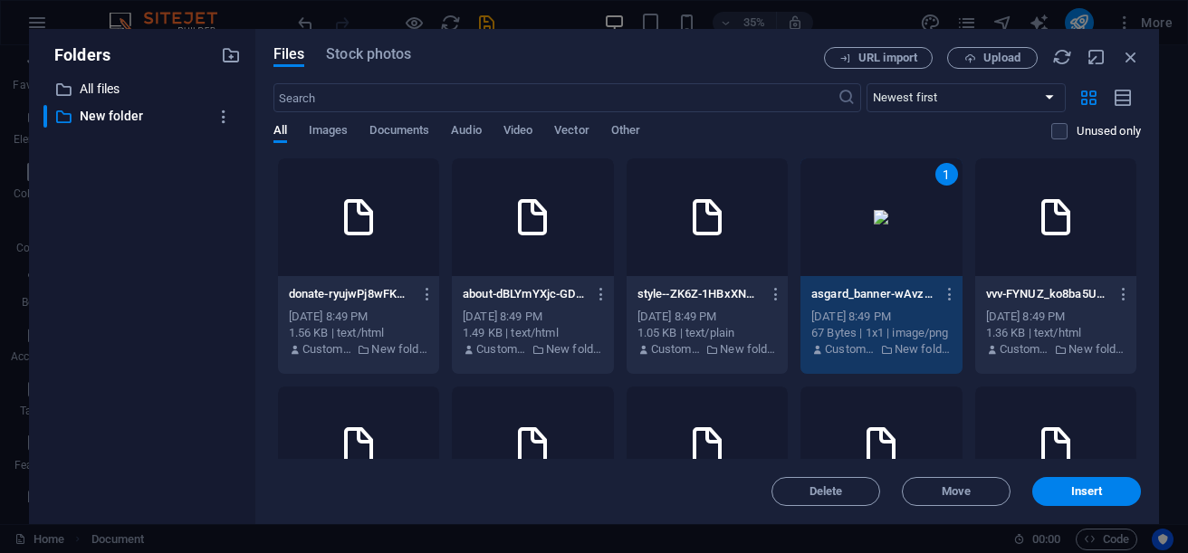
click at [962, 203] on div "1" at bounding box center [880, 217] width 161 height 118
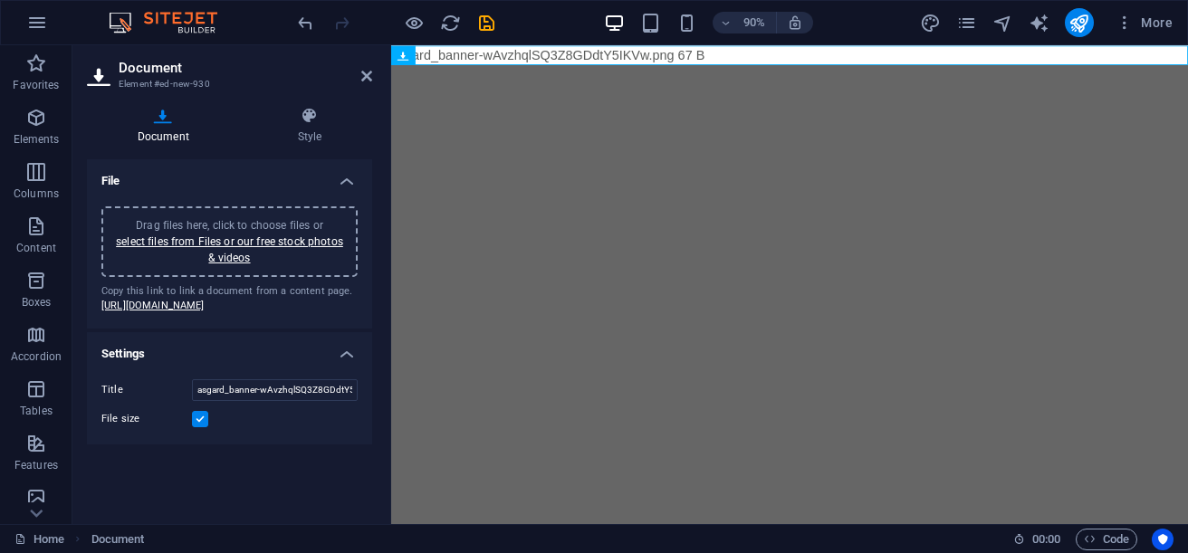
click at [377, 113] on div "Document Style File Drag files here, click to choose files or select files from…" at bounding box center [229, 308] width 314 height 432
click at [322, 134] on h4 "Style" at bounding box center [309, 126] width 125 height 38
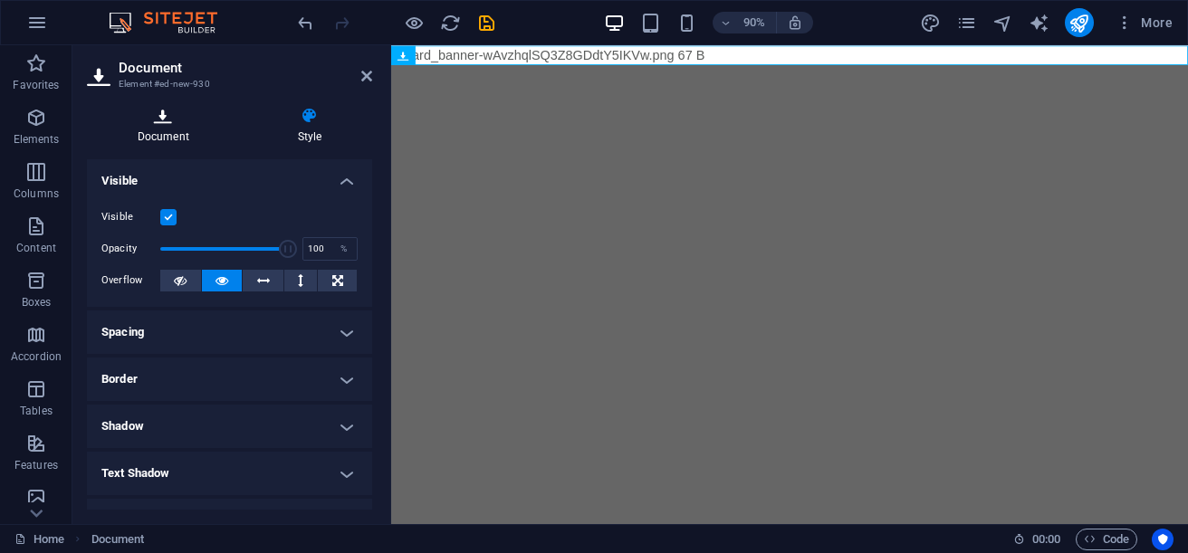
click at [162, 129] on h4 "Document" at bounding box center [167, 126] width 160 height 38
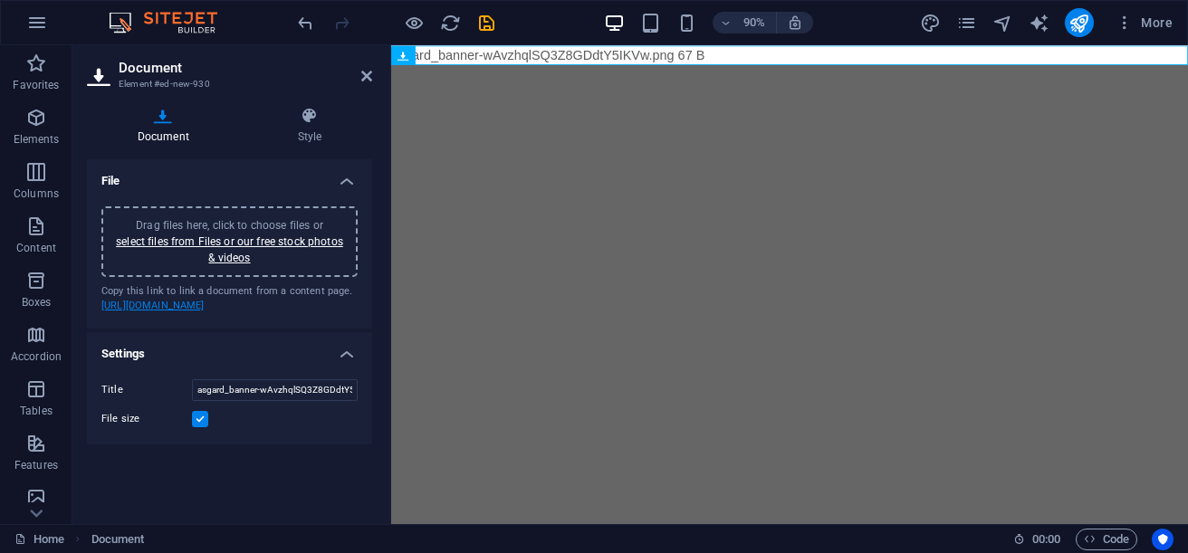
click at [139, 310] on link "https://cdn1.site-media.eu/images/0/19648459/asgard_banner-wAvzhqlSQ3Z8GDdtY5IK…" at bounding box center [152, 306] width 103 height 12
click at [298, 122] on icon at bounding box center [309, 116] width 125 height 18
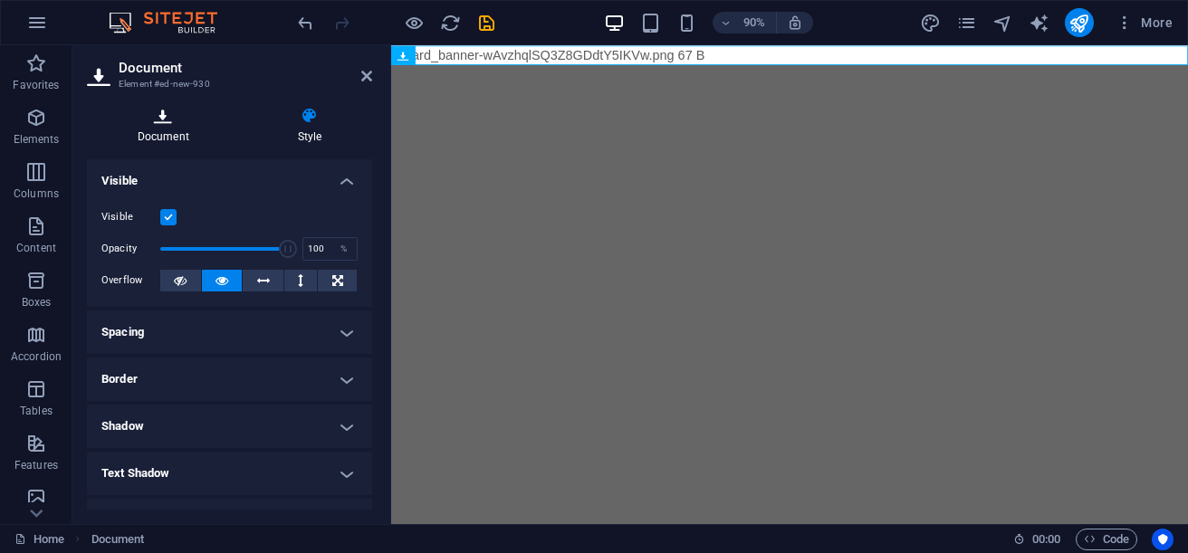
click at [161, 117] on icon at bounding box center [163, 116] width 153 height 18
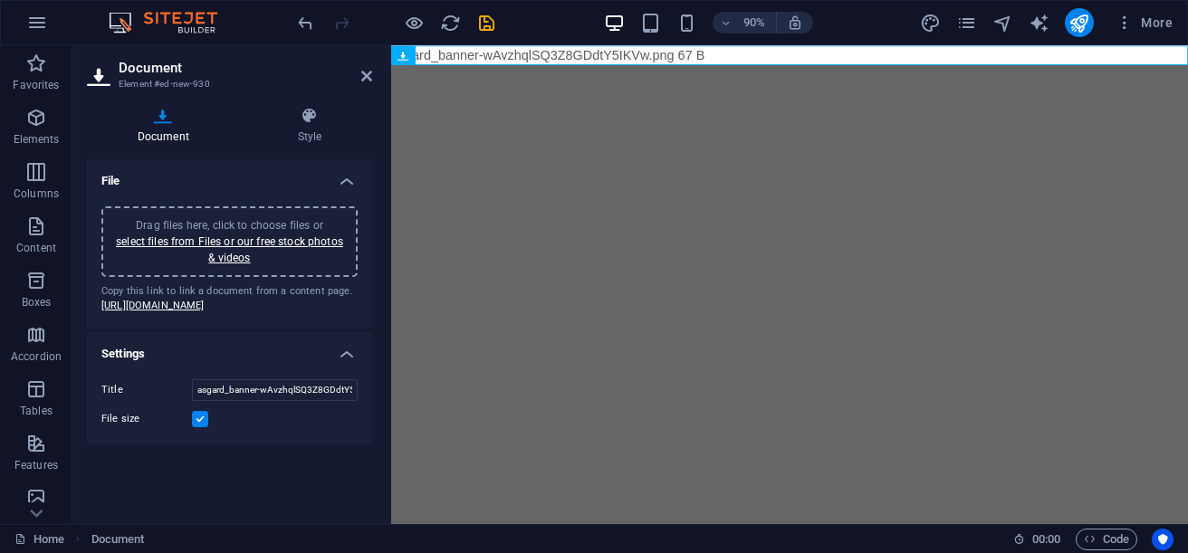
drag, startPoint x: 168, startPoint y: 337, endPoint x: 183, endPoint y: 384, distance: 49.5
click at [183, 365] on h4 "Settings" at bounding box center [229, 348] width 285 height 33
click at [143, 182] on h4 "File" at bounding box center [229, 175] width 285 height 33
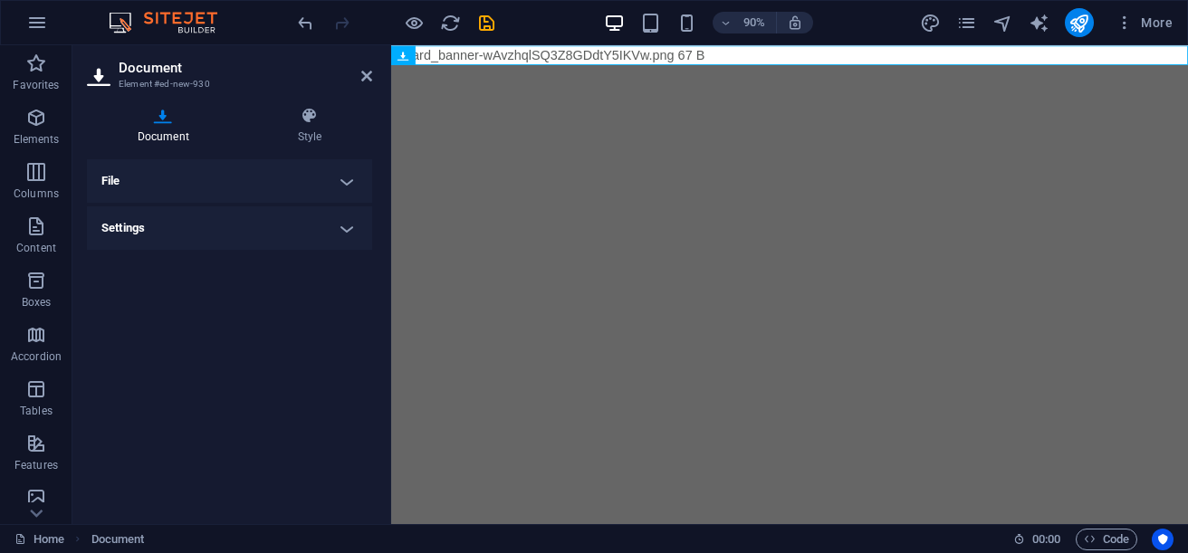
click at [143, 230] on h4 "Settings" at bounding box center [229, 227] width 285 height 43
click at [202, 288] on label at bounding box center [200, 293] width 16 height 16
click at [0, 0] on input "File size" at bounding box center [0, 0] width 0 height 0
click at [202, 294] on label at bounding box center [200, 293] width 16 height 16
click at [0, 0] on input "File size" at bounding box center [0, 0] width 0 height 0
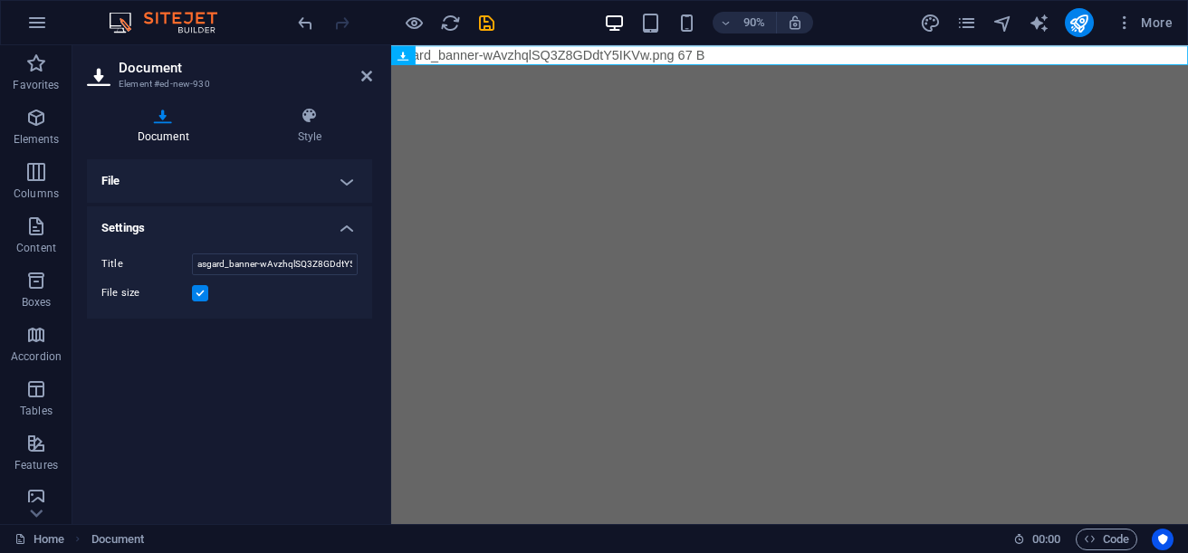
click at [137, 190] on h4 "File" at bounding box center [229, 180] width 285 height 43
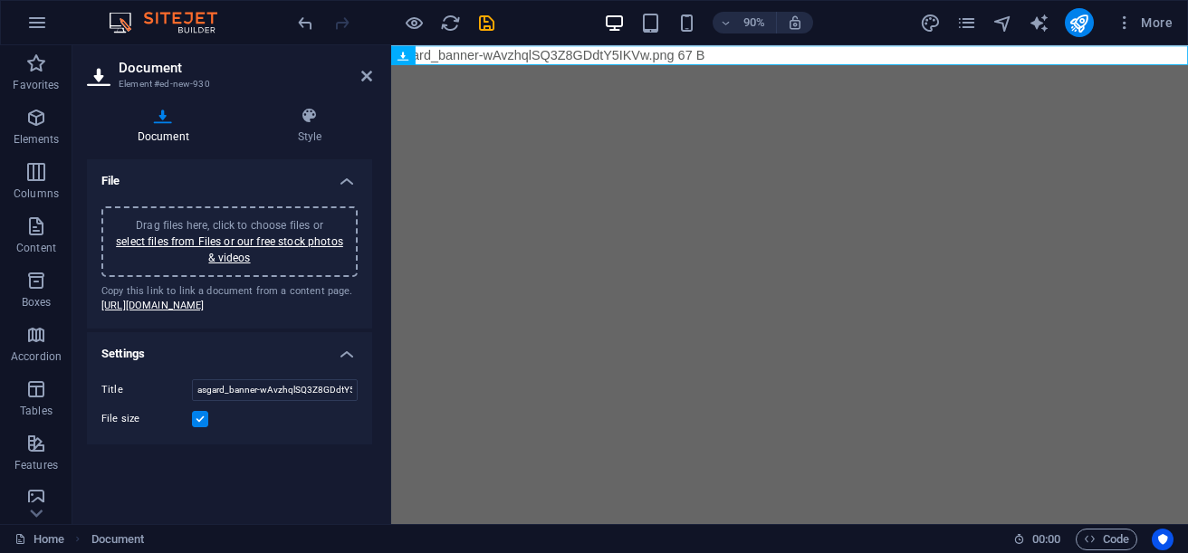
click at [251, 248] on div "Drag files here, click to choose files or select files from Files or our free s…" at bounding box center [229, 241] width 235 height 49
type input "downloads-tUWxfCE0qYbqXLKRfbEFxQ.html"
click at [205, 311] on link "https://cdn1.site-media.eu/images/0/19648549/downloads-tUWxfCE0qYbqXLKRfbEFxQ.h…" at bounding box center [152, 306] width 103 height 12
click at [220, 252] on link "select files from Files or our free stock photos & videos" at bounding box center [229, 249] width 227 height 29
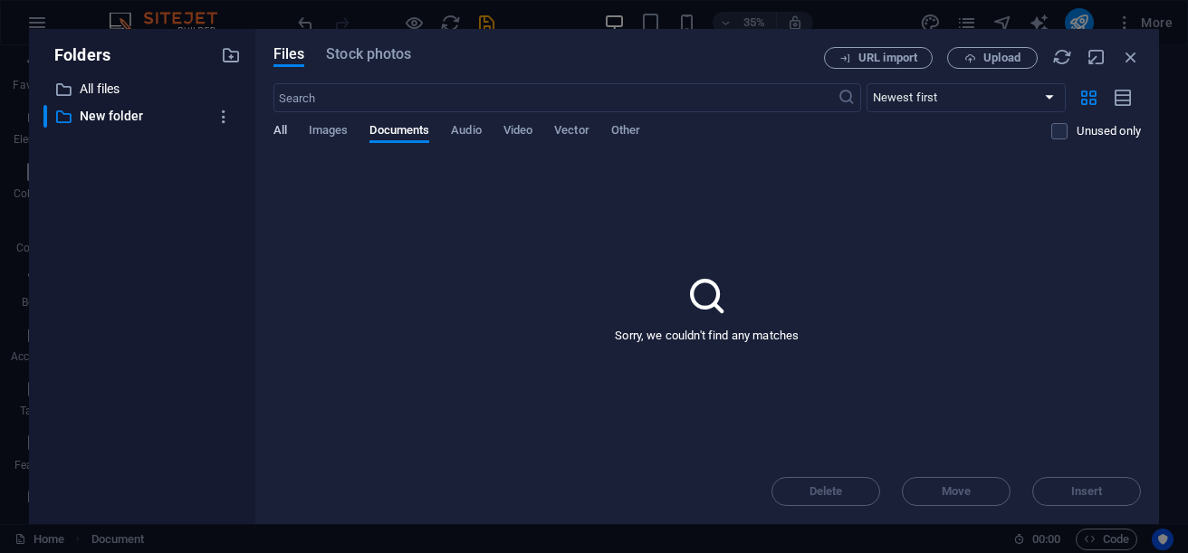
click at [282, 133] on span "All" at bounding box center [280, 132] width 14 height 25
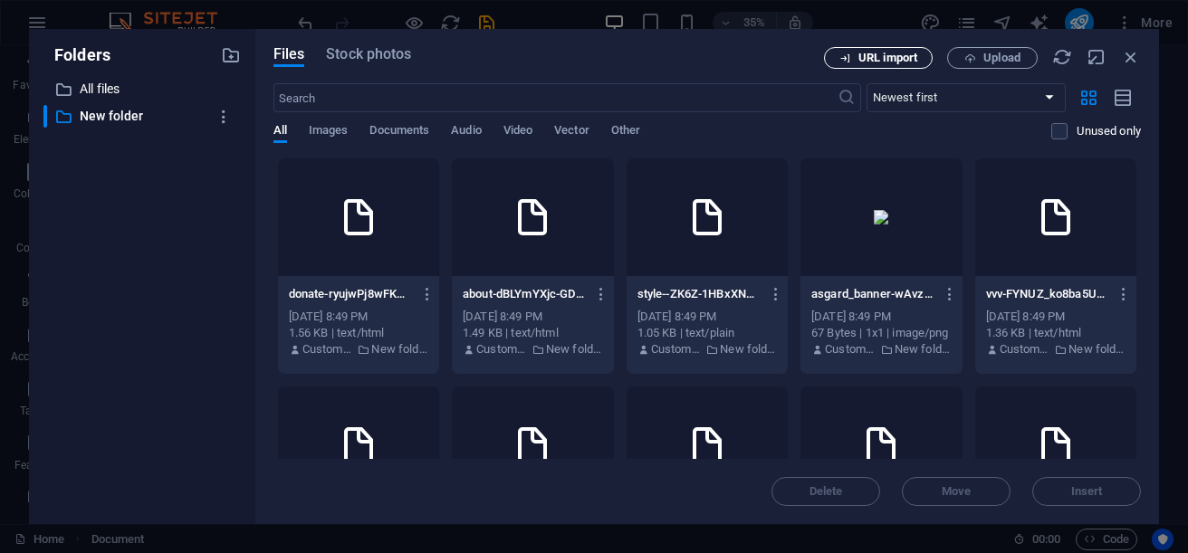
click at [854, 67] on button "URL import" at bounding box center [878, 58] width 109 height 22
select select "New folder"
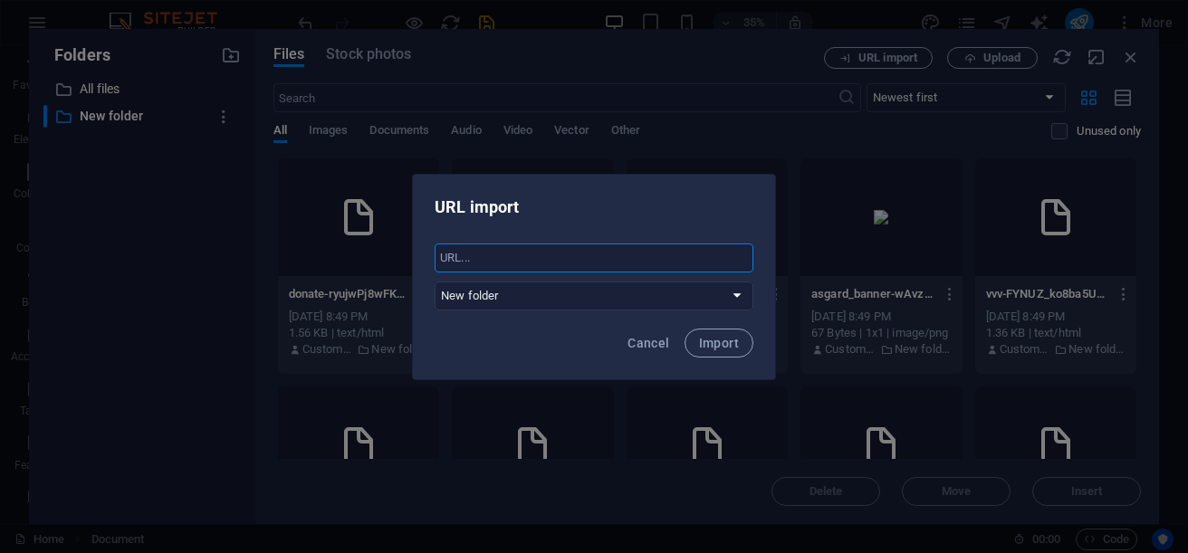
click at [528, 262] on input "text" at bounding box center [594, 258] width 319 height 29
click at [524, 298] on select "All files New folder" at bounding box center [594, 296] width 319 height 29
click at [517, 257] on input "text" at bounding box center [594, 258] width 319 height 29
type input "Щ"
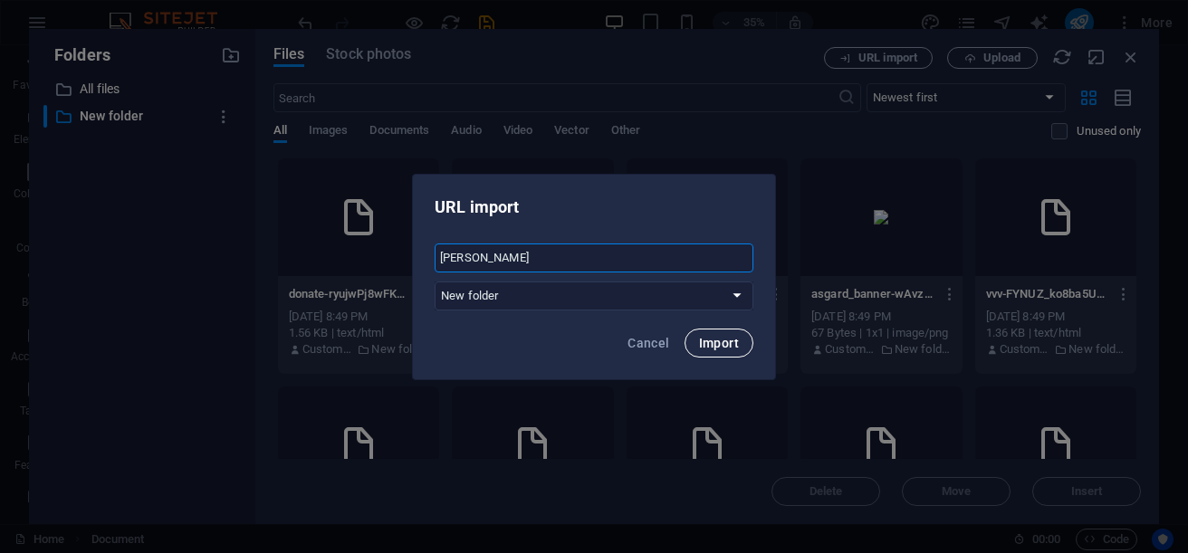
type input "UO OSI"
click at [726, 346] on span "Import" at bounding box center [719, 343] width 40 height 14
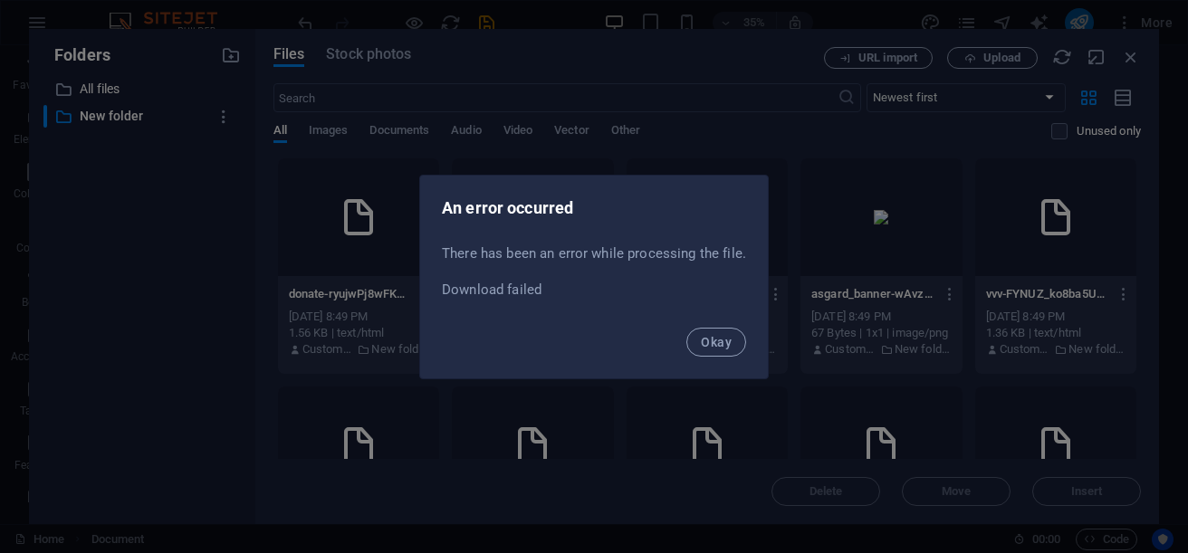
click at [726, 346] on span "Okay" at bounding box center [716, 342] width 31 height 14
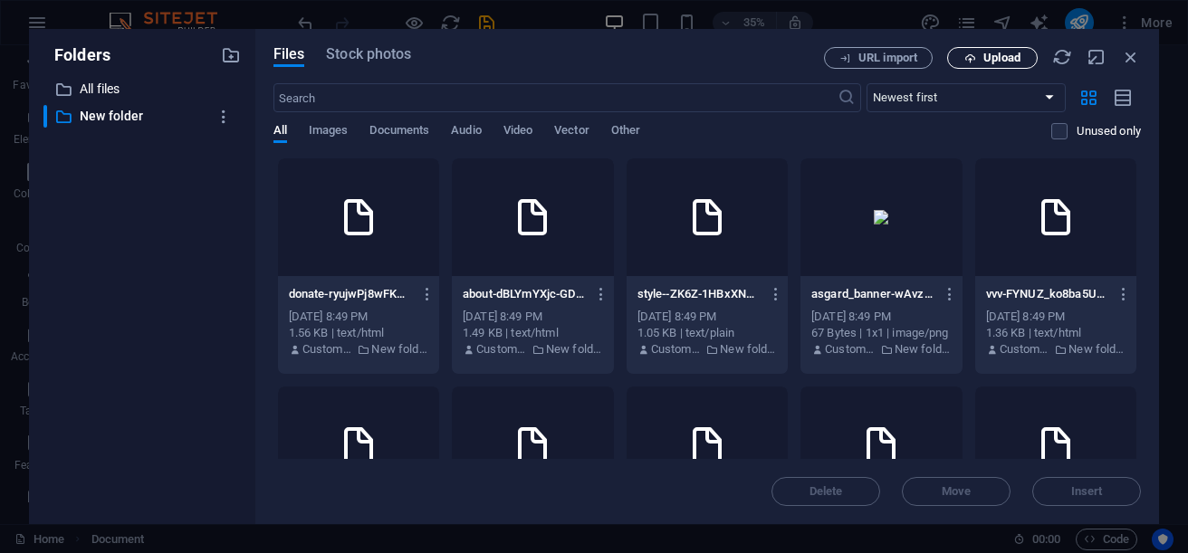
click at [993, 58] on span "Upload" at bounding box center [1001, 58] width 37 height 11
click at [1062, 62] on icon "button" at bounding box center [1062, 57] width 20 height 20
click at [1093, 53] on icon "button" at bounding box center [1097, 57] width 20 height 20
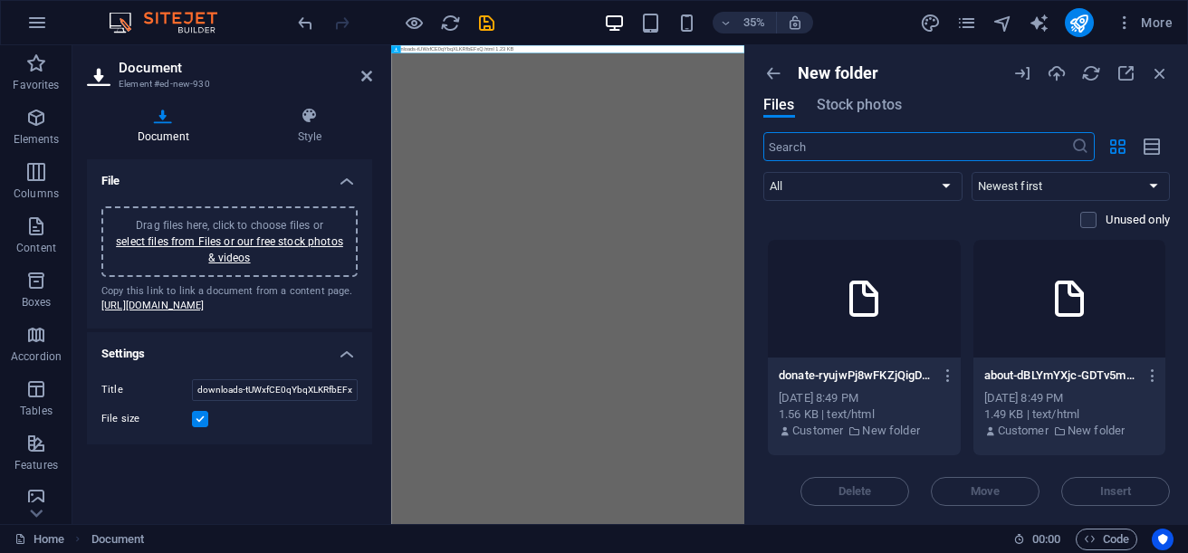
click at [869, 305] on icon at bounding box center [863, 298] width 43 height 43
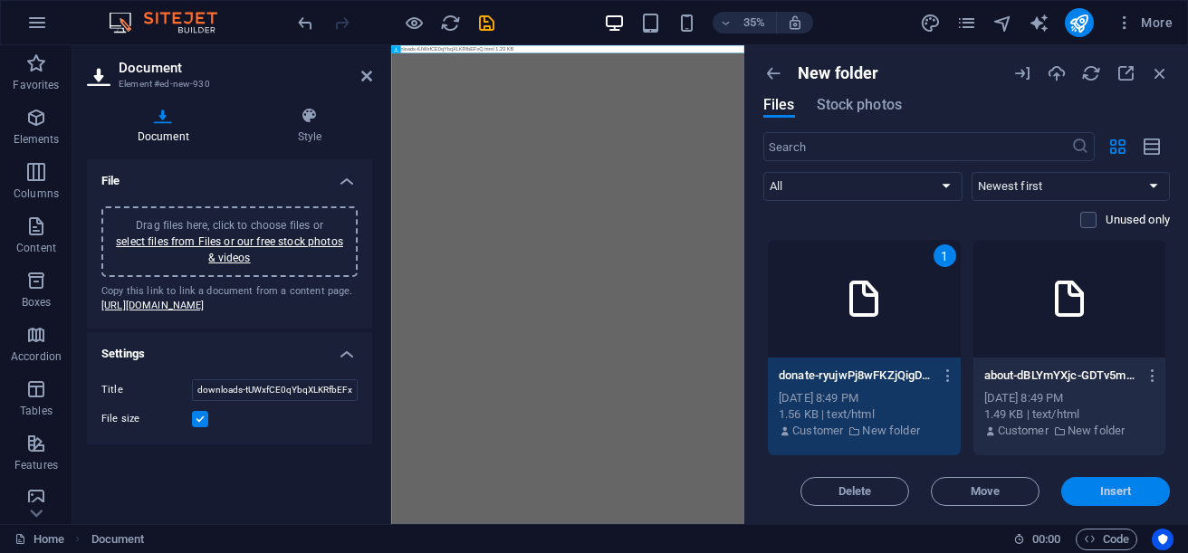
click at [1151, 496] on span "Insert" at bounding box center [1115, 491] width 94 height 11
type input "donate-ryujwPj8wFKZjQigDCqZZw.html"
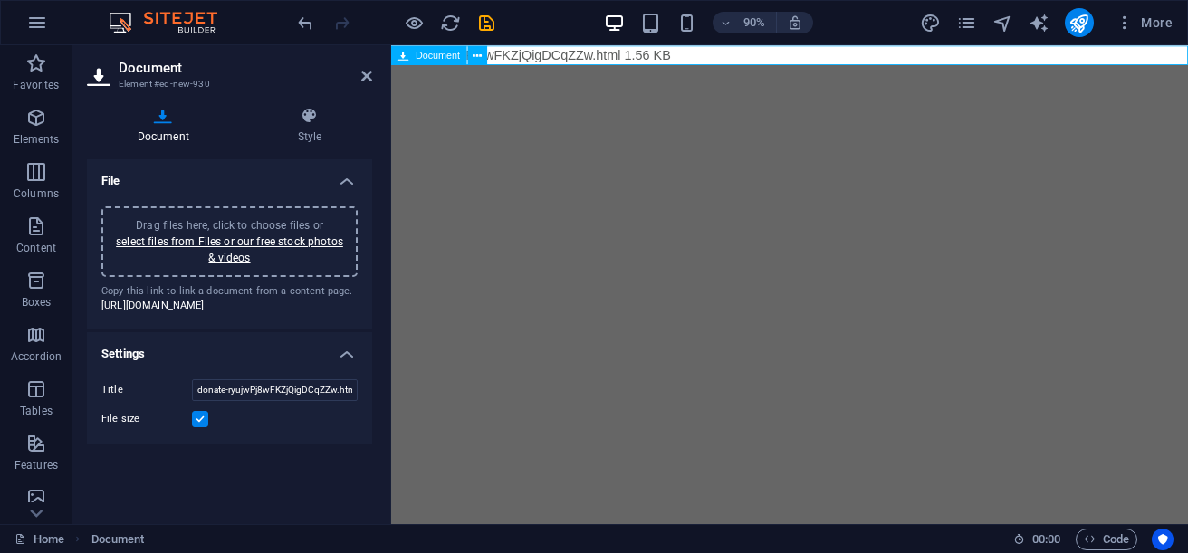
click at [401, 53] on icon at bounding box center [403, 55] width 12 height 20
click at [402, 56] on icon at bounding box center [403, 55] width 12 height 20
click at [404, 57] on icon at bounding box center [403, 55] width 12 height 20
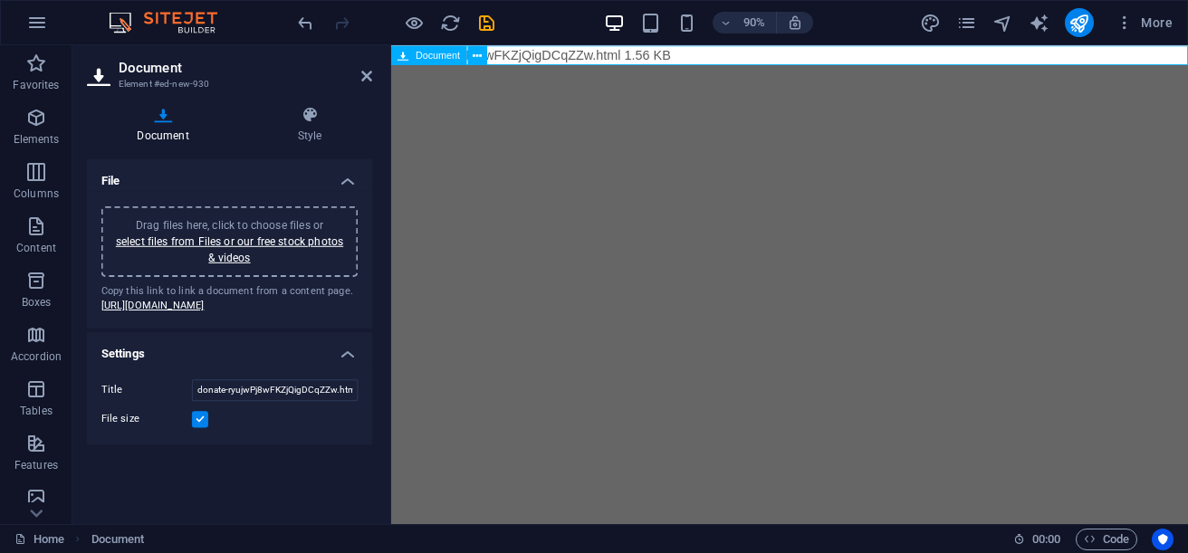
click at [404, 57] on icon at bounding box center [403, 55] width 12 height 20
click at [167, 124] on icon at bounding box center [163, 116] width 153 height 18
click at [194, 427] on label at bounding box center [200, 419] width 16 height 16
click at [0, 0] on input "File size" at bounding box center [0, 0] width 0 height 0
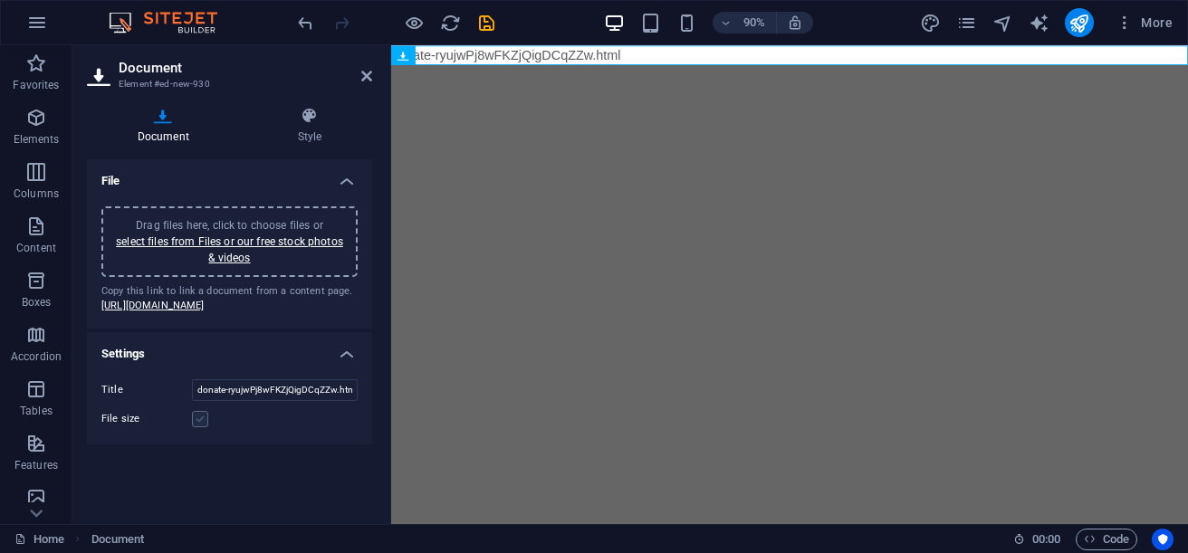
click at [194, 427] on label at bounding box center [200, 419] width 16 height 16
click at [0, 0] on input "File size" at bounding box center [0, 0] width 0 height 0
click at [238, 241] on link "select files from Files or our free stock photos & videos" at bounding box center [229, 249] width 227 height 29
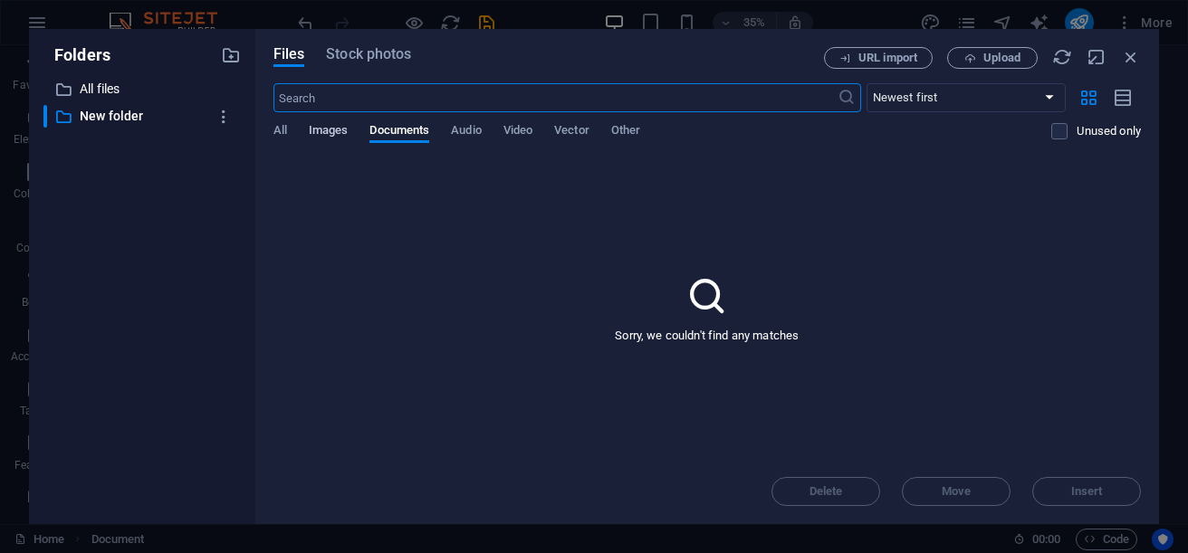
click at [309, 128] on span "Images" at bounding box center [329, 132] width 40 height 25
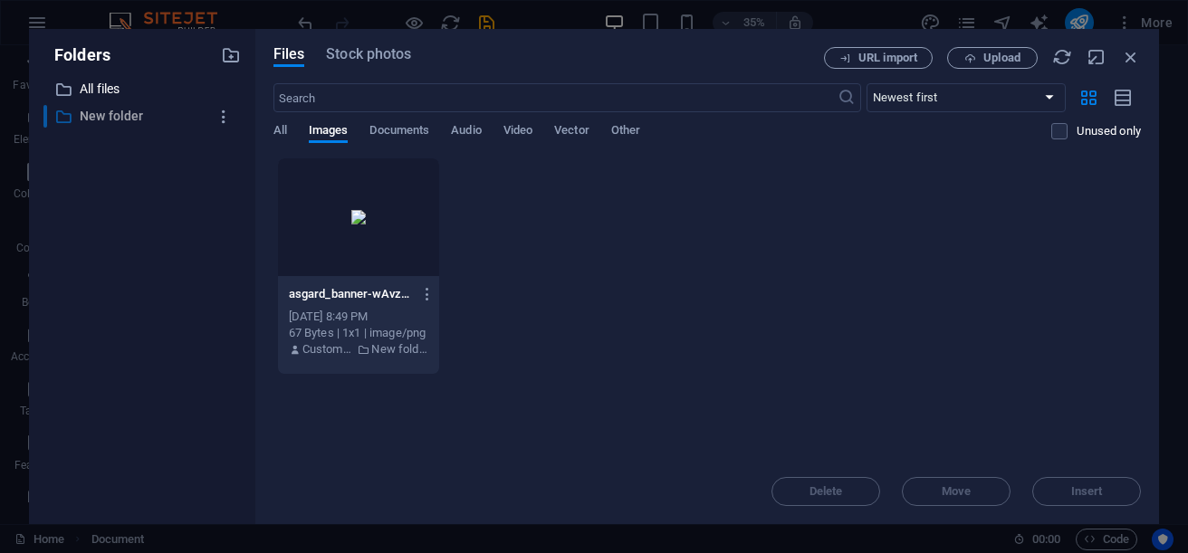
click at [116, 116] on p "New folder" at bounding box center [144, 116] width 128 height 21
click at [226, 119] on icon "button" at bounding box center [224, 117] width 19 height 18
click at [254, 222] on li "Download" at bounding box center [223, 207] width 106 height 43
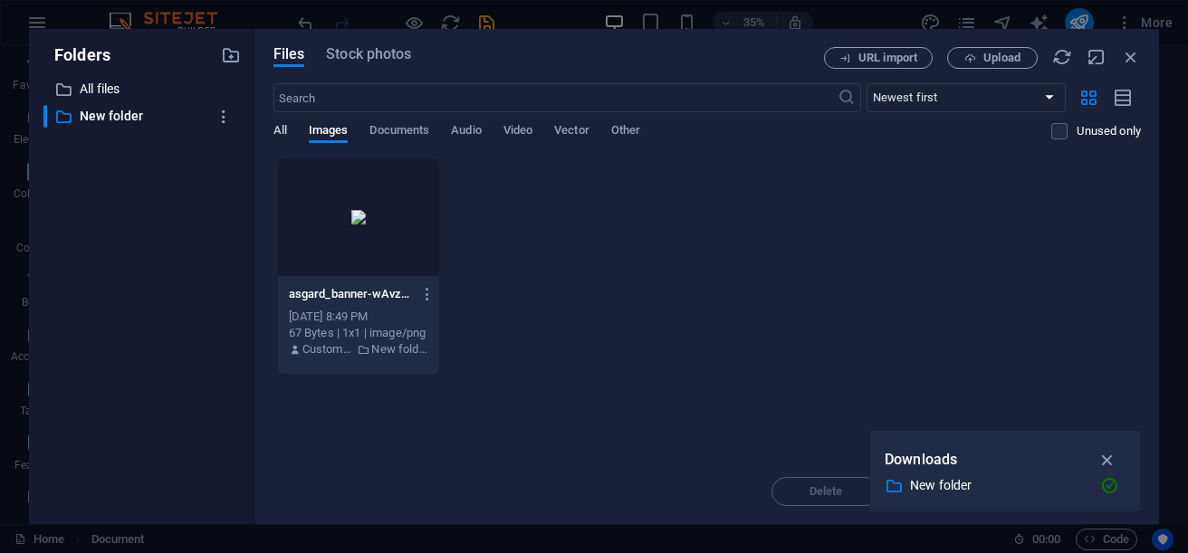
click at [281, 132] on span "All" at bounding box center [280, 132] width 14 height 25
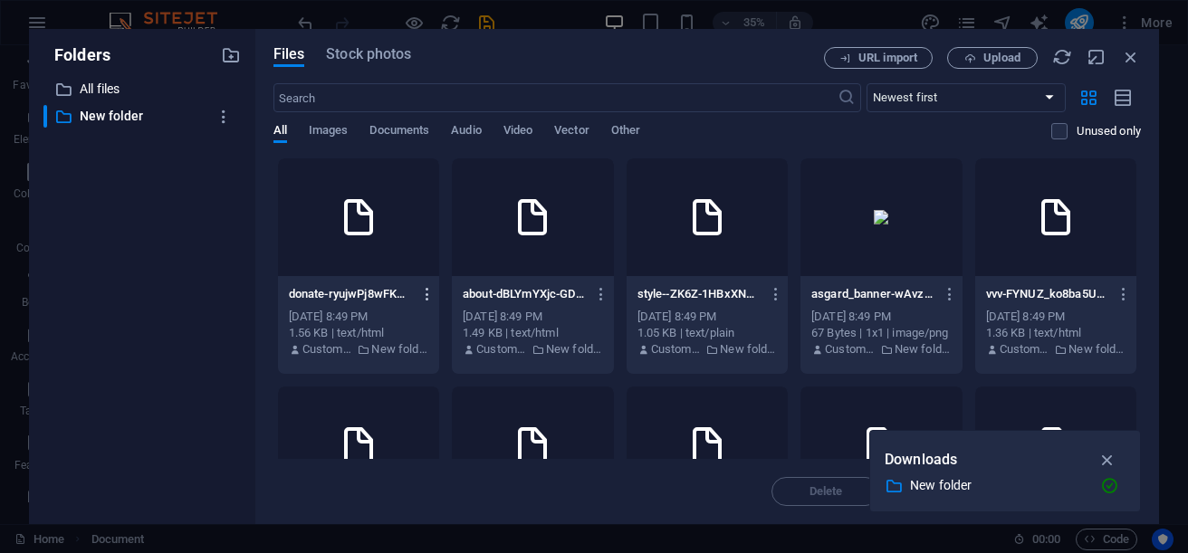
click at [436, 295] on icon "button" at bounding box center [427, 294] width 17 height 16
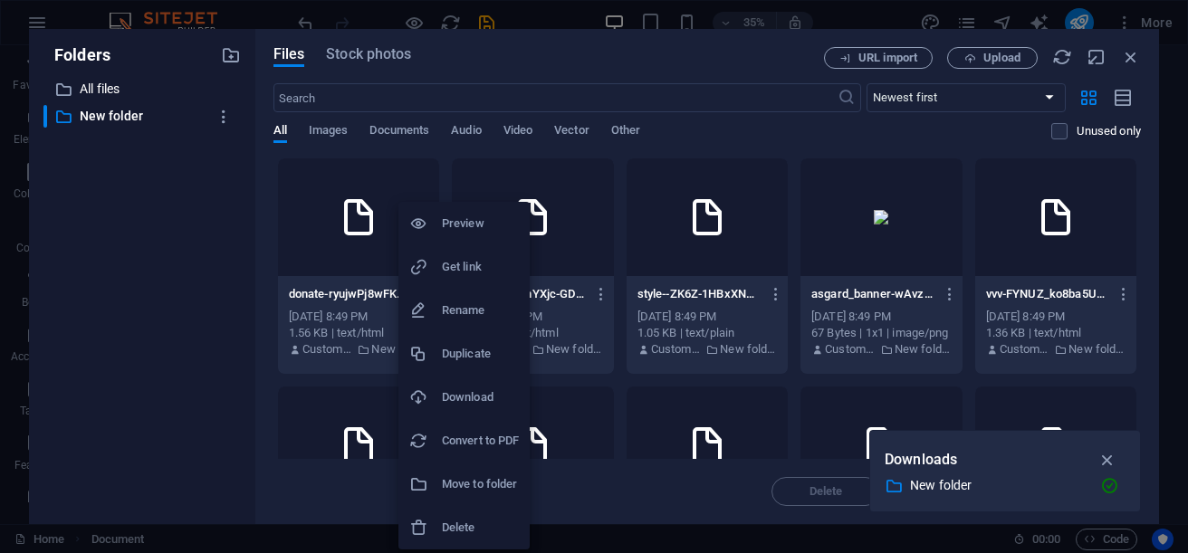
click at [491, 266] on h6 "Get link" at bounding box center [480, 267] width 77 height 22
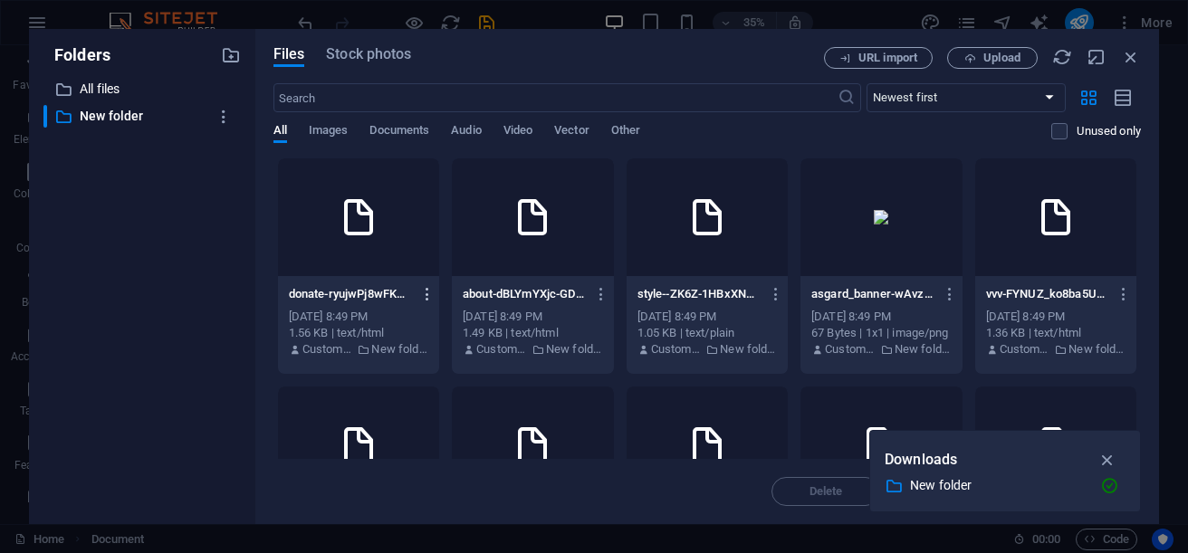
click at [436, 298] on icon "button" at bounding box center [427, 294] width 17 height 16
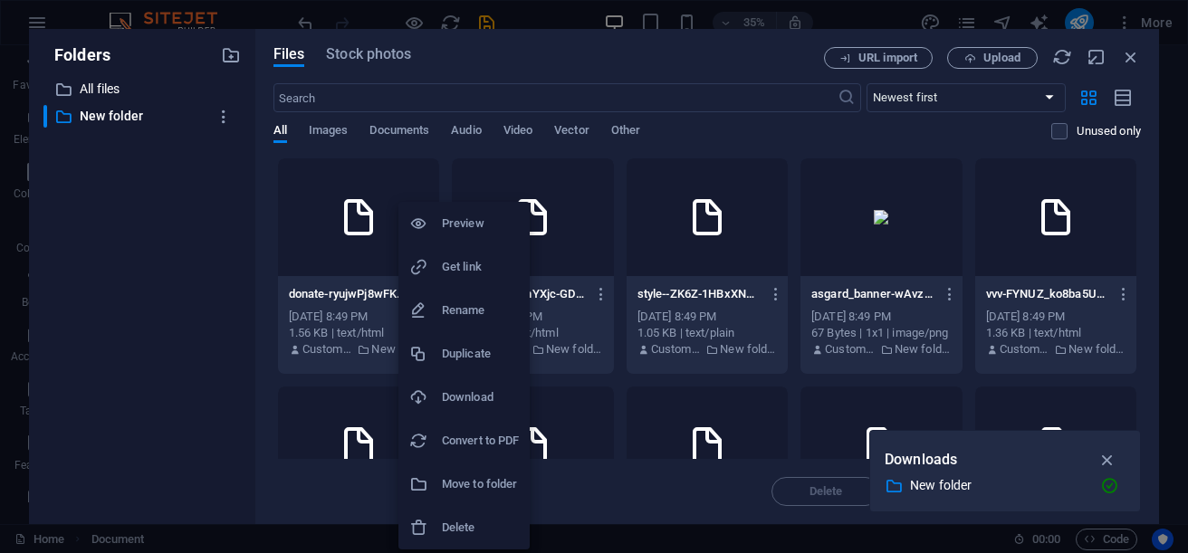
click at [503, 244] on li "Preview" at bounding box center [463, 223] width 131 height 43
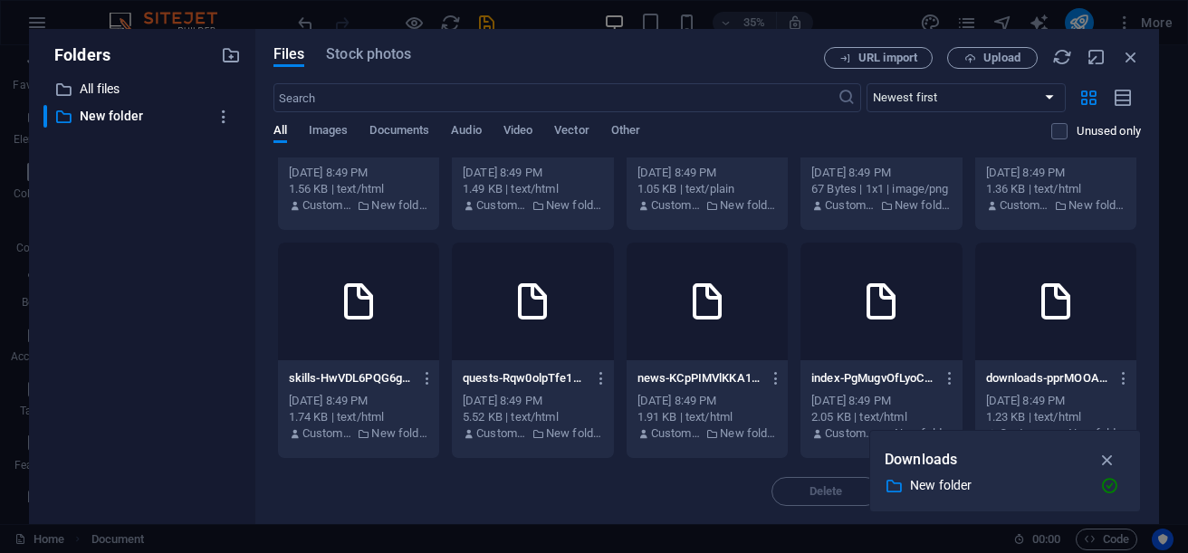
scroll to position [272, 0]
click at [99, 83] on p "All files" at bounding box center [144, 89] width 128 height 21
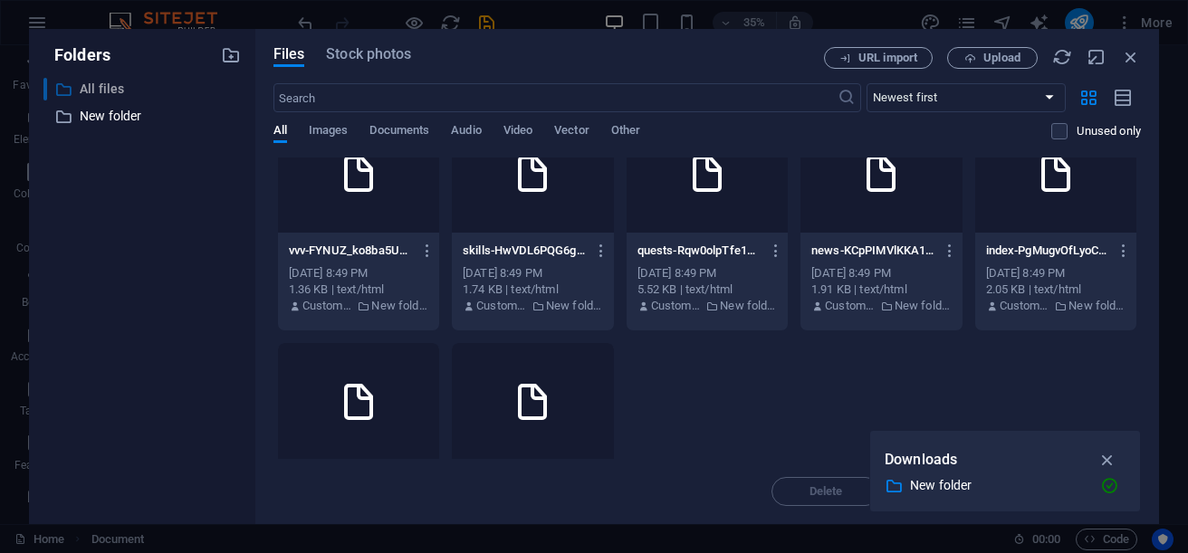
click at [105, 92] on p "All files" at bounding box center [144, 89] width 128 height 21
click at [111, 94] on p "All files" at bounding box center [144, 89] width 128 height 21
click at [102, 195] on div "​ All files All files ​ New folder New folder" at bounding box center [141, 294] width 197 height 432
click at [224, 62] on icon "button" at bounding box center [231, 55] width 20 height 20
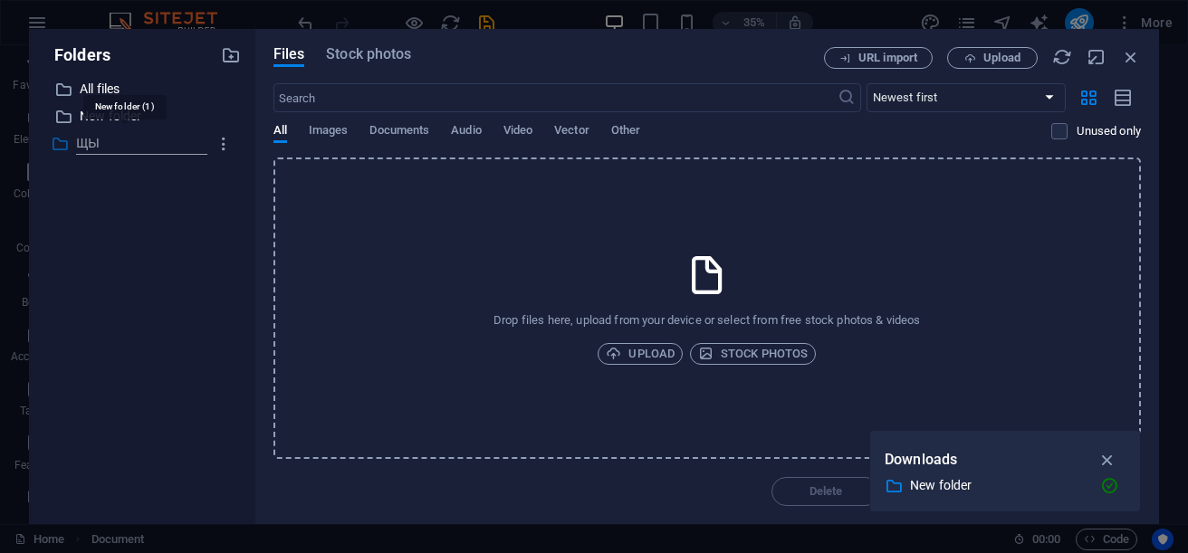
type input "Щ"
type input "OSI"
click at [637, 350] on span "Upload" at bounding box center [640, 354] width 69 height 22
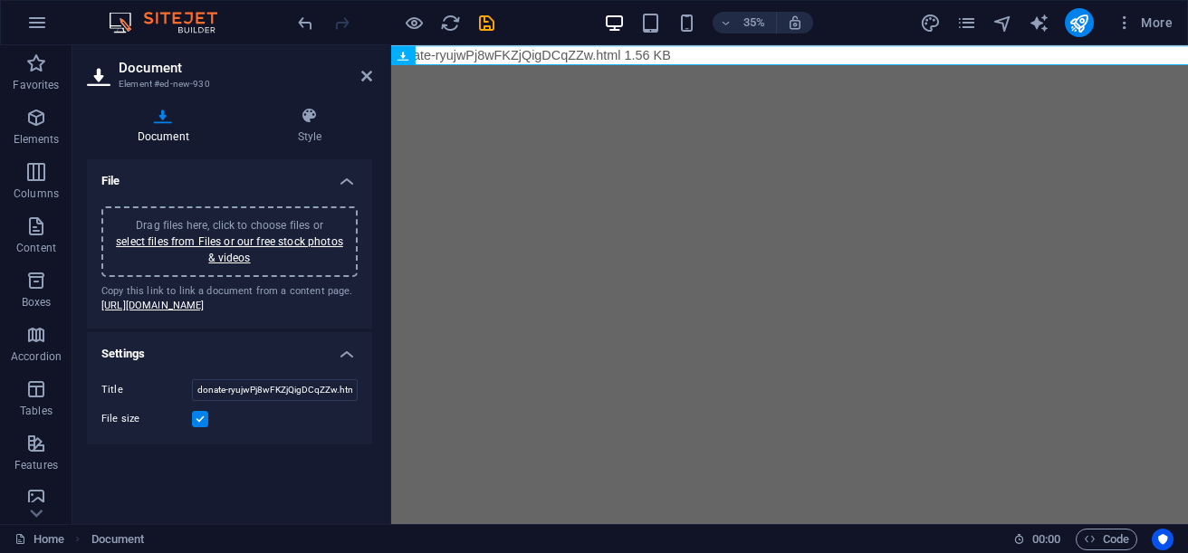
type input "Files_new-folder-9NCJeyPSAag1VfrnpoWTgw.zip"
click at [145, 311] on link "https://cdn1.site-media.eu/images/0/19648744/Files_new-folder-9NCJeyPSAag1Vfrnp…" at bounding box center [152, 306] width 103 height 12
click at [722, 67] on html "Skip to main content Files_new-folder-9NCJeyPSAag1VfrnpoWTgw.zip 9.32 KB" at bounding box center [834, 56] width 886 height 22
click at [802, 52] on div "Files_new-folder-9NCJeyPSAag1VfrnpoWTgw.zip 9.32 KB" at bounding box center [834, 56] width 886 height 22
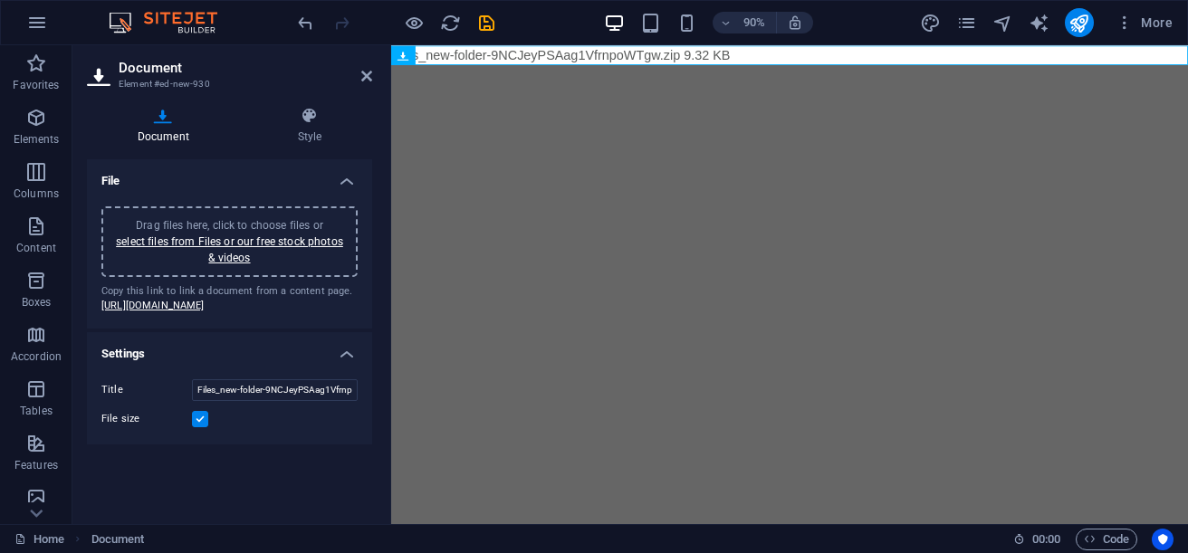
click at [177, 139] on h4 "Document" at bounding box center [167, 126] width 160 height 38
click at [324, 133] on h4 "Style" at bounding box center [309, 126] width 125 height 38
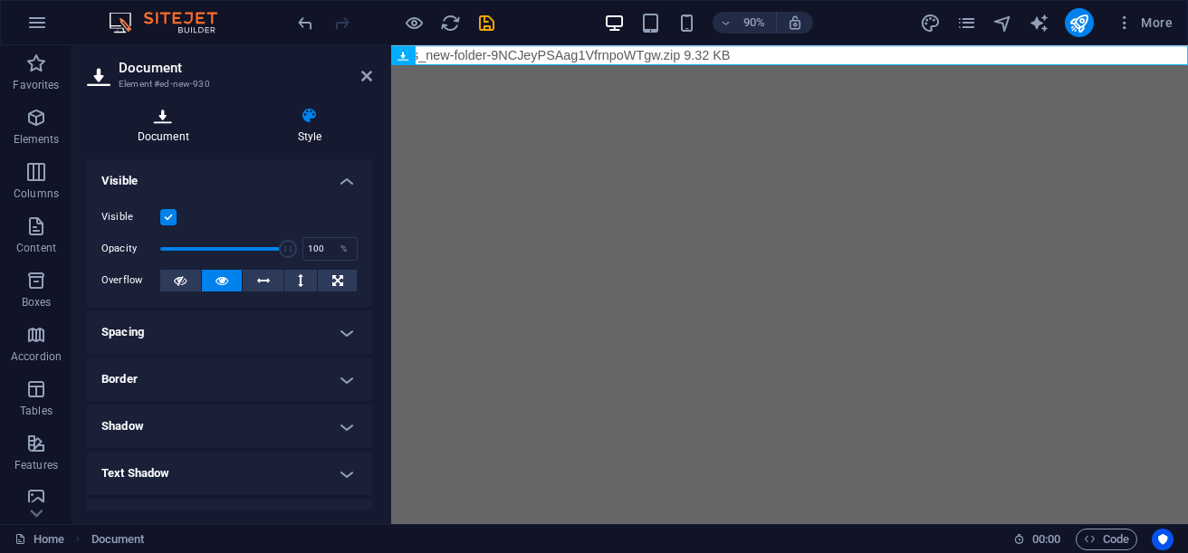
click at [166, 110] on icon at bounding box center [163, 116] width 153 height 18
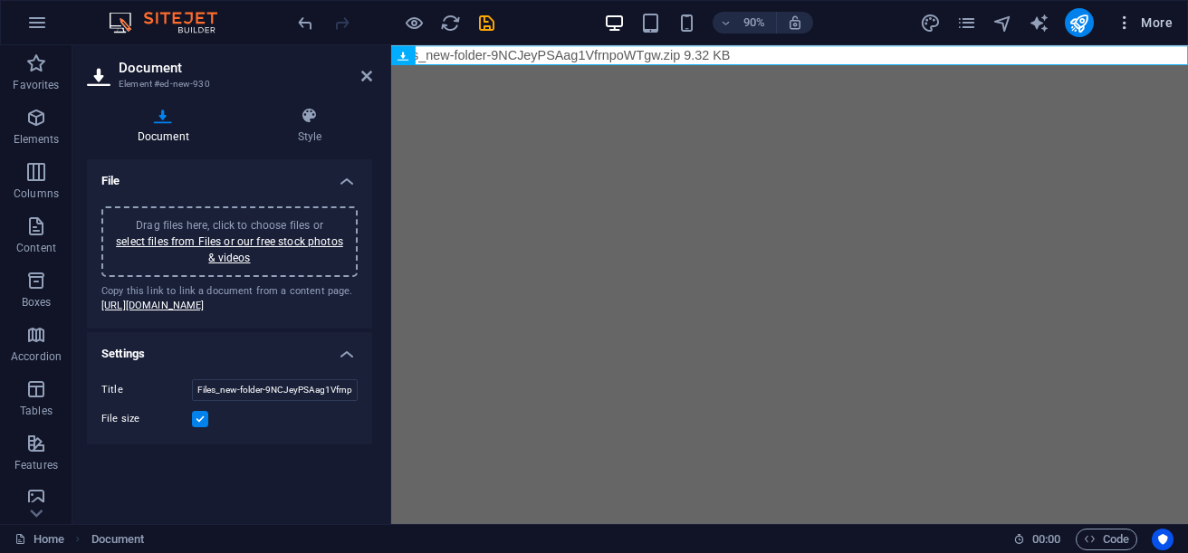
click at [1144, 24] on span "More" at bounding box center [1144, 23] width 57 height 18
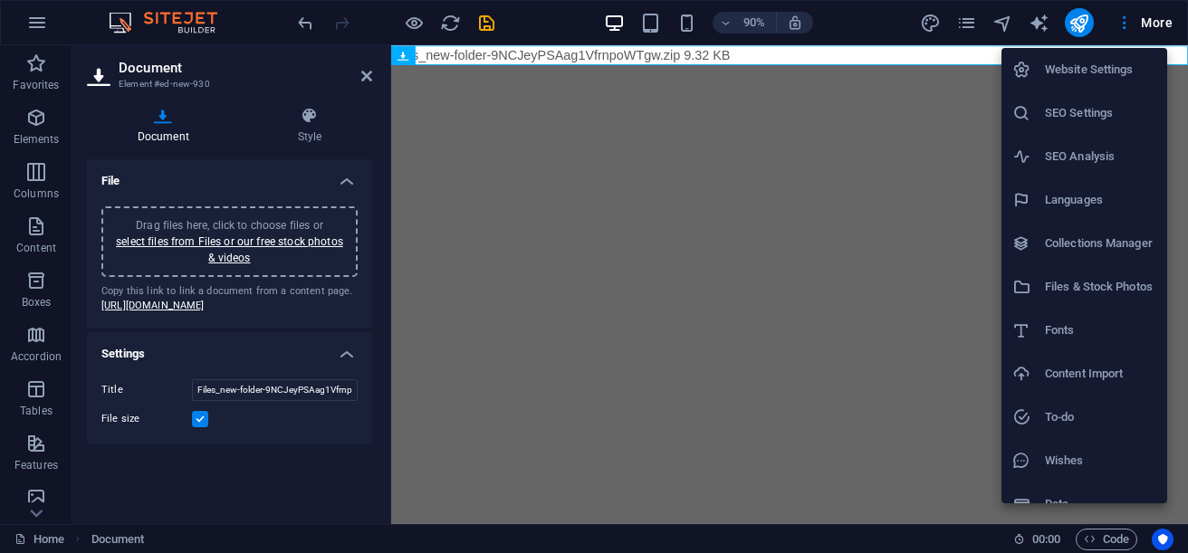
click at [1114, 254] on h6 "Collections Manager" at bounding box center [1100, 244] width 111 height 22
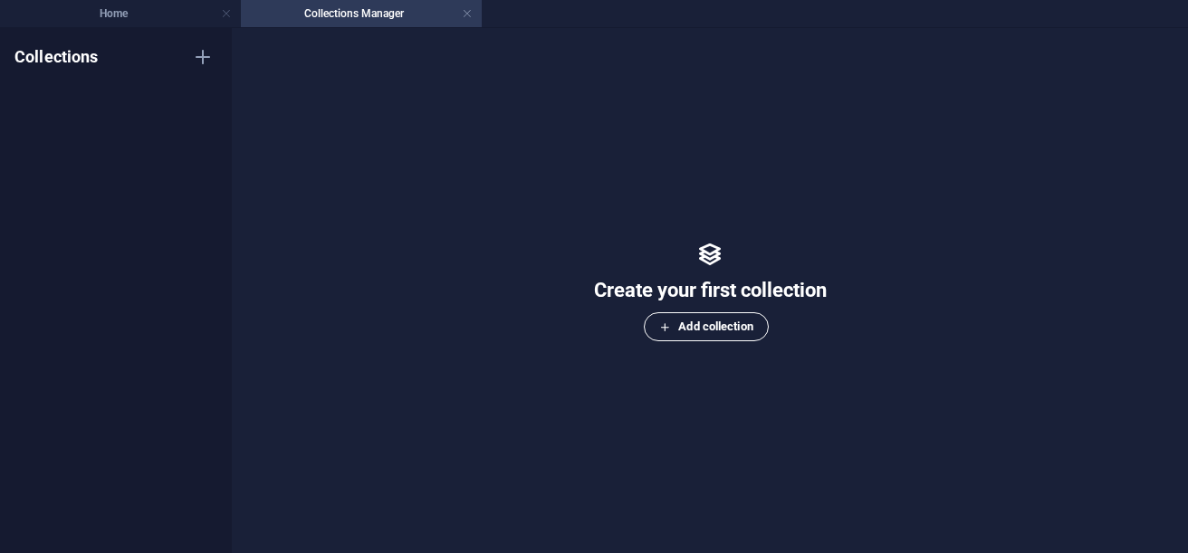
click at [699, 333] on span "Add collection" at bounding box center [705, 327] width 93 height 22
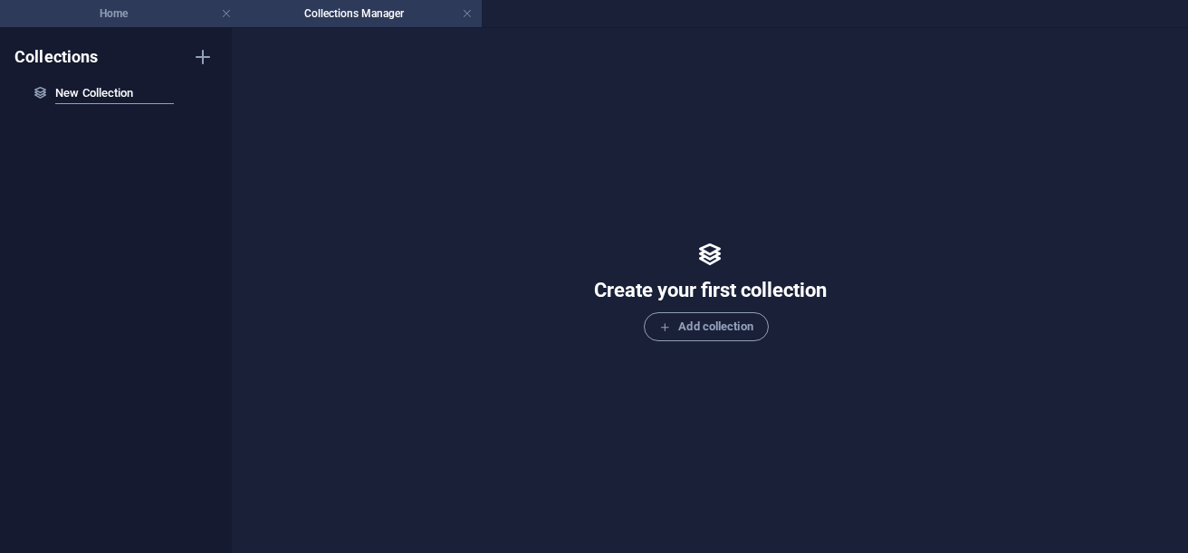
click at [232, 20] on h4 "Home" at bounding box center [120, 14] width 241 height 20
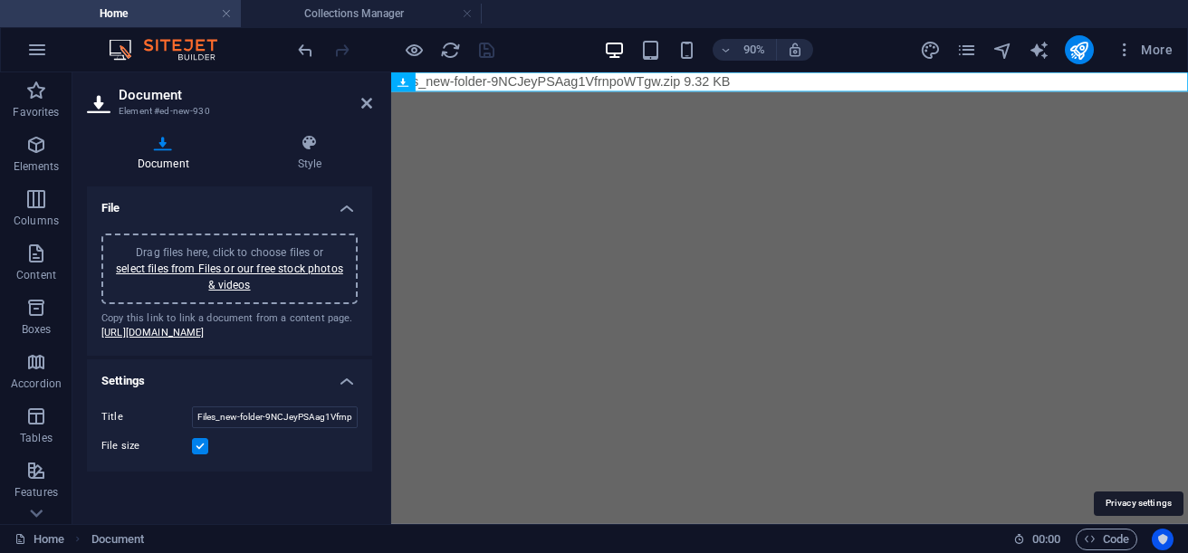
click at [1169, 541] on icon "Usercentrics" at bounding box center [1162, 539] width 13 height 13
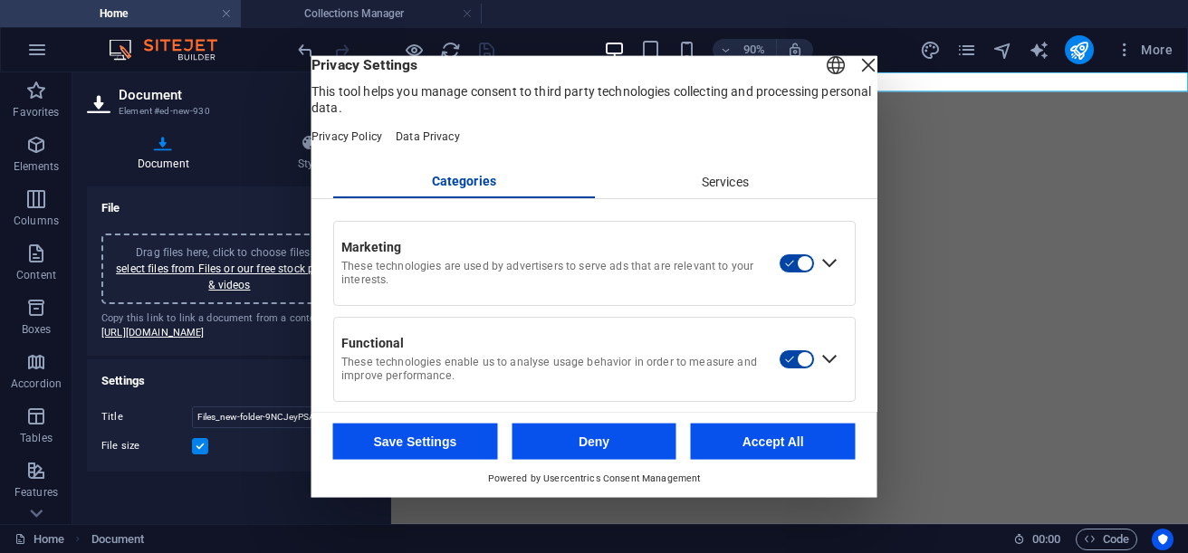
click at [856, 77] on div "Close Layer" at bounding box center [868, 64] width 25 height 25
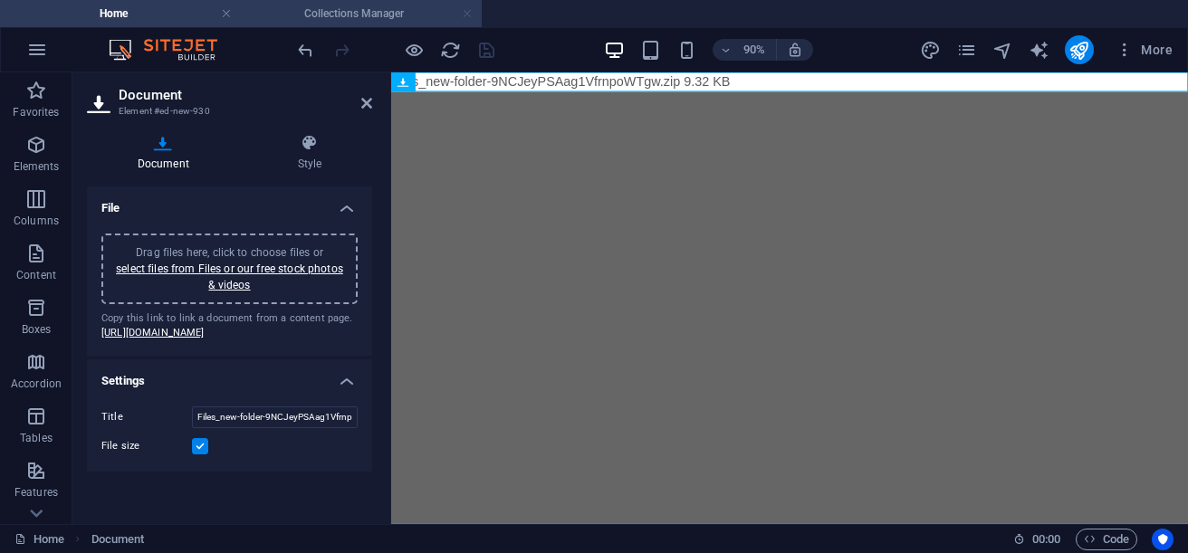
click at [465, 13] on link at bounding box center [467, 13] width 11 height 17
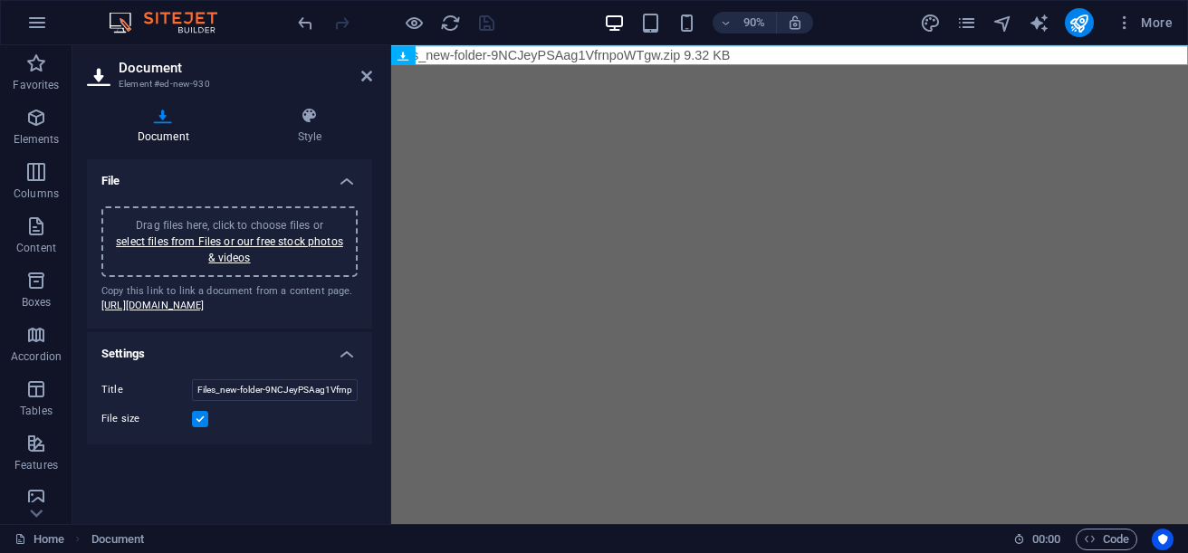
click at [172, 111] on icon at bounding box center [163, 116] width 153 height 18
click at [363, 80] on icon at bounding box center [366, 76] width 11 height 14
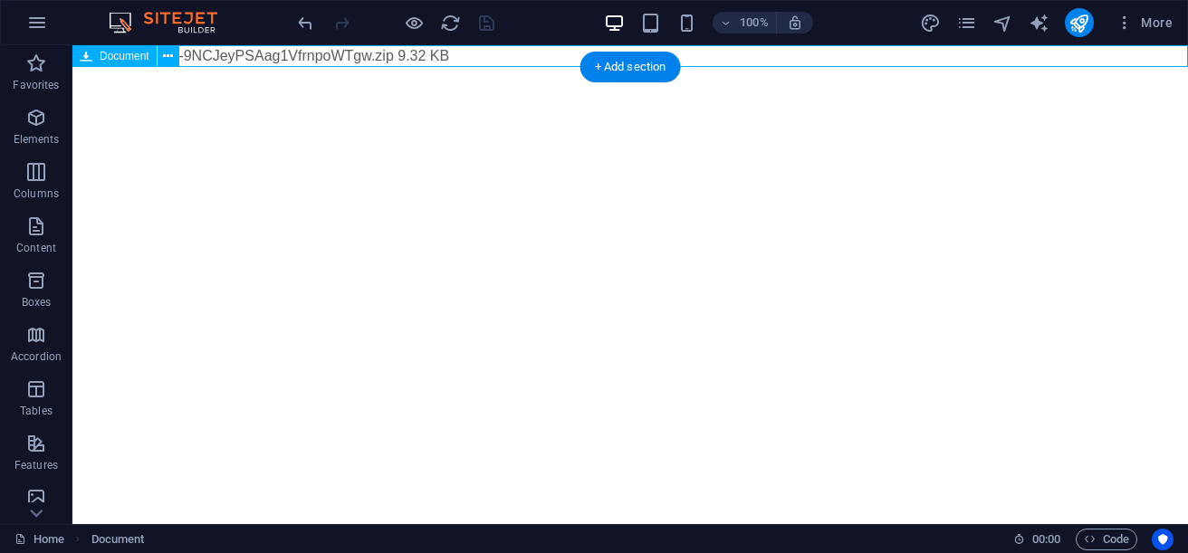
click at [206, 56] on div "Files_new-folder-9NCJeyPSAag1VfrnpoWTgw.zip 9.32 KB" at bounding box center [630, 56] width 1116 height 22
click at [207, 56] on div "Files_new-folder-9NCJeyPSAag1VfrnpoWTgw.zip 9.32 KB" at bounding box center [630, 56] width 1116 height 22
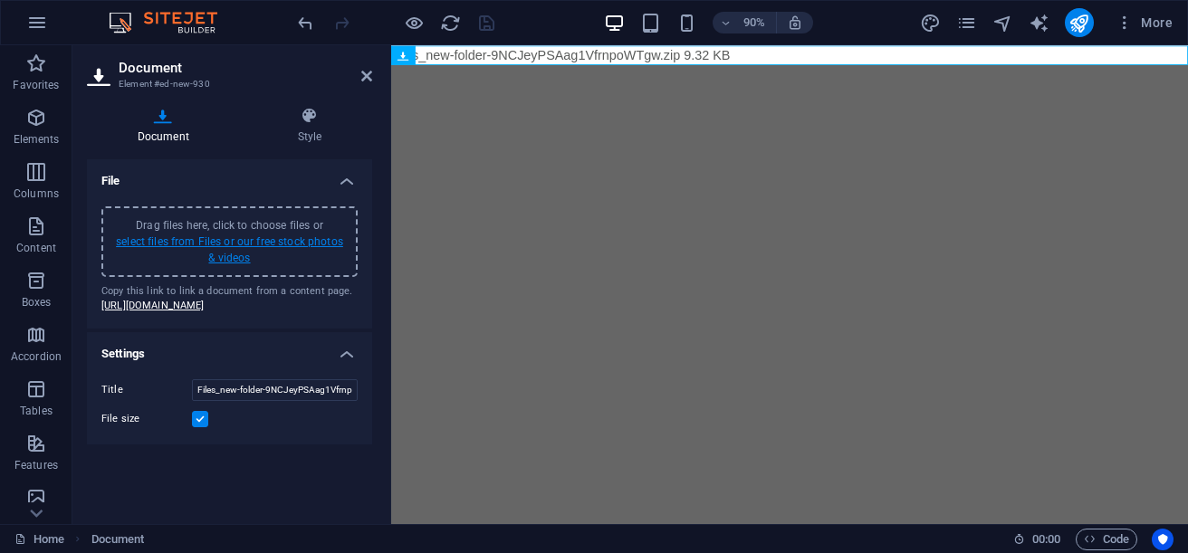
click at [235, 247] on link "select files from Files or our free stock photos & videos" at bounding box center [229, 249] width 227 height 29
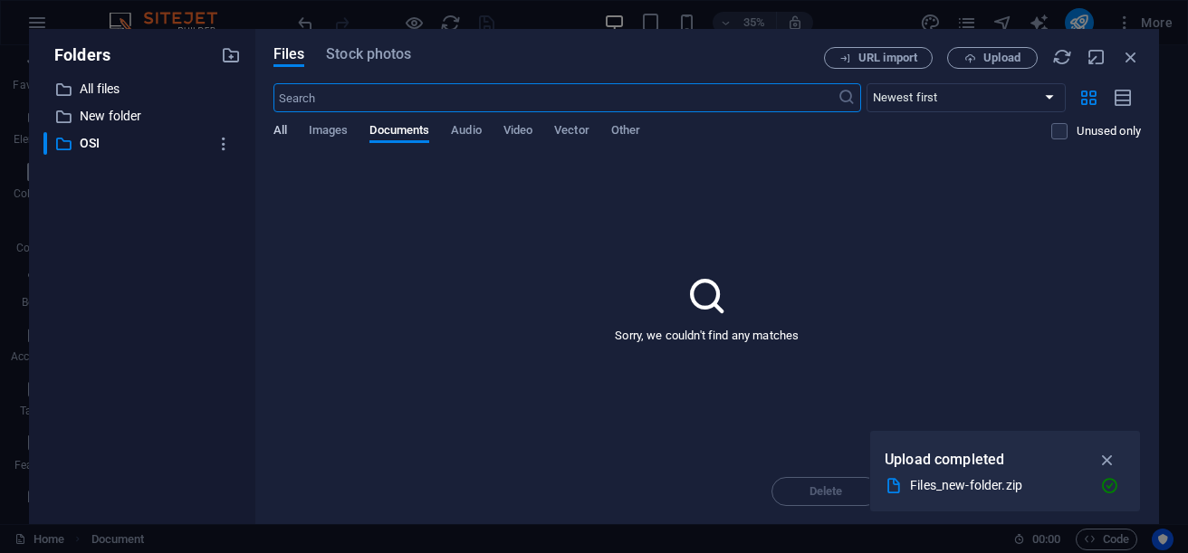
click at [281, 134] on span "All" at bounding box center [280, 132] width 14 height 25
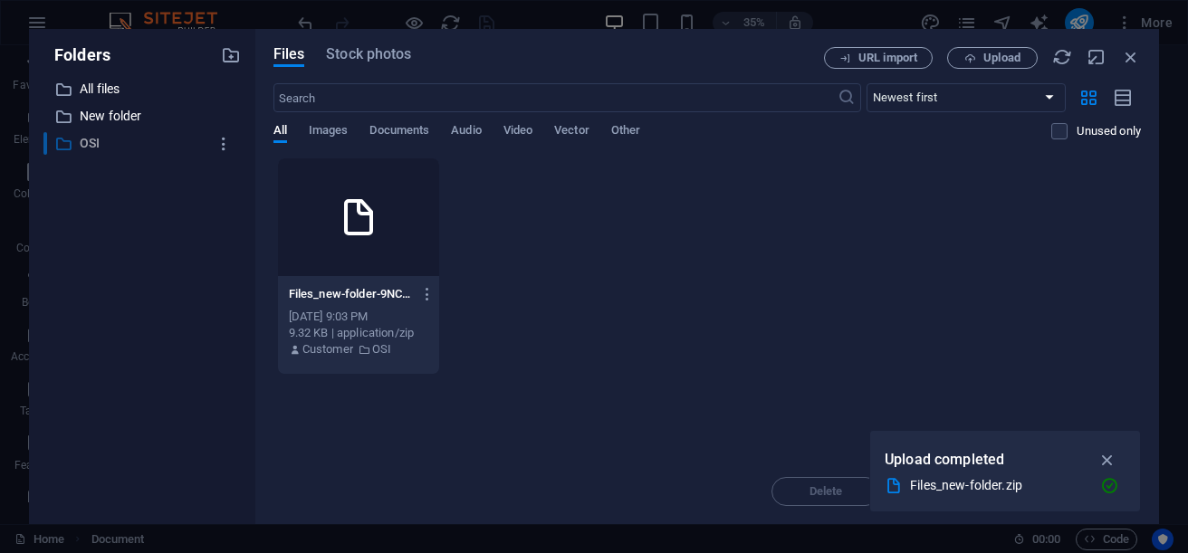
click at [92, 142] on p "OSI" at bounding box center [144, 143] width 128 height 21
click at [428, 296] on icon "button" at bounding box center [427, 294] width 17 height 16
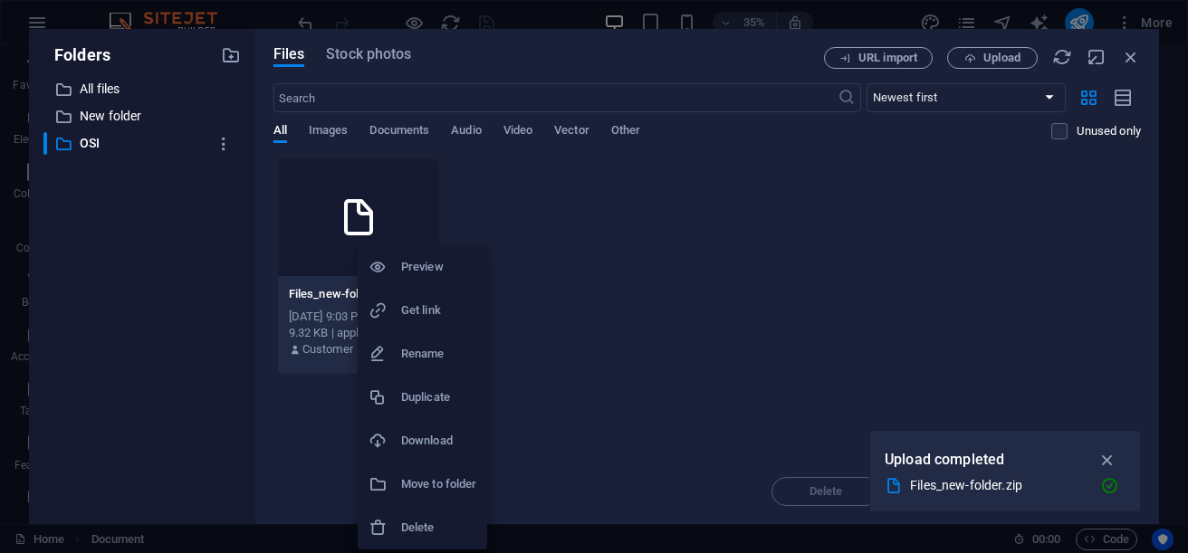
click at [421, 488] on h6 "Move to folder" at bounding box center [438, 485] width 75 height 22
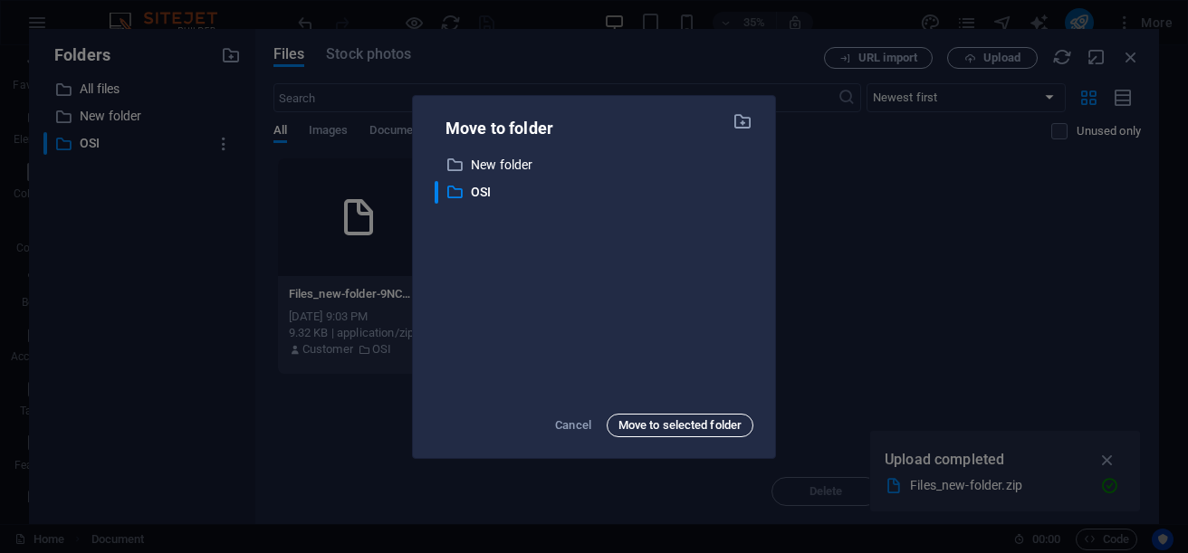
click at [662, 429] on span "Move to selected folder" at bounding box center [679, 426] width 123 height 22
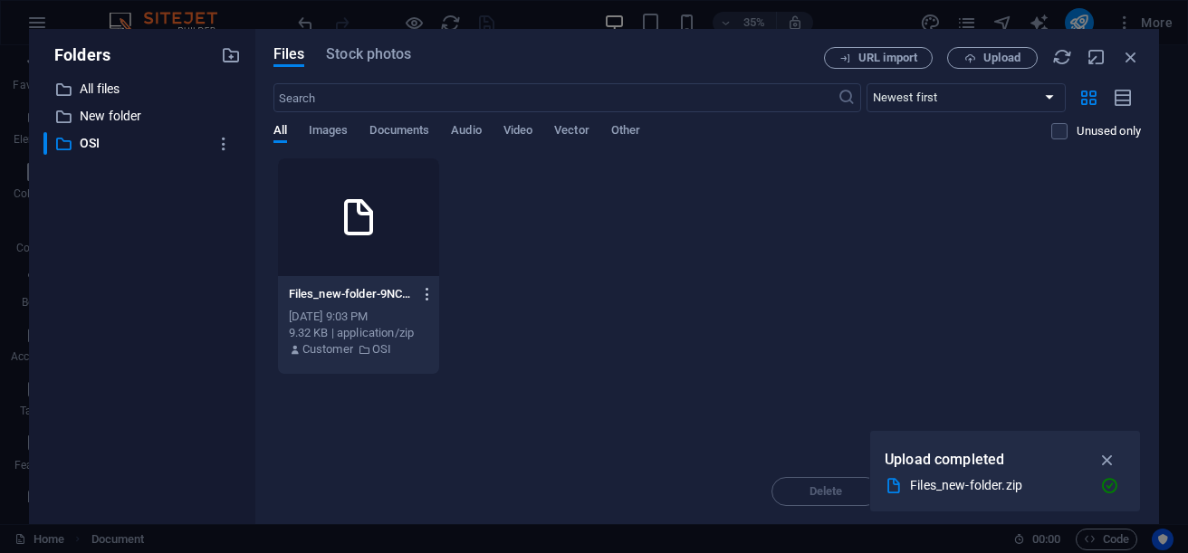
click at [426, 292] on icon "button" at bounding box center [427, 294] width 17 height 16
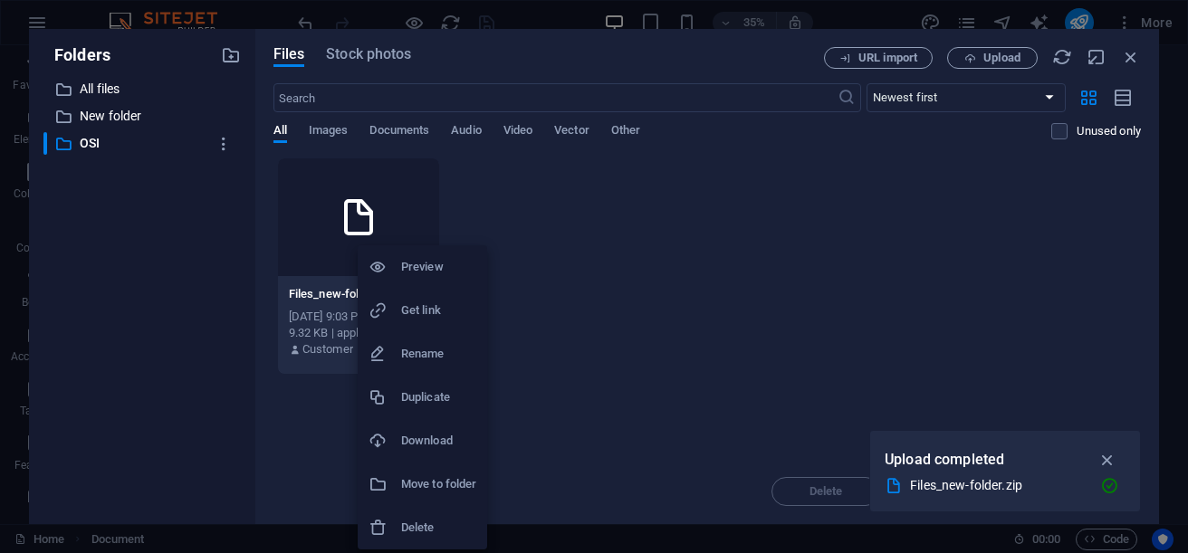
click at [434, 311] on h6 "Get link" at bounding box center [438, 311] width 75 height 22
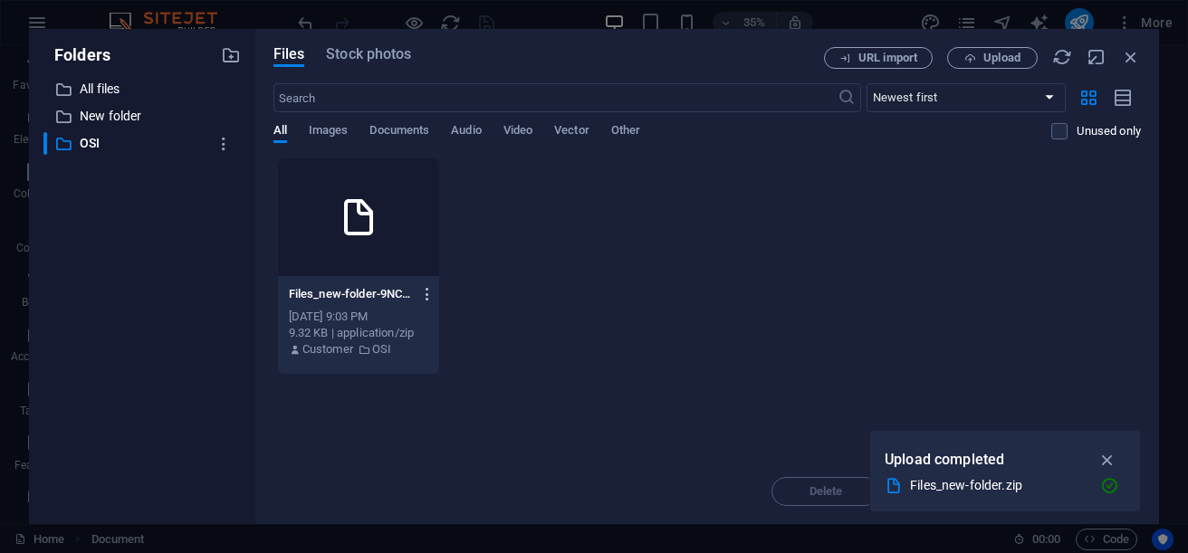
click at [426, 288] on icon "button" at bounding box center [427, 294] width 17 height 16
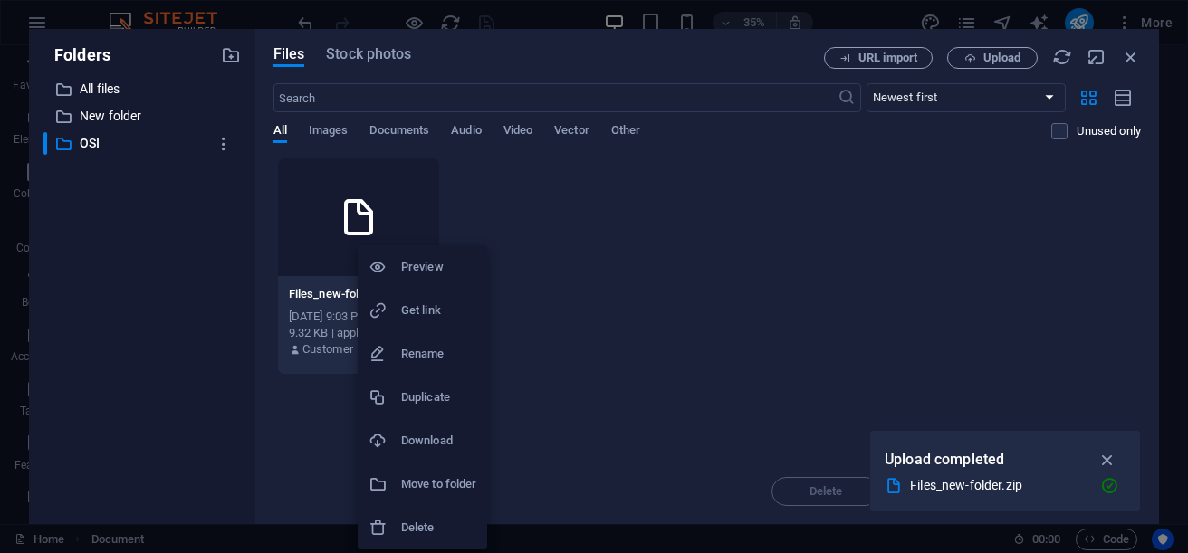
click at [437, 439] on h6 "Download" at bounding box center [438, 441] width 75 height 22
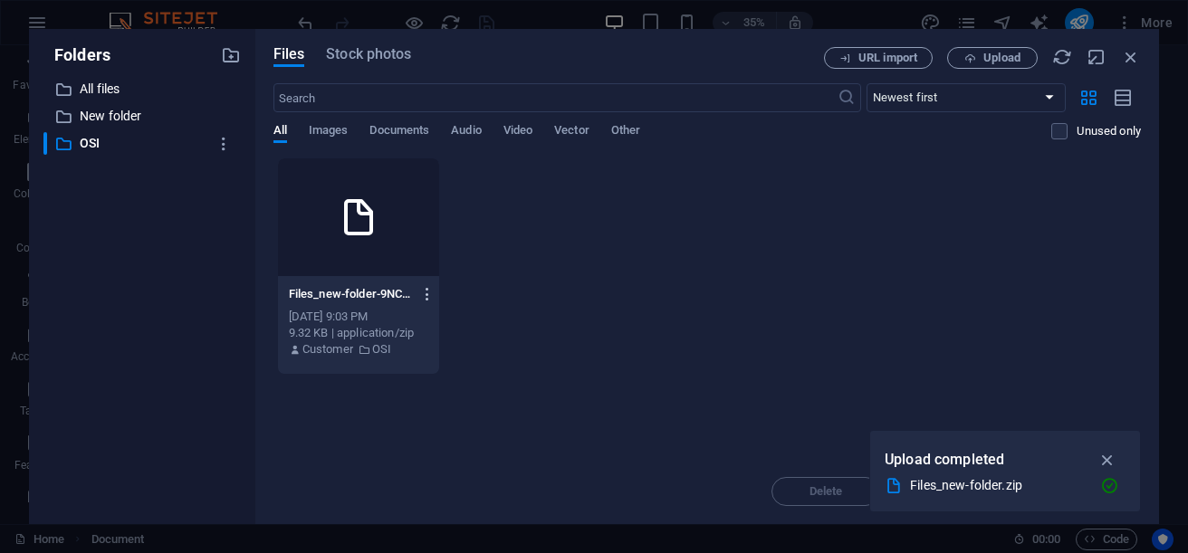
click at [429, 290] on icon "button" at bounding box center [427, 294] width 17 height 16
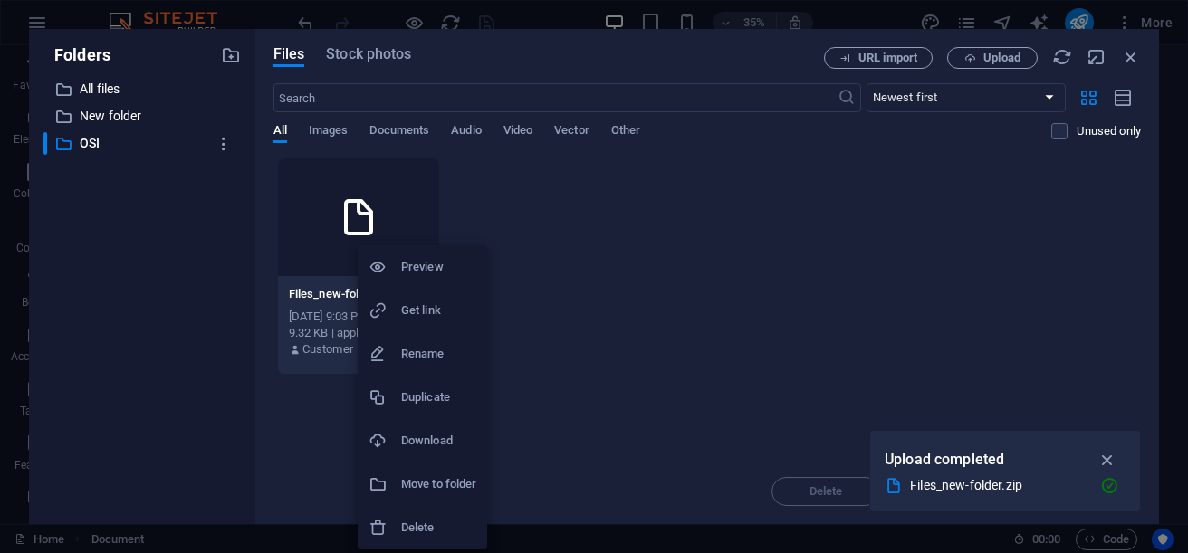
click at [451, 321] on li "Get link" at bounding box center [422, 310] width 129 height 43
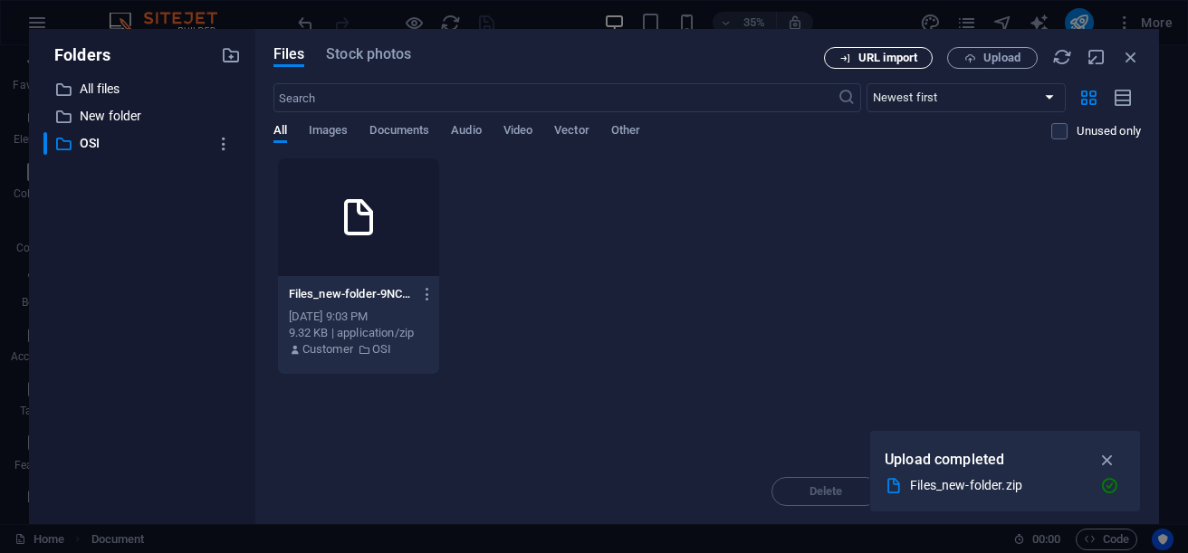
click at [856, 56] on span "URL import" at bounding box center [878, 59] width 92 height 12
select select "OSI"
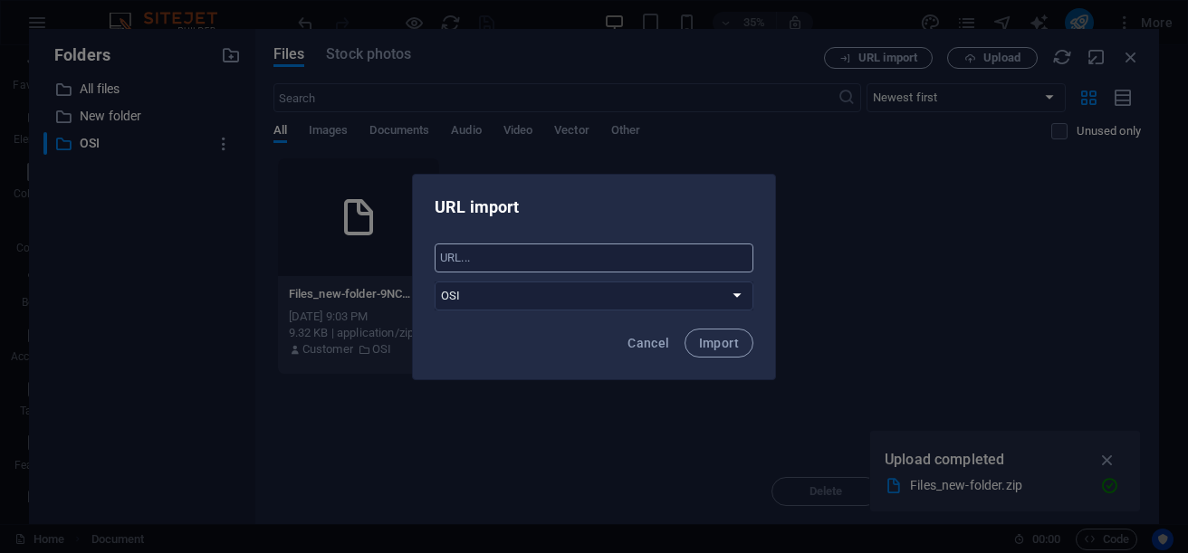
click at [713, 263] on input "text" at bounding box center [594, 258] width 319 height 29
click at [637, 435] on div "URL import ​ All files New folder OSI Cancel Import" at bounding box center [594, 276] width 1188 height 553
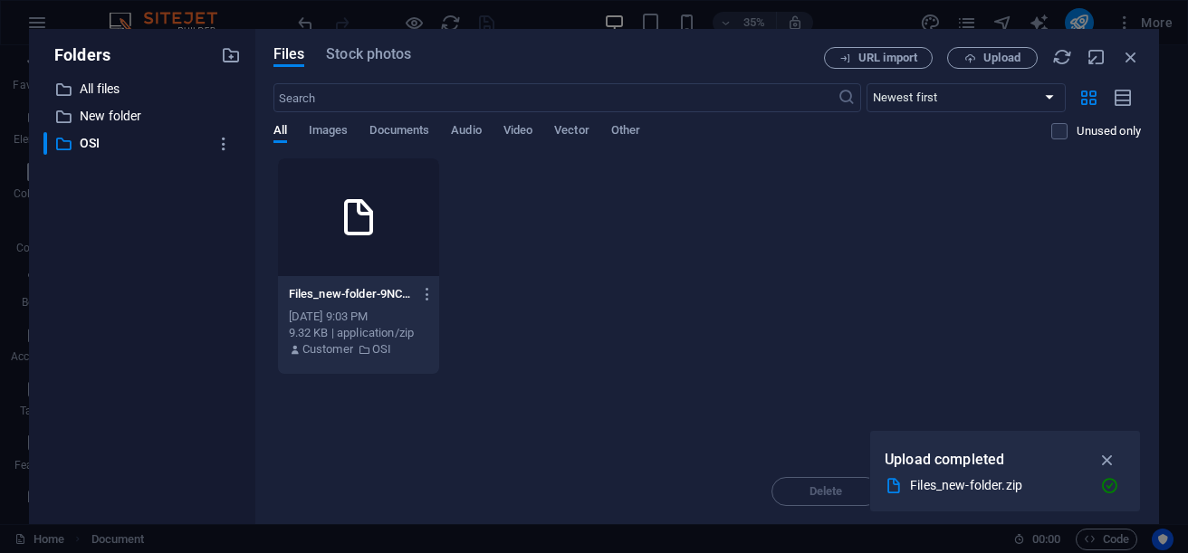
click at [356, 247] on div at bounding box center [358, 217] width 161 height 118
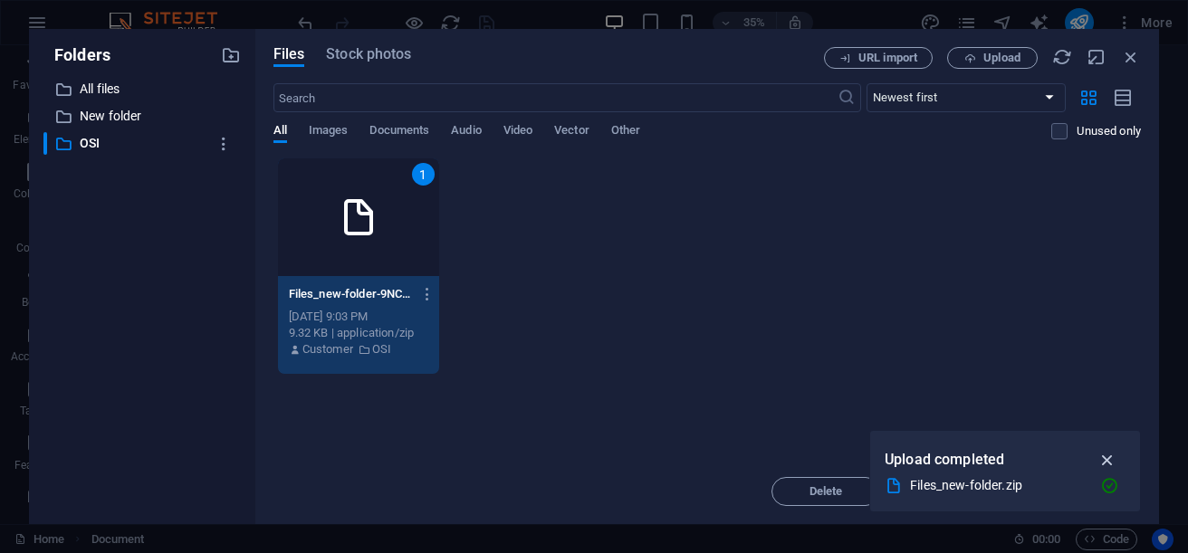
click at [1100, 463] on icon "button" at bounding box center [1107, 460] width 21 height 20
click at [1105, 464] on icon "button" at bounding box center [1107, 460] width 21 height 20
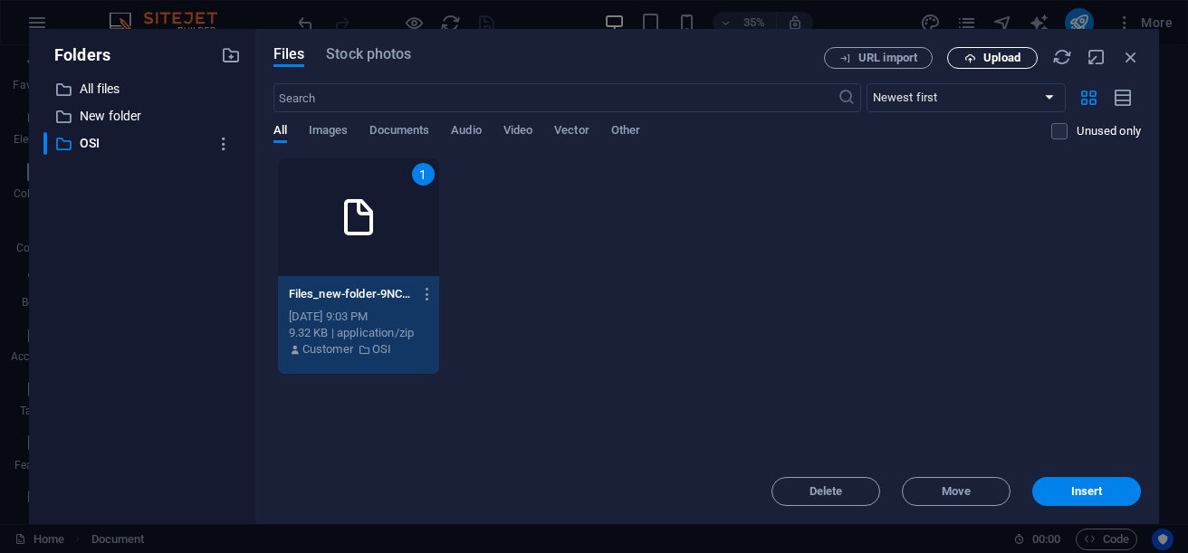
click at [1001, 53] on span "Upload" at bounding box center [1001, 58] width 37 height 11
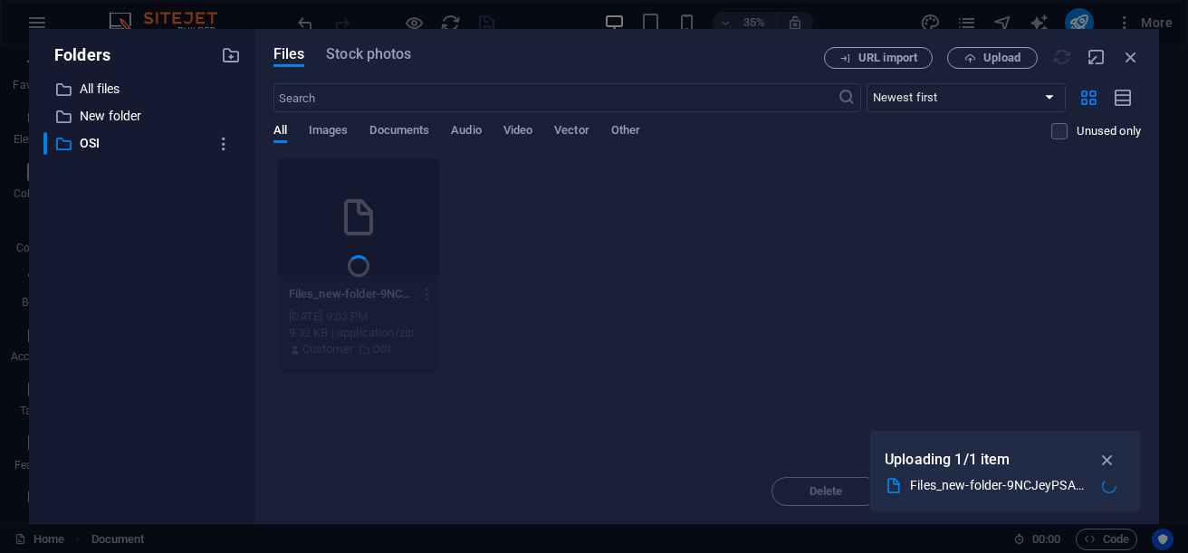
type input "Files_new-folder-9NCJeyPSAag1VfrnpoWTgw1-5zg_g7vGhOClzzWaCy7hrQ.zip"
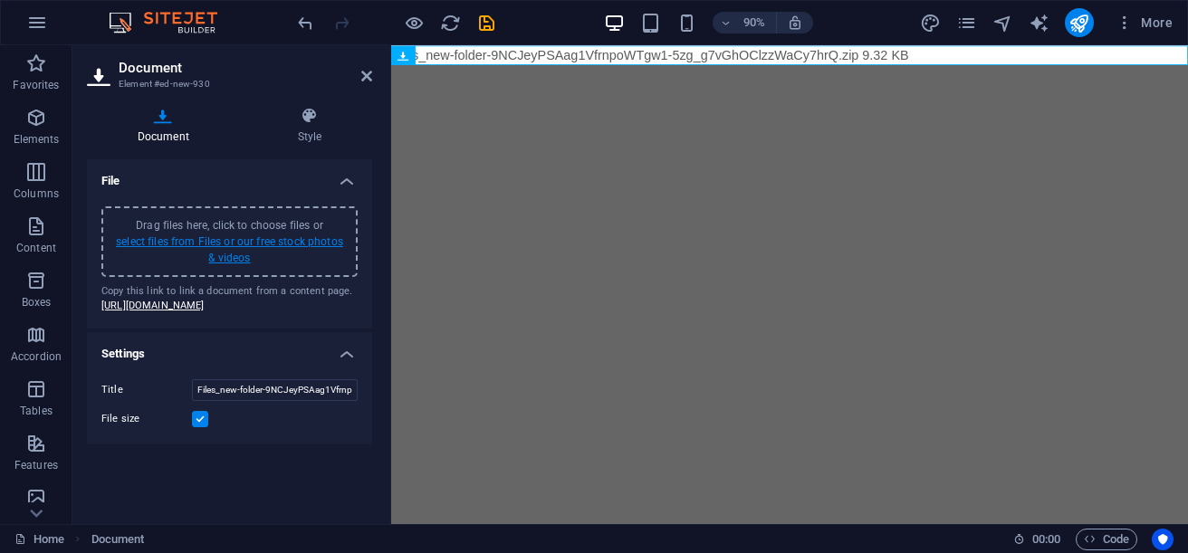
click at [227, 243] on link "select files from Files or our free stock photos & videos" at bounding box center [229, 249] width 227 height 29
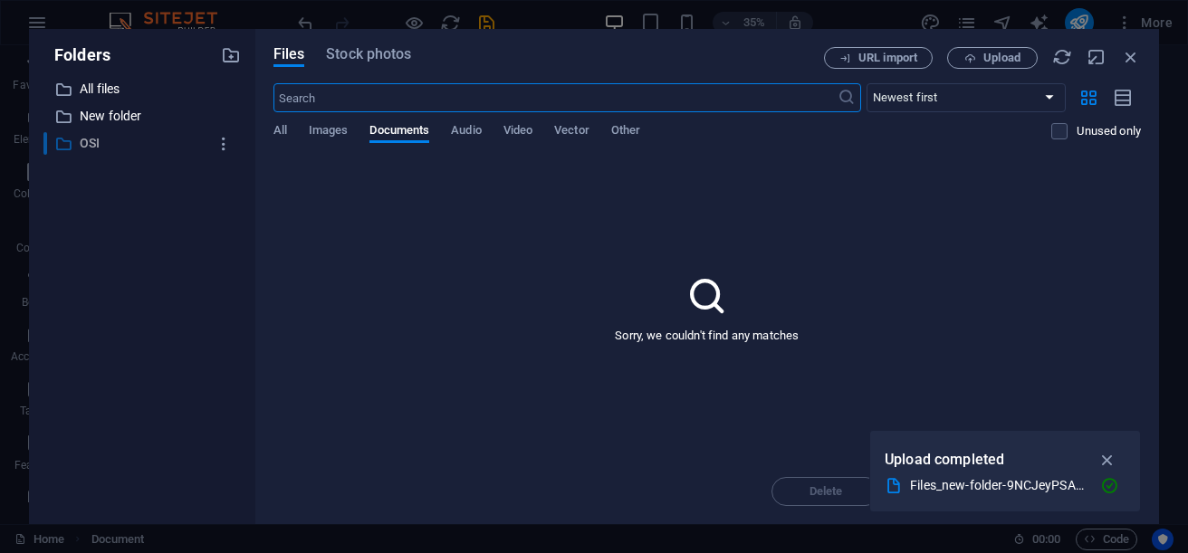
click at [126, 146] on p "OSI" at bounding box center [144, 143] width 128 height 21
click at [278, 136] on span "All" at bounding box center [280, 132] width 14 height 25
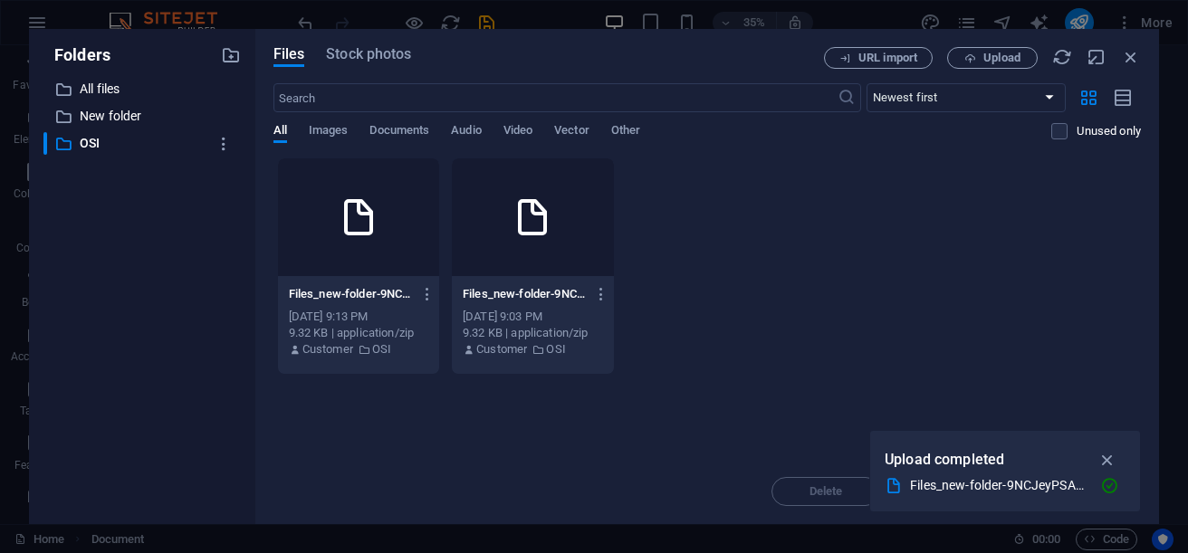
click at [511, 225] on icon at bounding box center [532, 217] width 43 height 43
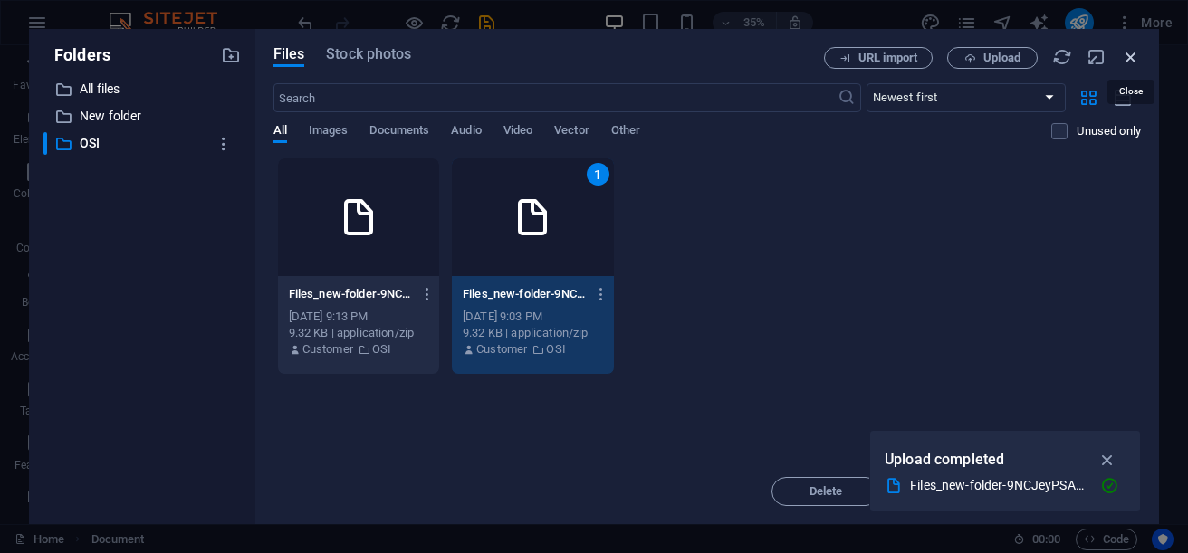
click at [1132, 62] on icon "button" at bounding box center [1131, 57] width 20 height 20
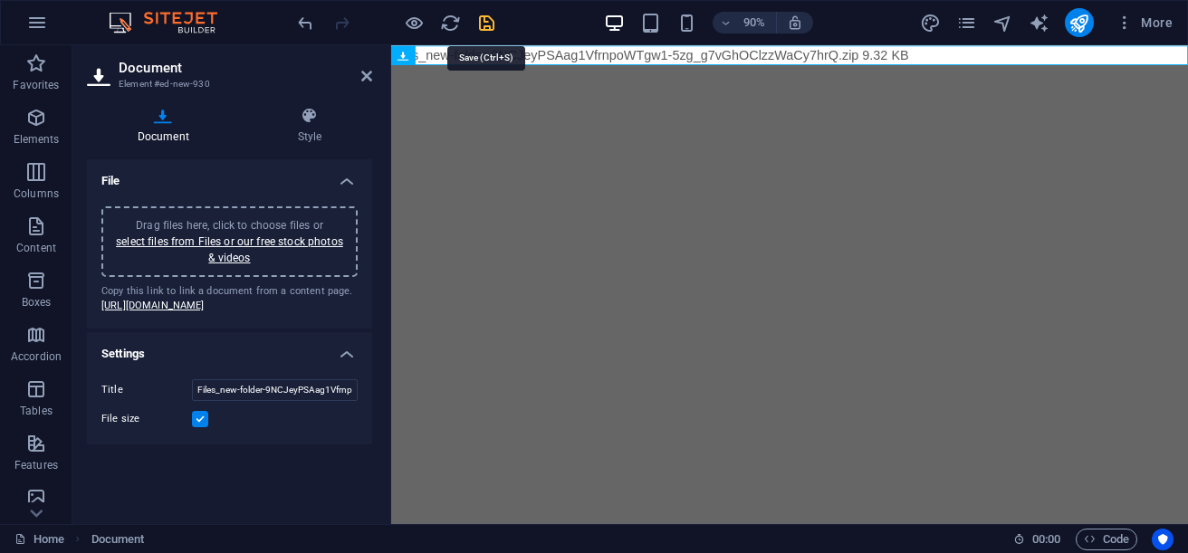
click at [488, 19] on icon "save" at bounding box center [486, 23] width 21 height 21
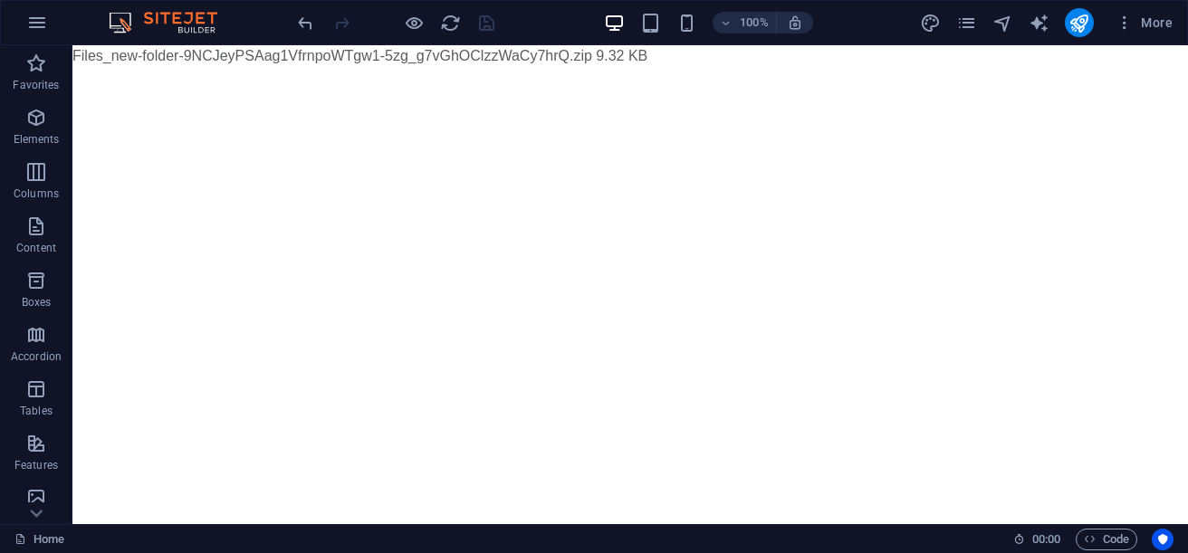
click at [173, 21] on img at bounding box center [172, 23] width 136 height 22
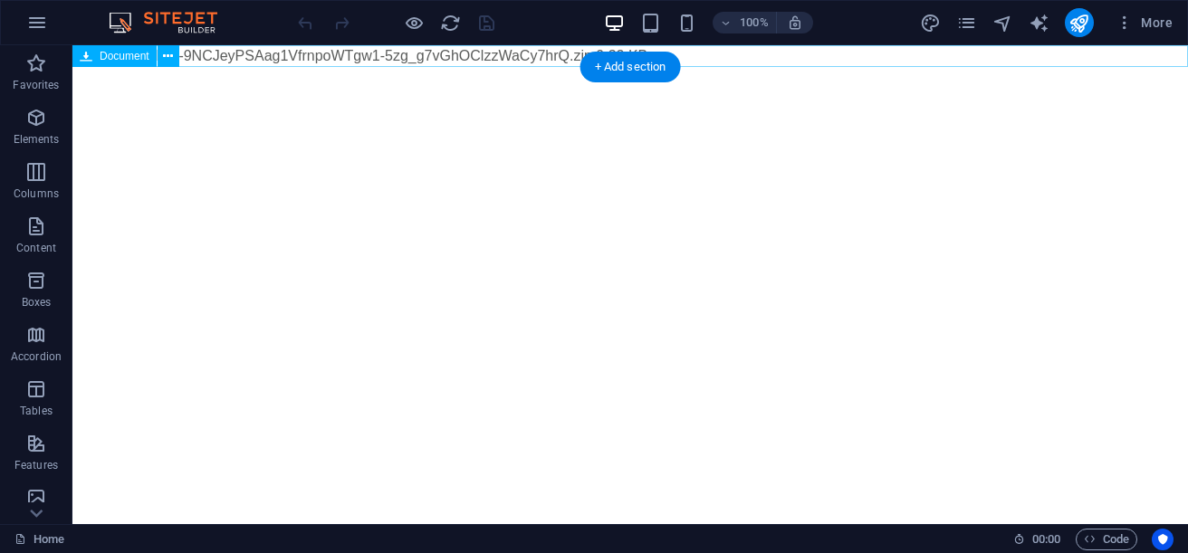
click at [401, 58] on div "Files_new-folder-9NCJeyPSAag1VfrnpoWTgw1-5zg_g7vGhOClzzWaCy7hrQ.zip 9.32 KB" at bounding box center [630, 56] width 1116 height 22
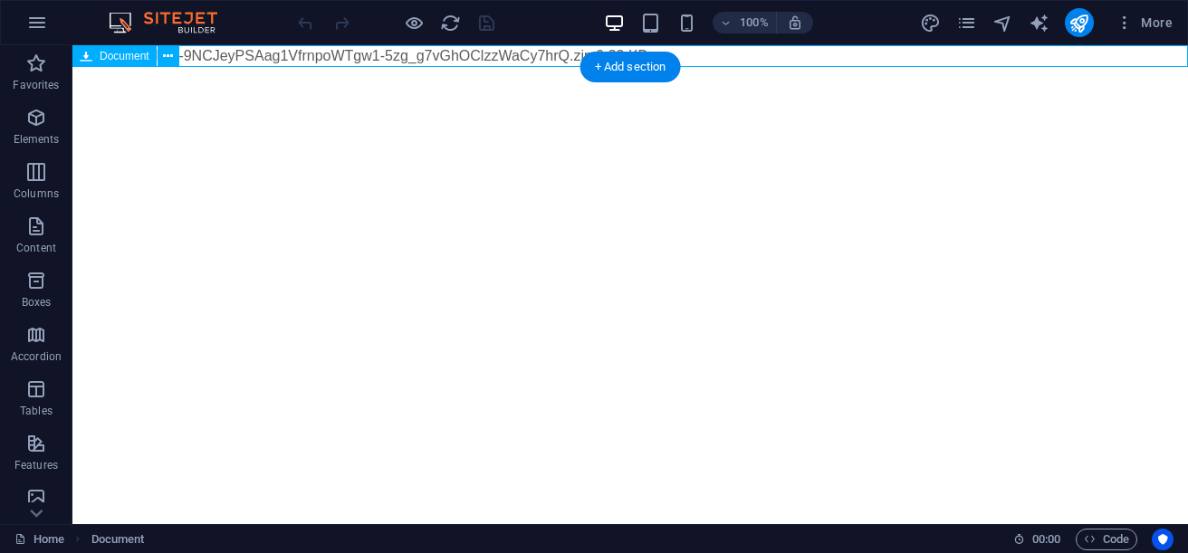
click at [401, 58] on div "Files_new-folder-9NCJeyPSAag1VfrnpoWTgw1-5zg_g7vGhOClzzWaCy7hrQ.zip 9.32 KB" at bounding box center [630, 56] width 1116 height 22
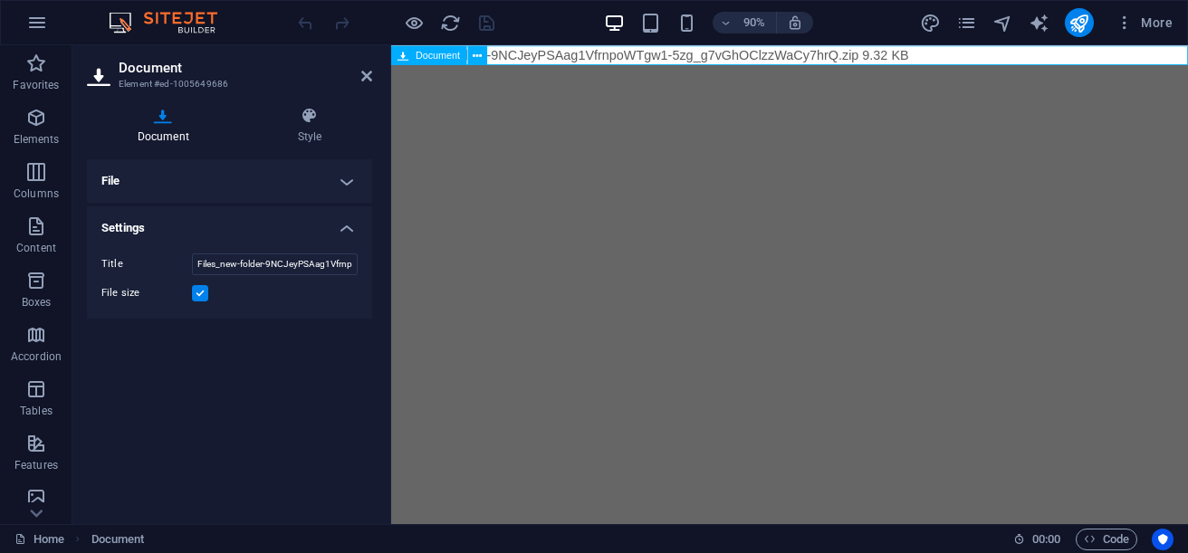
click at [973, 56] on div "Files_new-folder-9NCJeyPSAag1VfrnpoWTgw1-5zg_g7vGhOClzzWaCy7hrQ.zip 9.32 KB" at bounding box center [834, 56] width 886 height 22
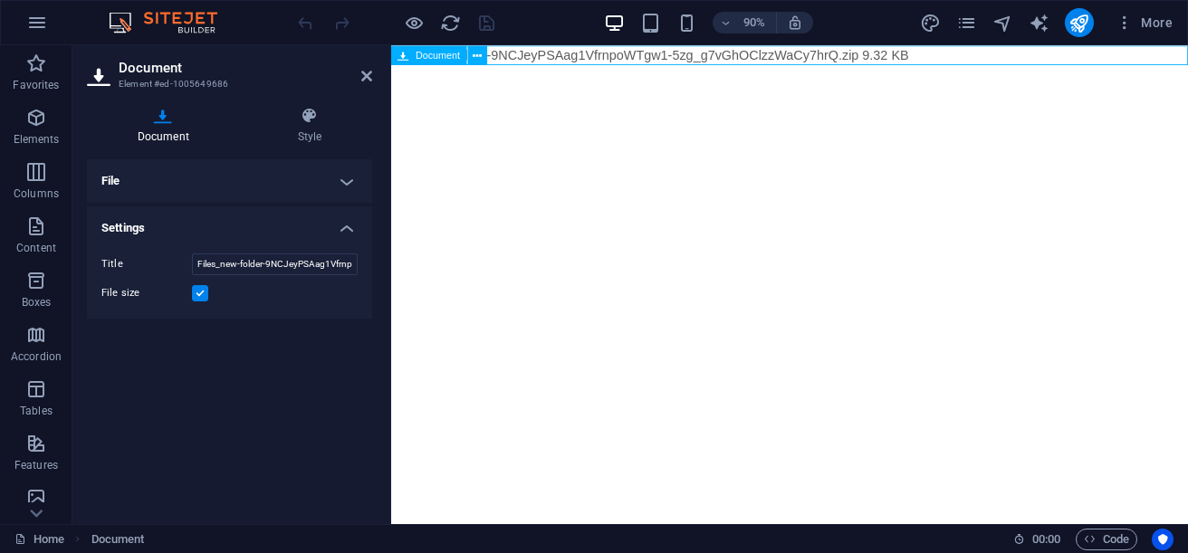
drag, startPoint x: 973, startPoint y: 56, endPoint x: 859, endPoint y: 57, distance: 114.1
click at [859, 57] on div "Files_new-folder-9NCJeyPSAag1VfrnpoWTgw1-5zg_g7vGhOClzzWaCy7hrQ.zip 9.32 KB" at bounding box center [834, 56] width 886 height 22
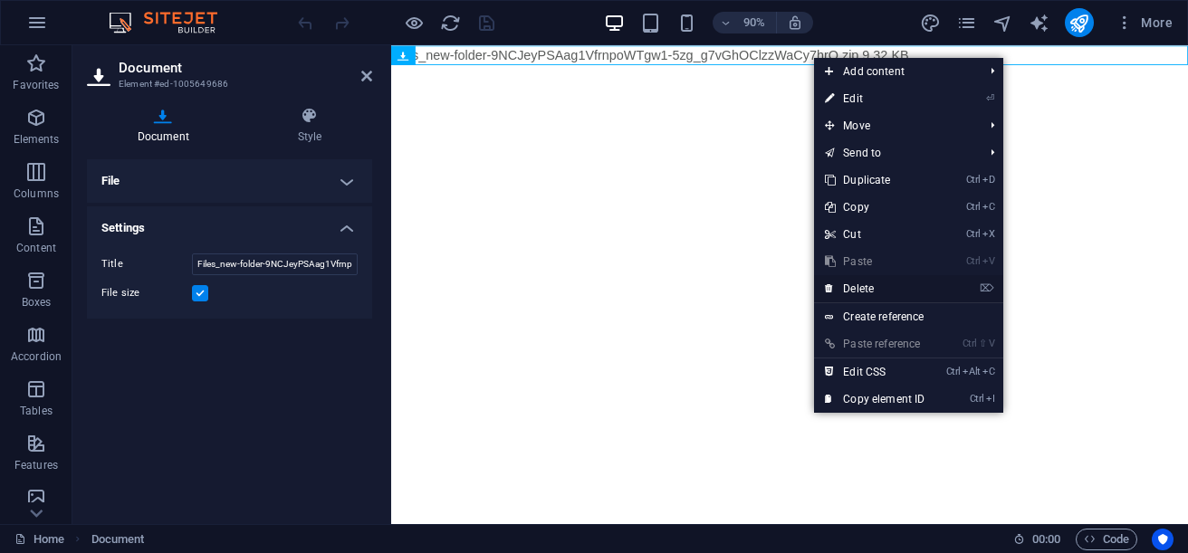
click at [864, 292] on link "⌦ Delete" at bounding box center [874, 288] width 121 height 27
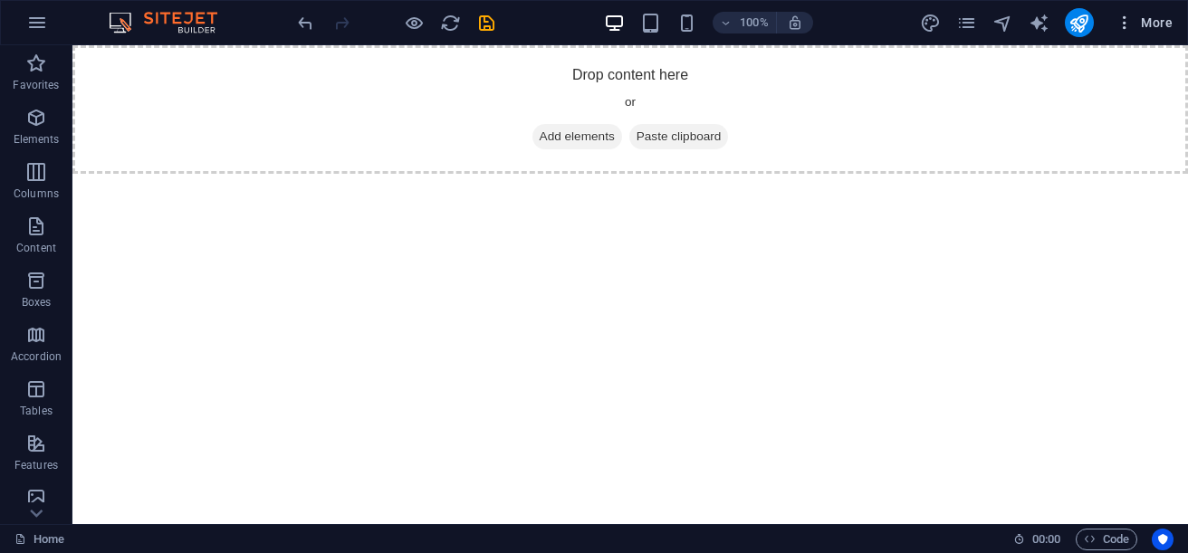
click at [1157, 16] on span "More" at bounding box center [1144, 23] width 57 height 18
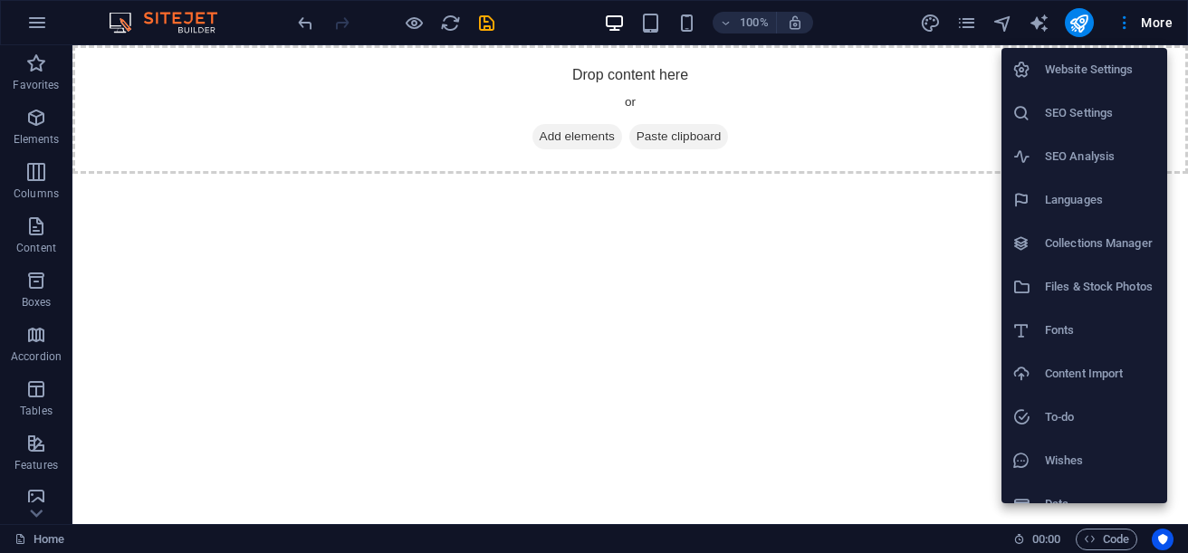
click at [1104, 287] on h6 "Files & Stock Photos" at bounding box center [1100, 287] width 111 height 22
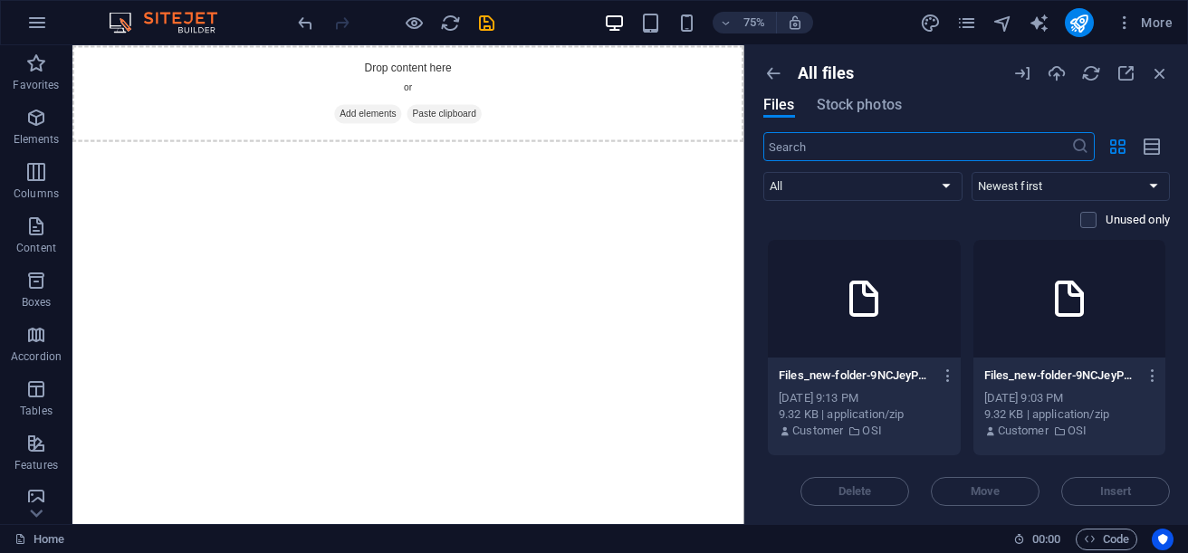
click at [877, 311] on icon at bounding box center [863, 298] width 43 height 43
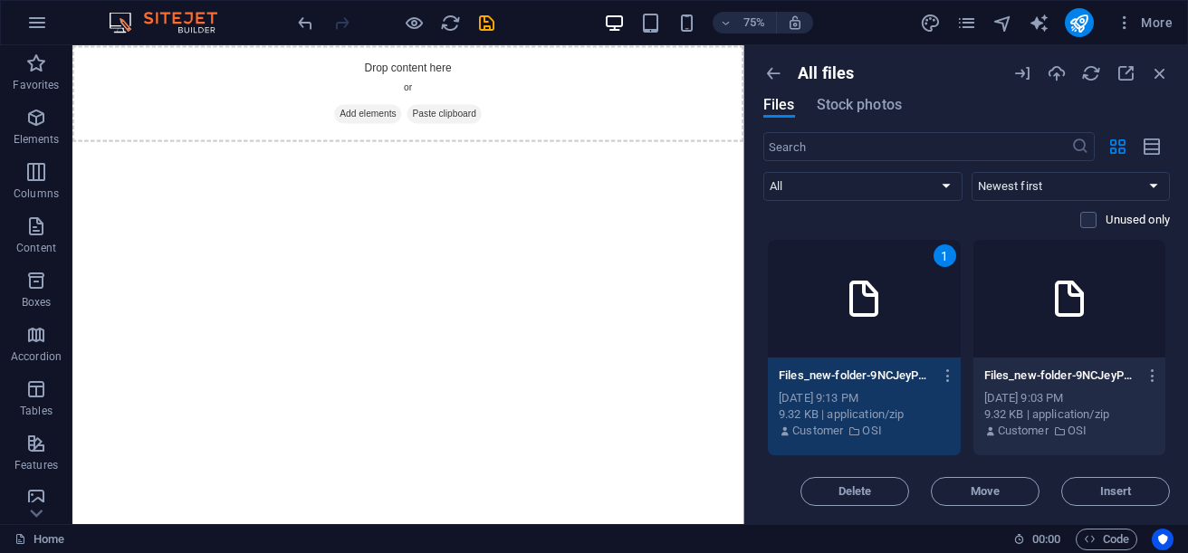
click at [877, 311] on icon at bounding box center [863, 298] width 43 height 43
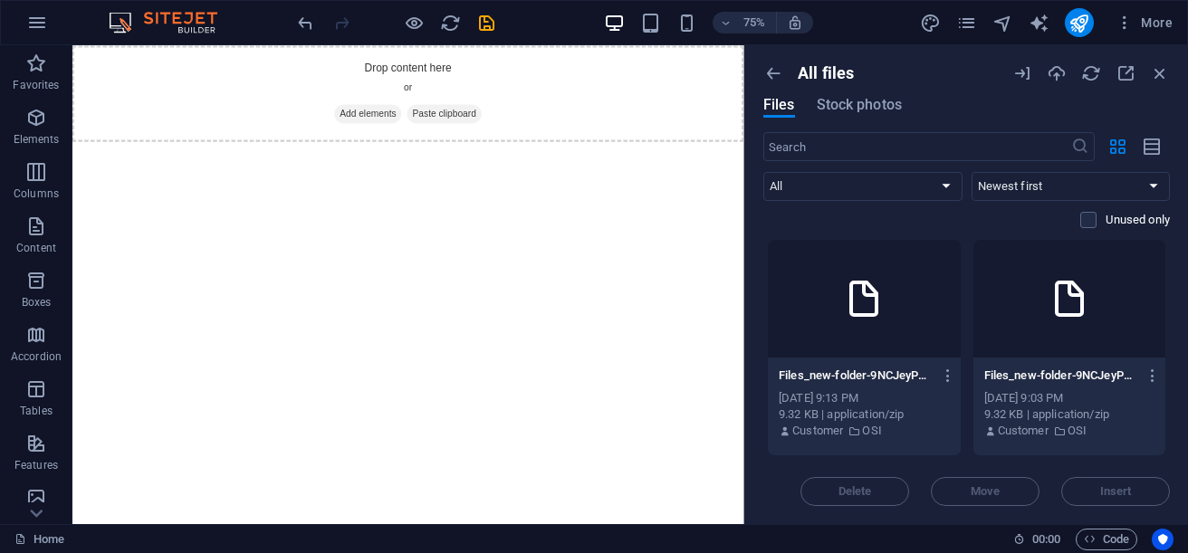
click at [877, 311] on icon at bounding box center [863, 298] width 43 height 43
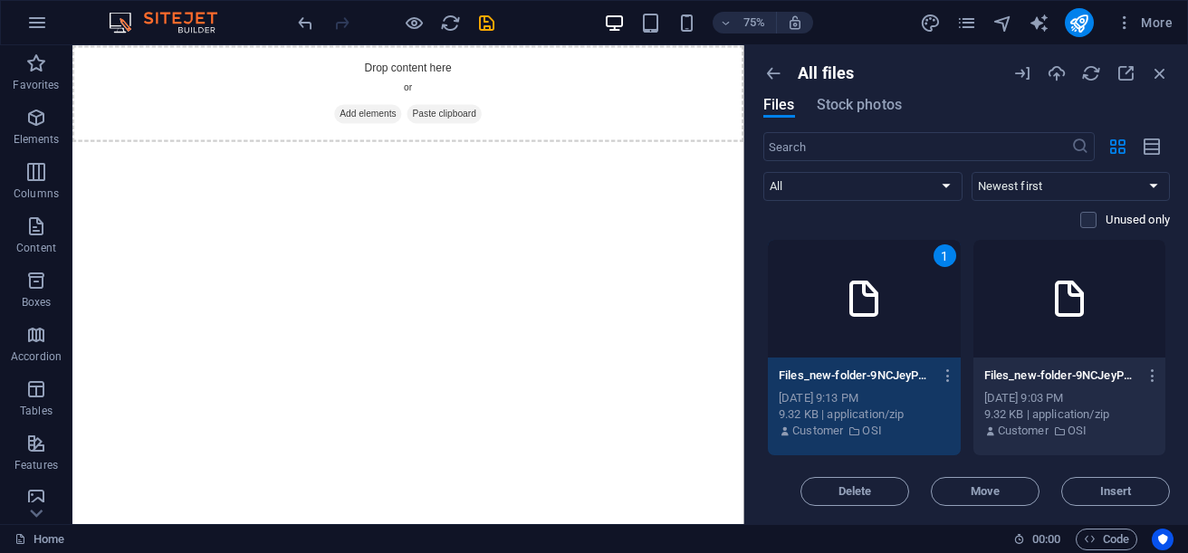
click at [877, 311] on icon at bounding box center [863, 298] width 43 height 43
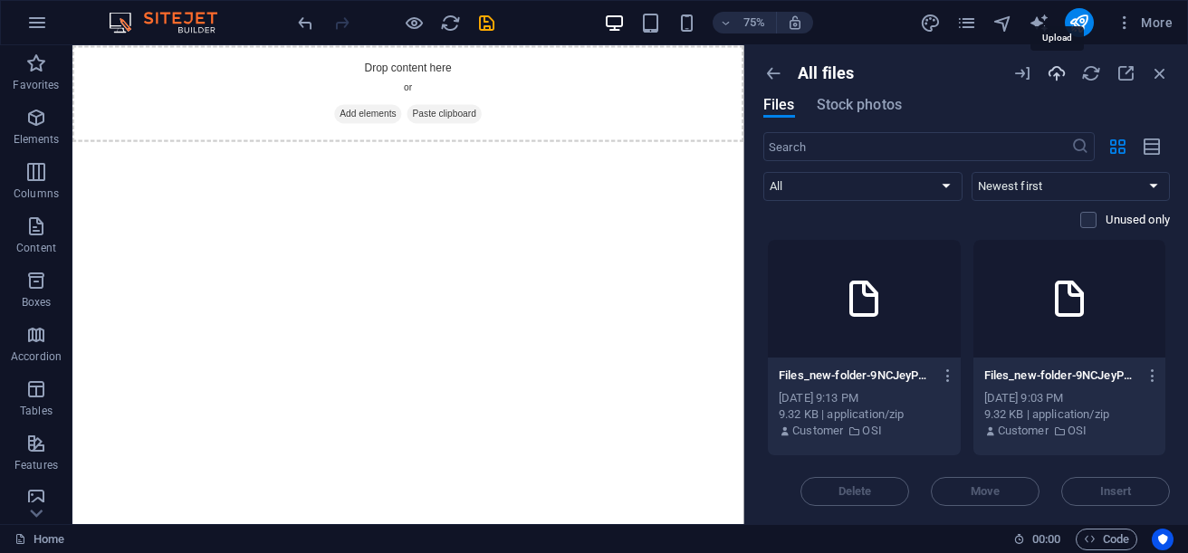
click at [1056, 77] on icon "button" at bounding box center [1057, 73] width 20 height 20
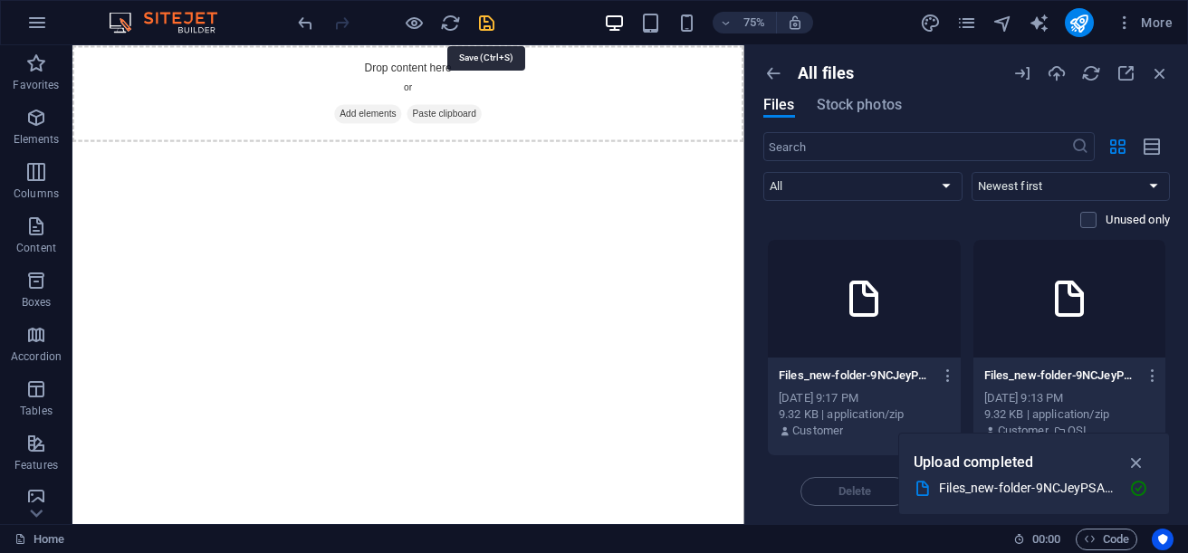
click at [483, 33] on icon "save" at bounding box center [486, 23] width 21 height 21
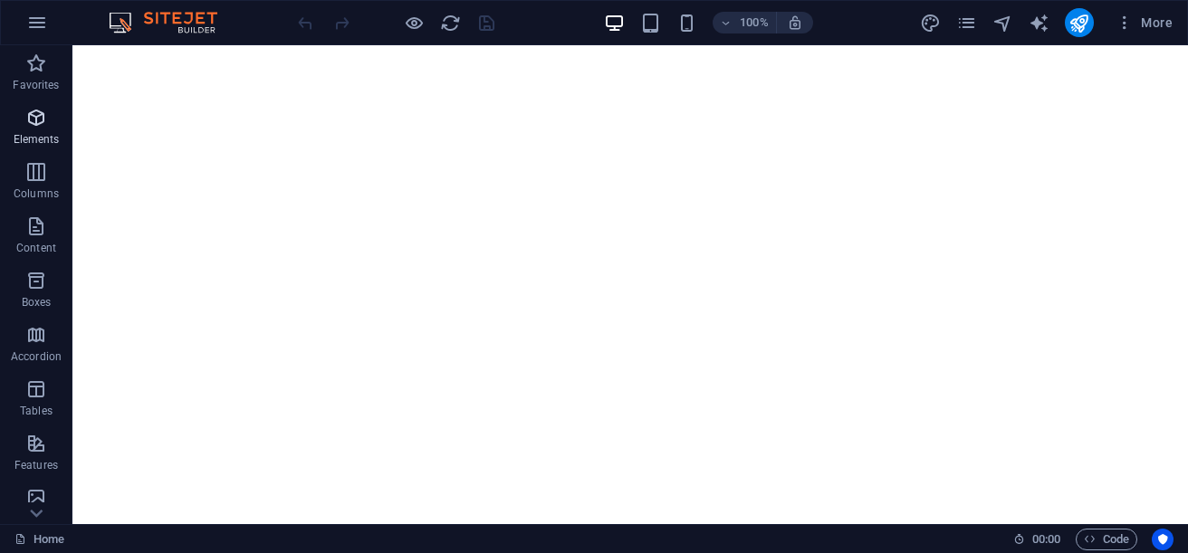
click at [44, 116] on icon "button" at bounding box center [36, 118] width 22 height 22
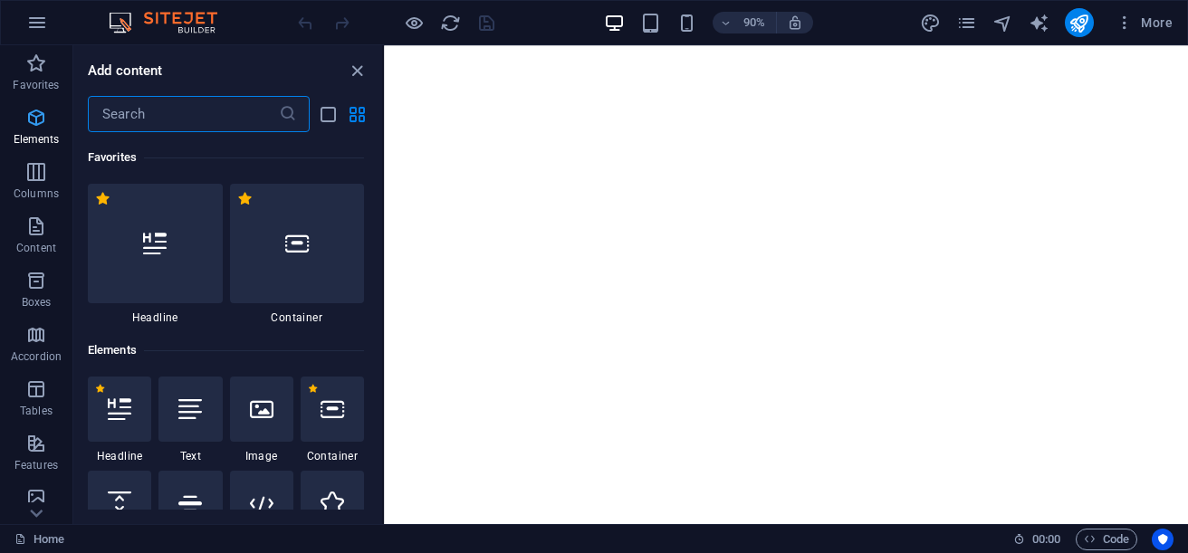
scroll to position [193, 0]
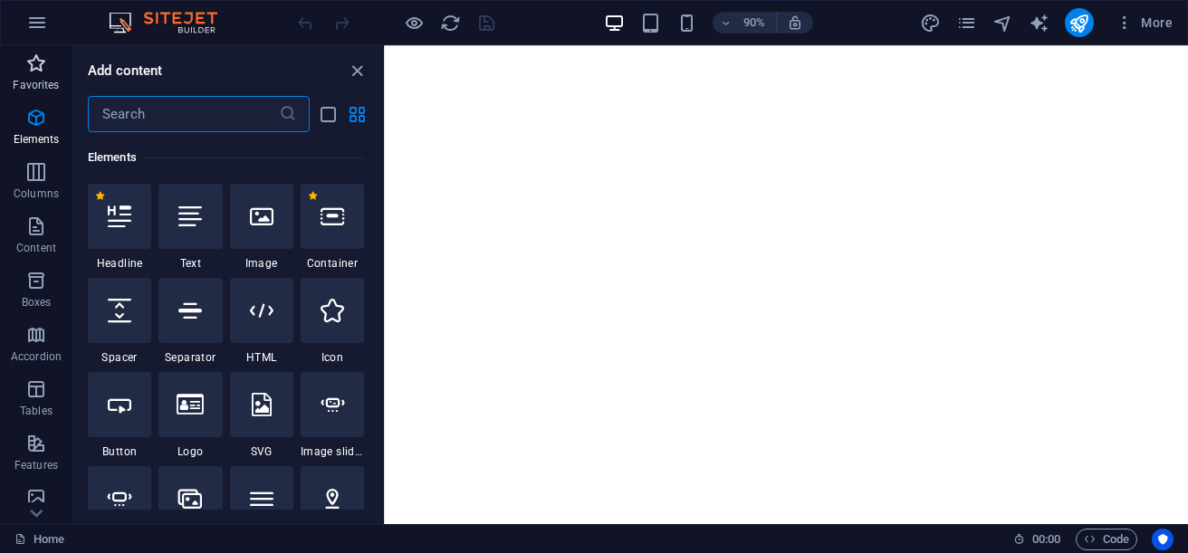
click at [41, 48] on button "Favorites" at bounding box center [36, 72] width 72 height 54
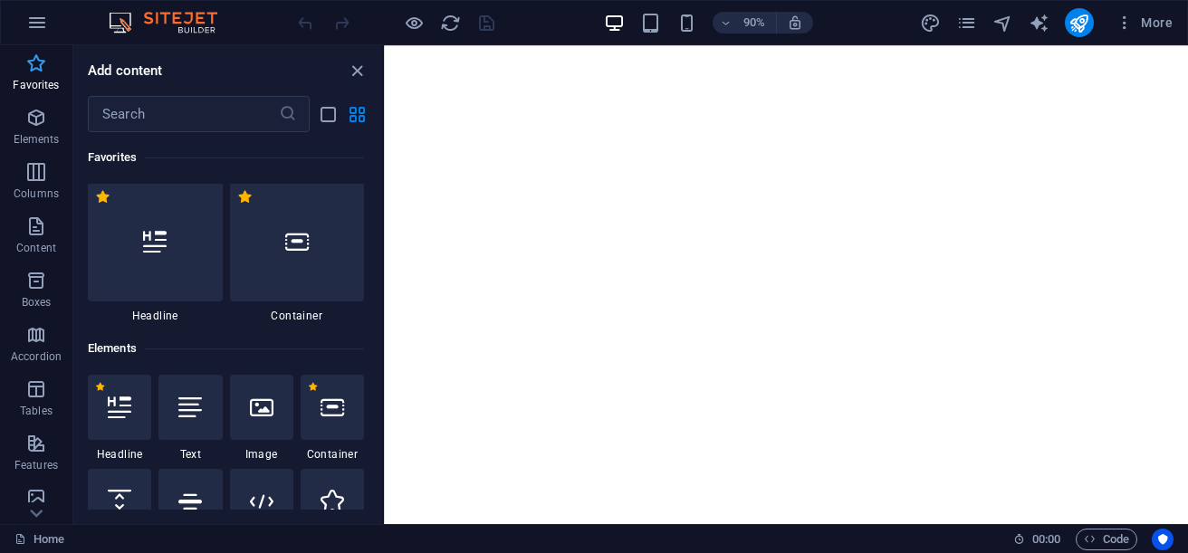
scroll to position [0, 0]
click at [130, 269] on div at bounding box center [155, 244] width 135 height 120
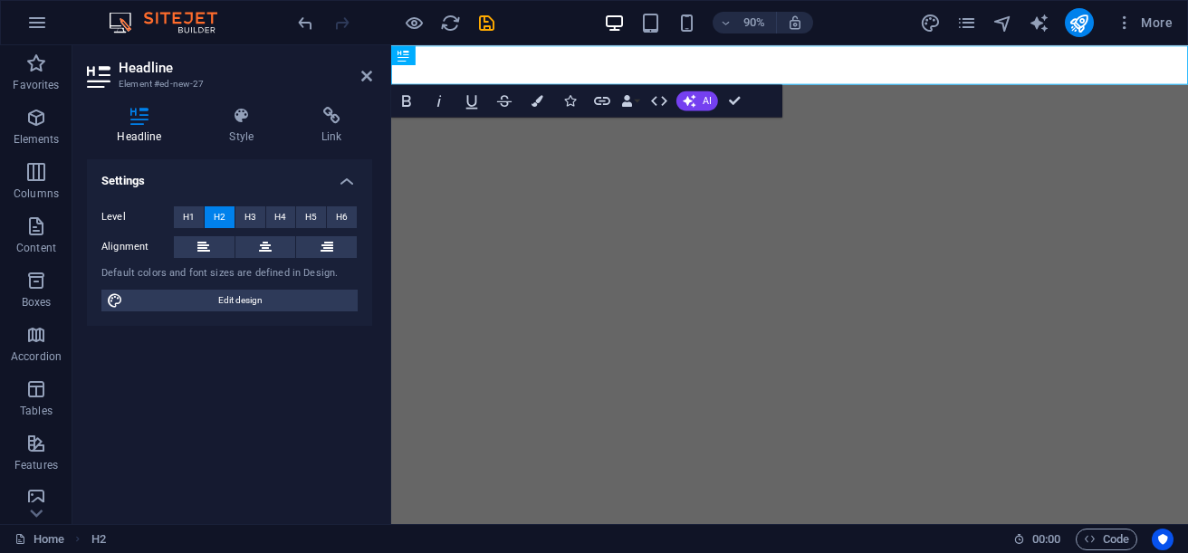
click at [212, 403] on div "Settings Level H1 H2 H3 H4 H5 H6 Alignment Default colors and font sizes are de…" at bounding box center [229, 334] width 285 height 350
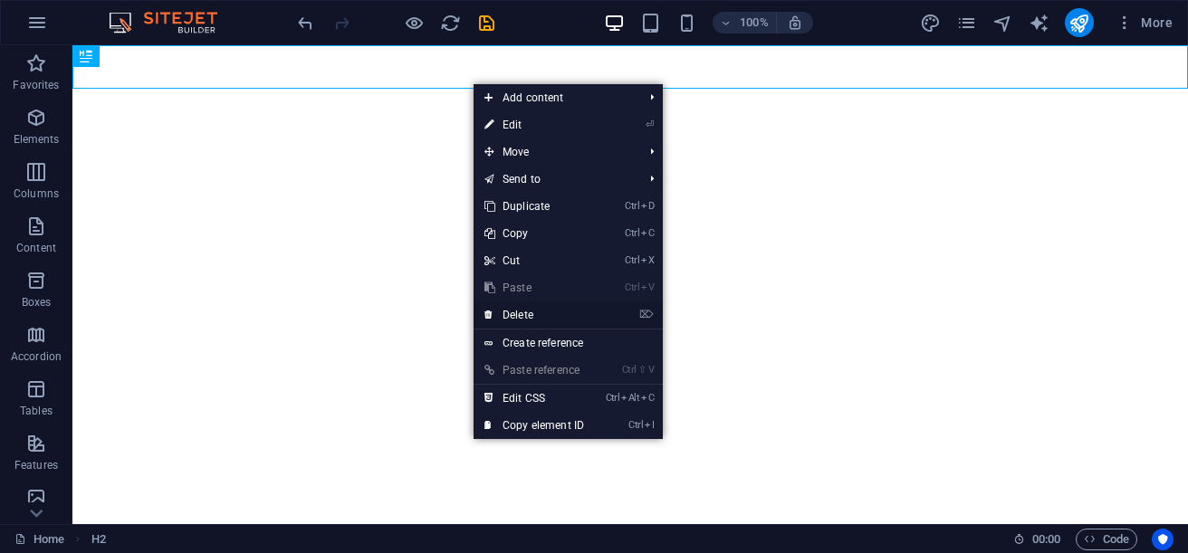
click at [542, 311] on link "⌦ Delete" at bounding box center [534, 315] width 121 height 27
